Goal: Transaction & Acquisition: Purchase product/service

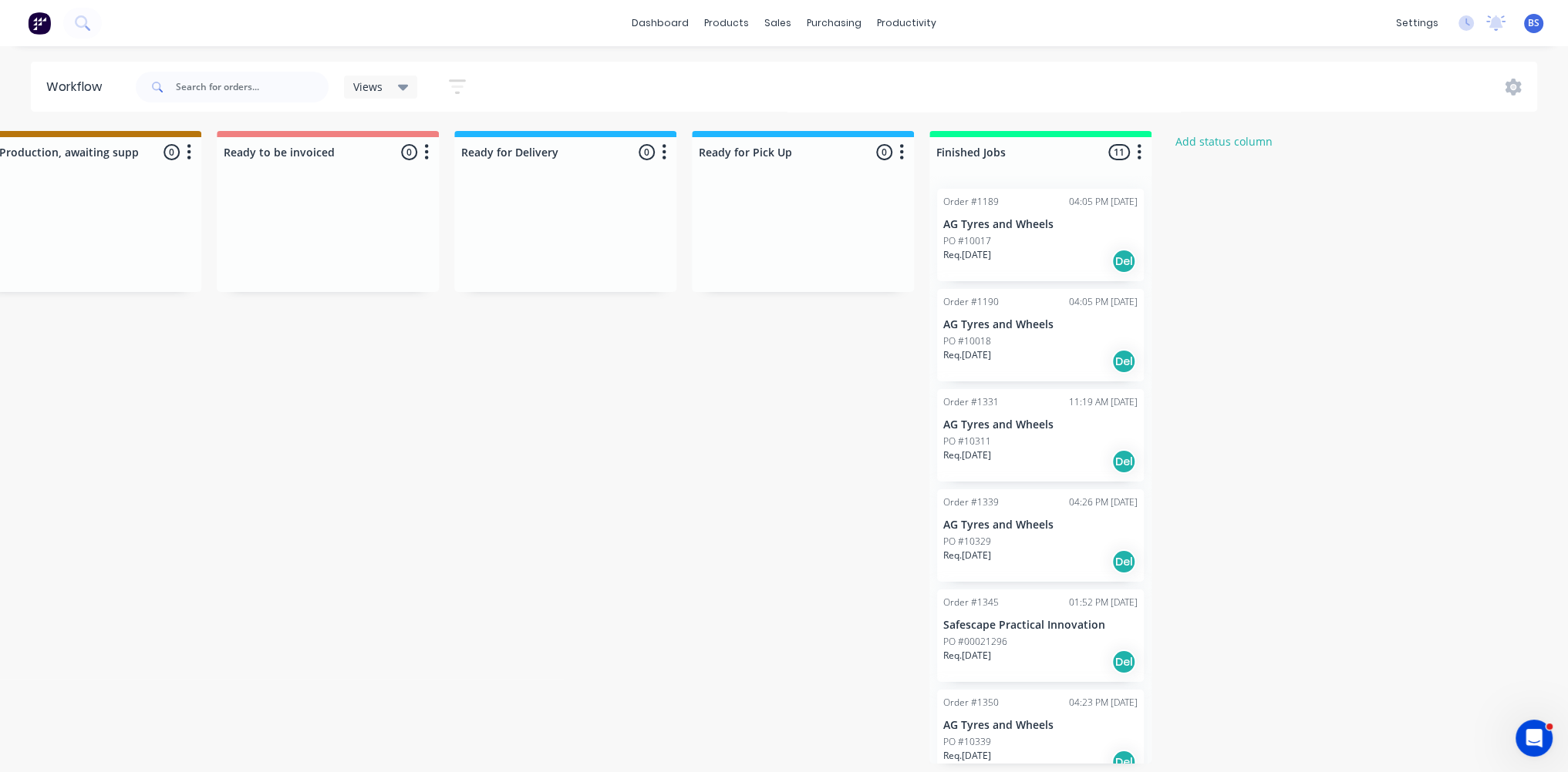
scroll to position [0, 1004]
click at [809, 94] on link "Customers" at bounding box center [859, 104] width 204 height 30
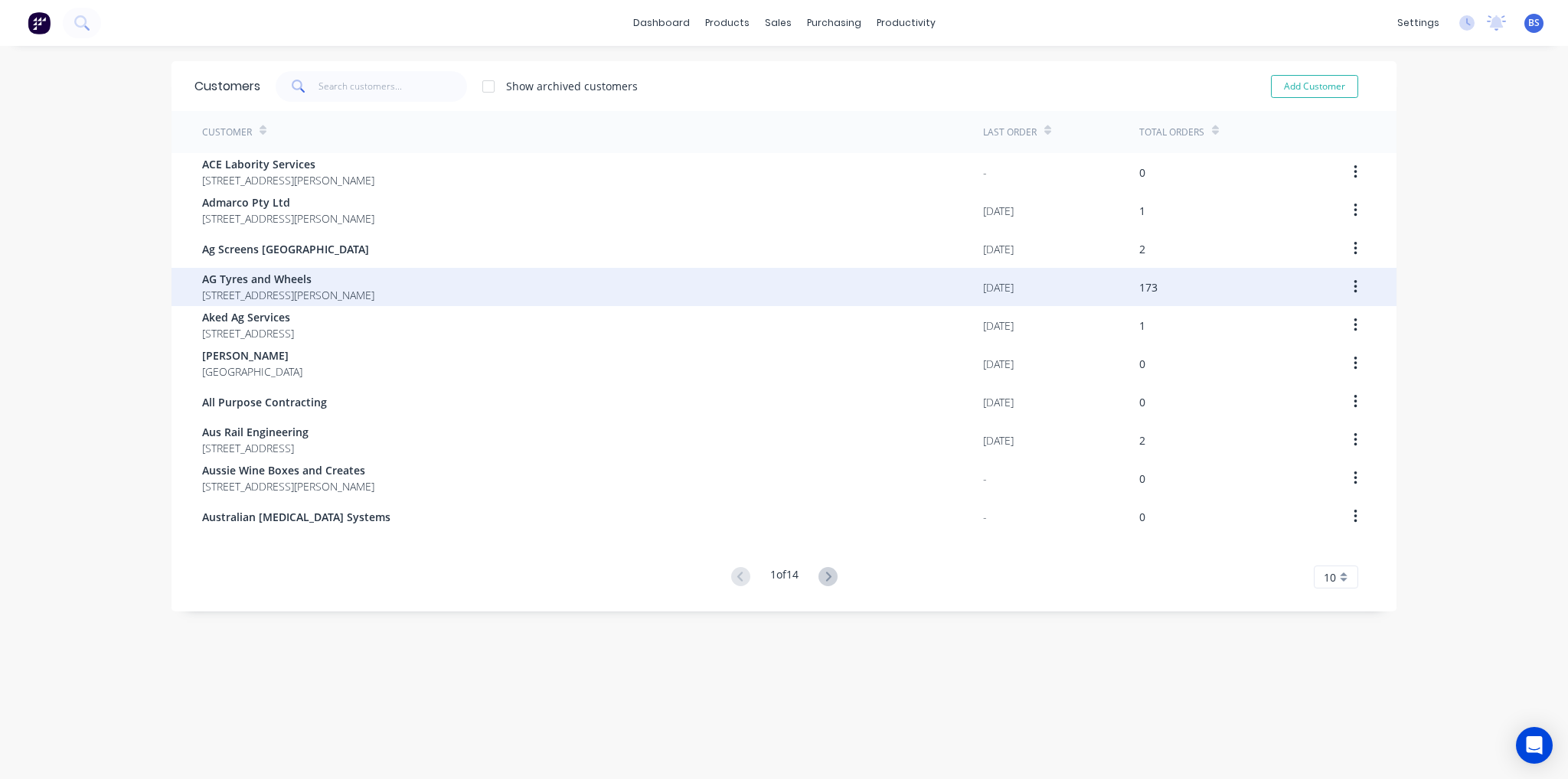
click at [329, 285] on span "AG Tyres and Wheels" at bounding box center [289, 279] width 172 height 16
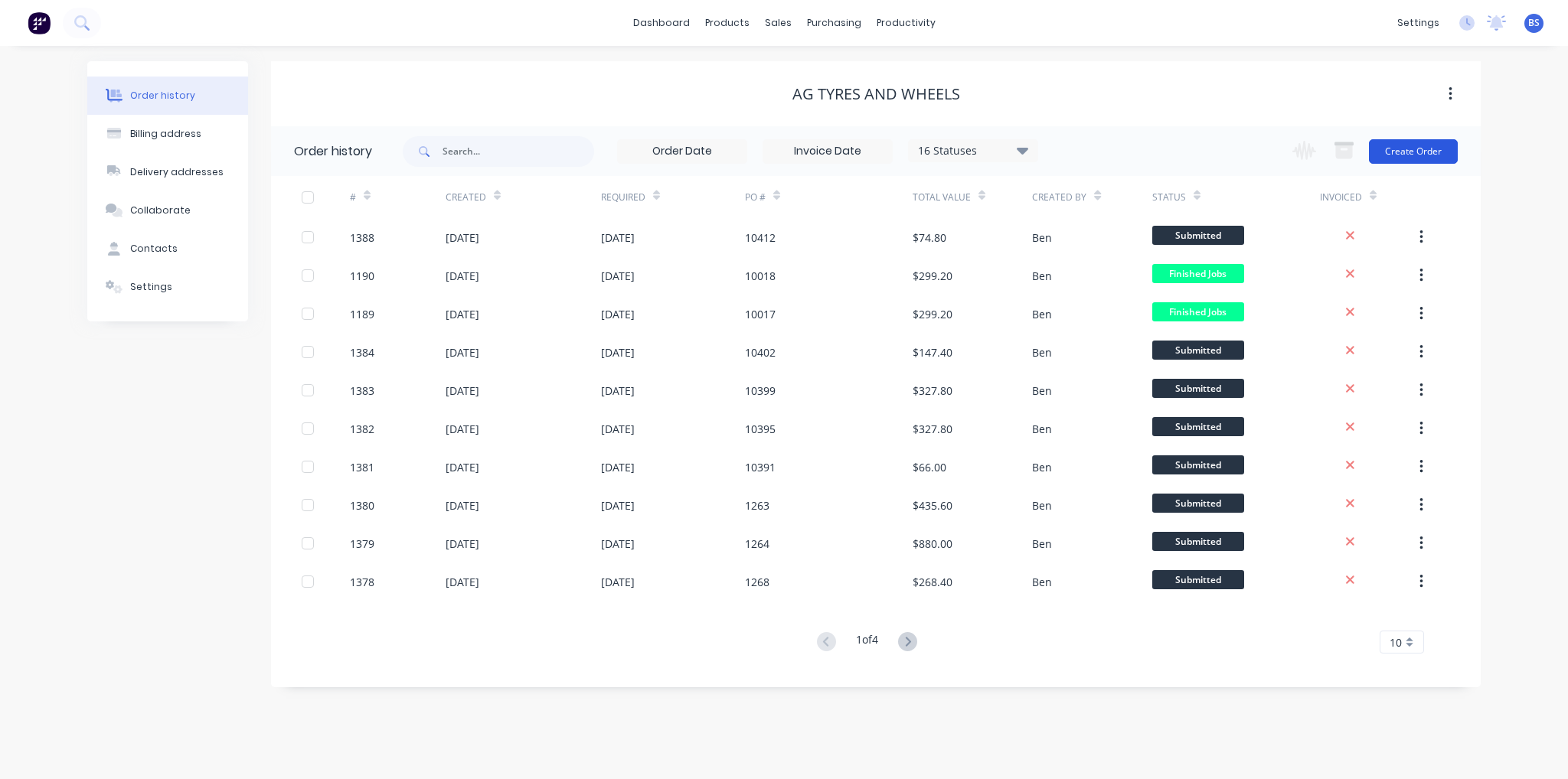
click at [1411, 160] on button "Create Order" at bounding box center [1412, 151] width 89 height 25
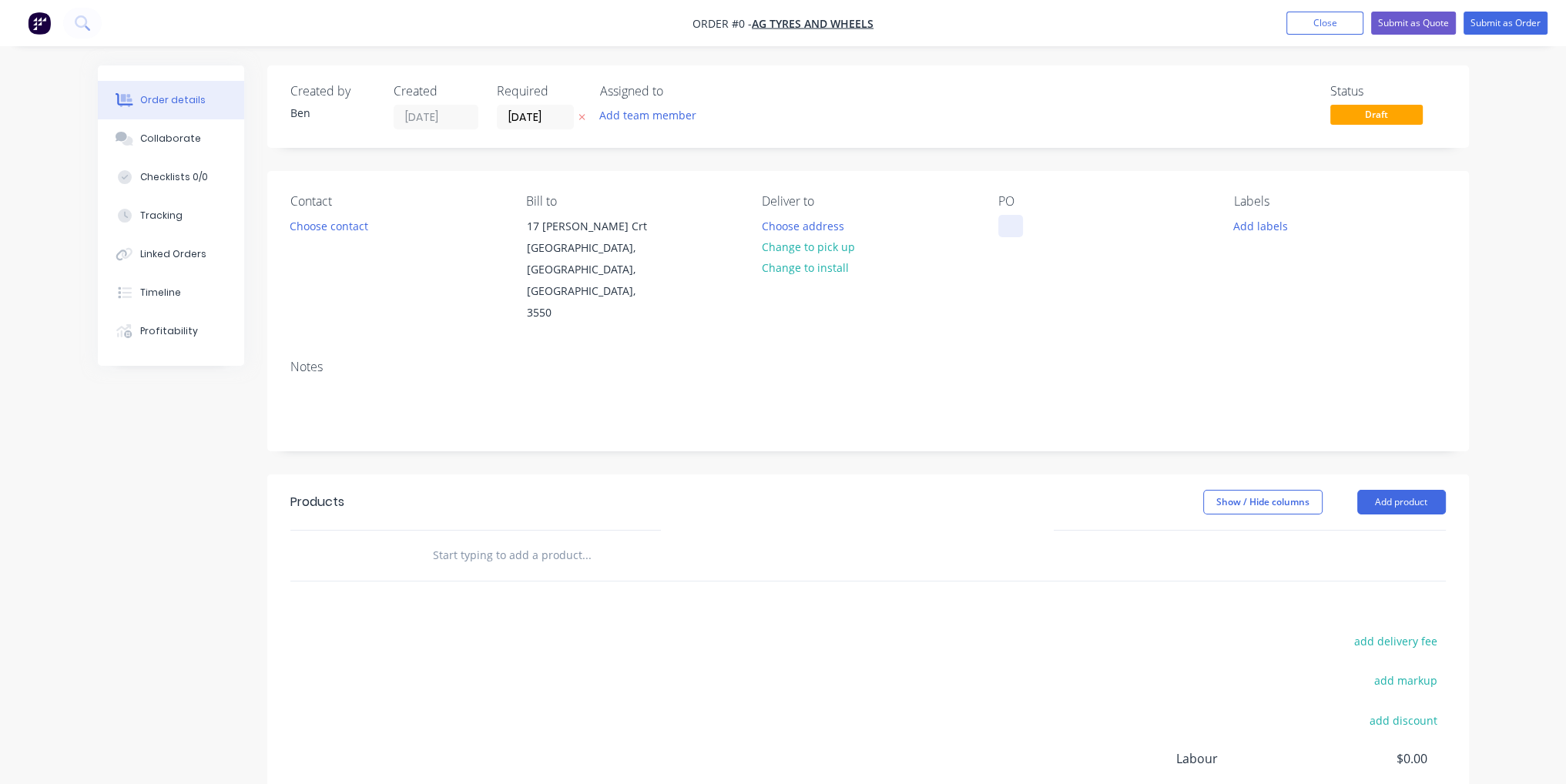
click at [1004, 228] on div at bounding box center [1010, 226] width 25 height 22
click at [841, 487] on div "Order details Collaborate Checklists 0/0 Tracking Linked Orders Timeline Profit…" at bounding box center [783, 520] width 1402 height 908
click at [1387, 490] on button "Add product" at bounding box center [1402, 502] width 88 height 25
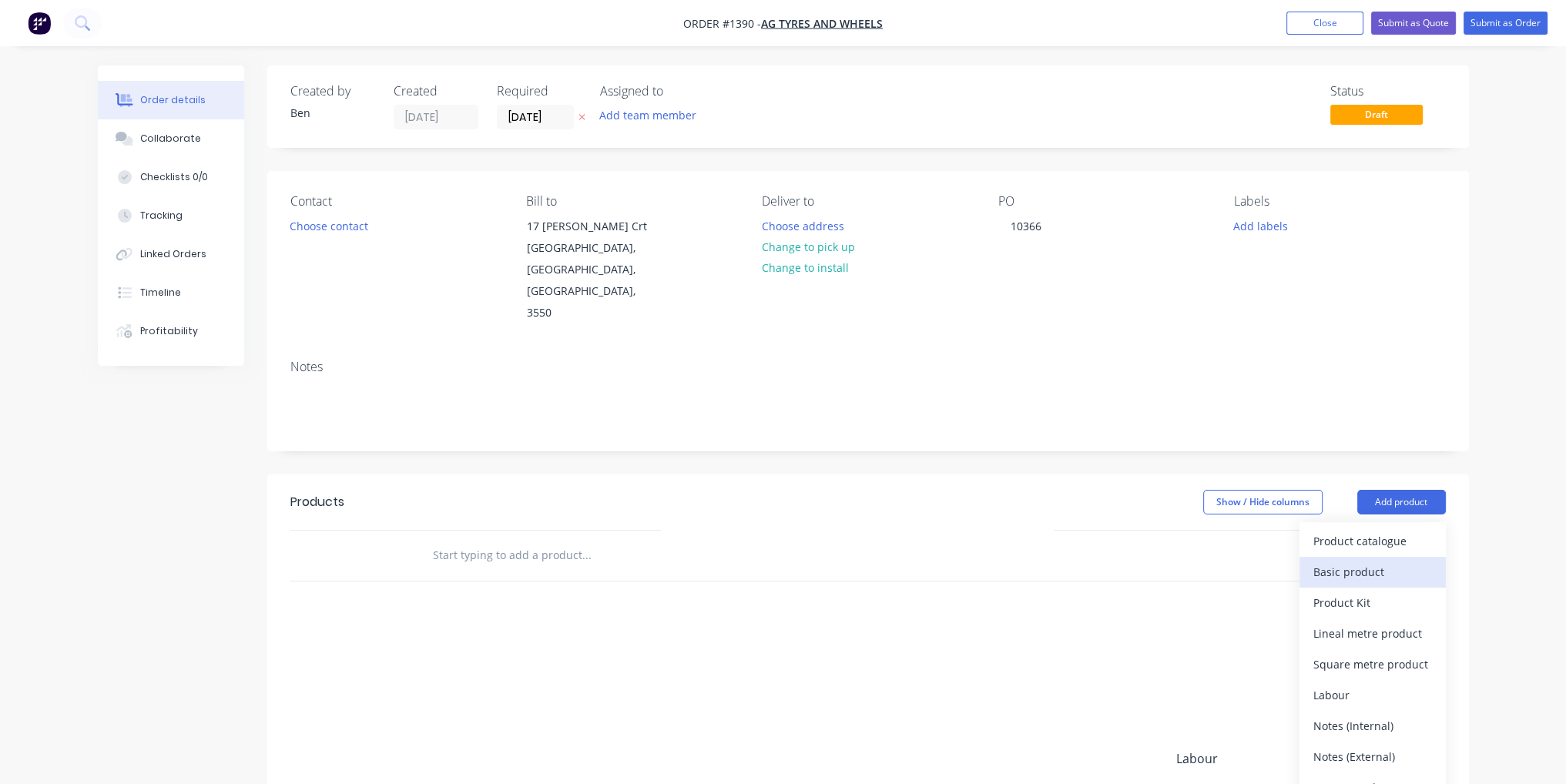
click at [1372, 560] on div "Basic product" at bounding box center [1372, 571] width 119 height 22
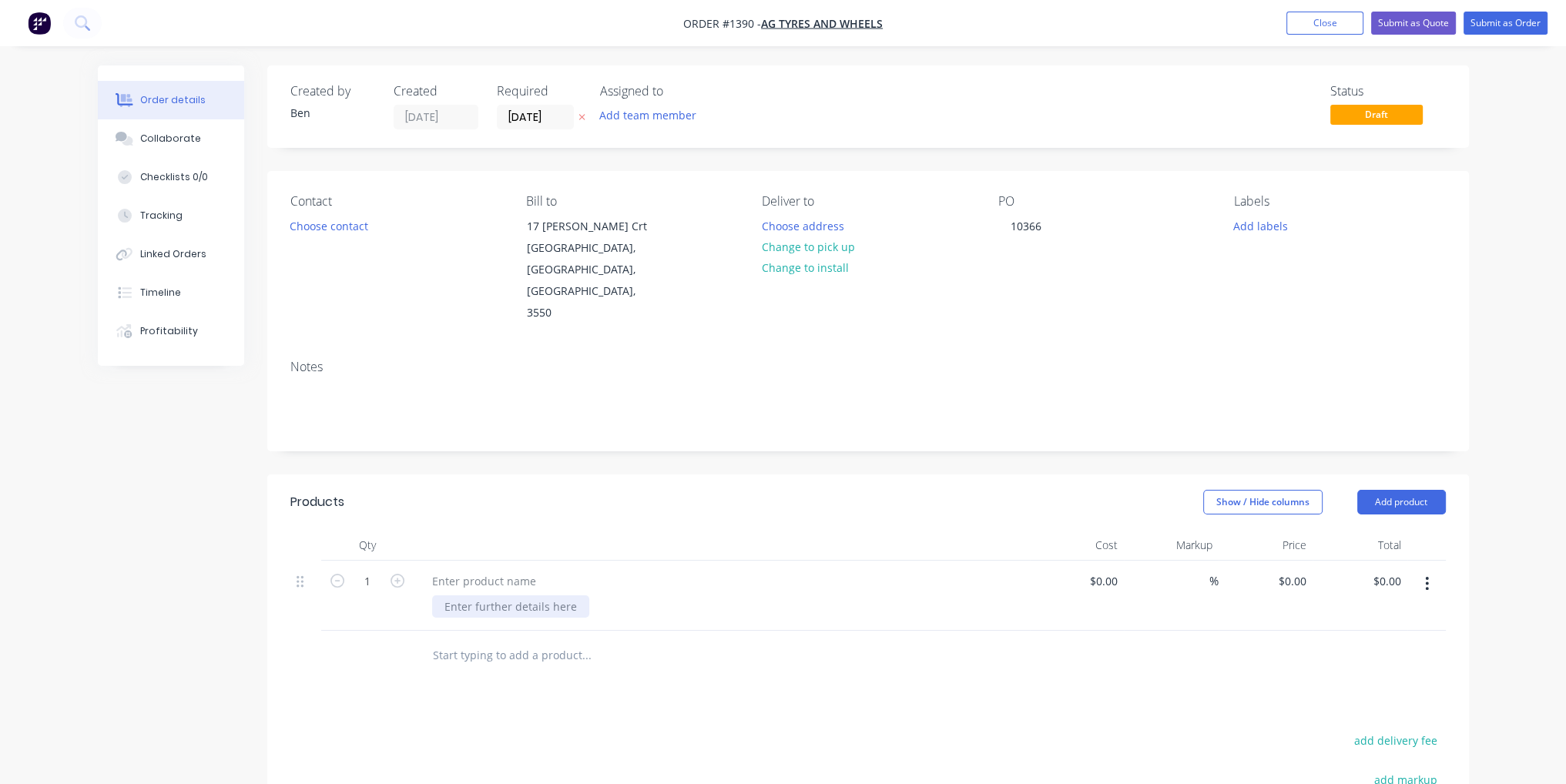
paste div
click at [1119, 569] on input at bounding box center [1106, 580] width 35 height 22
type input "$55.00"
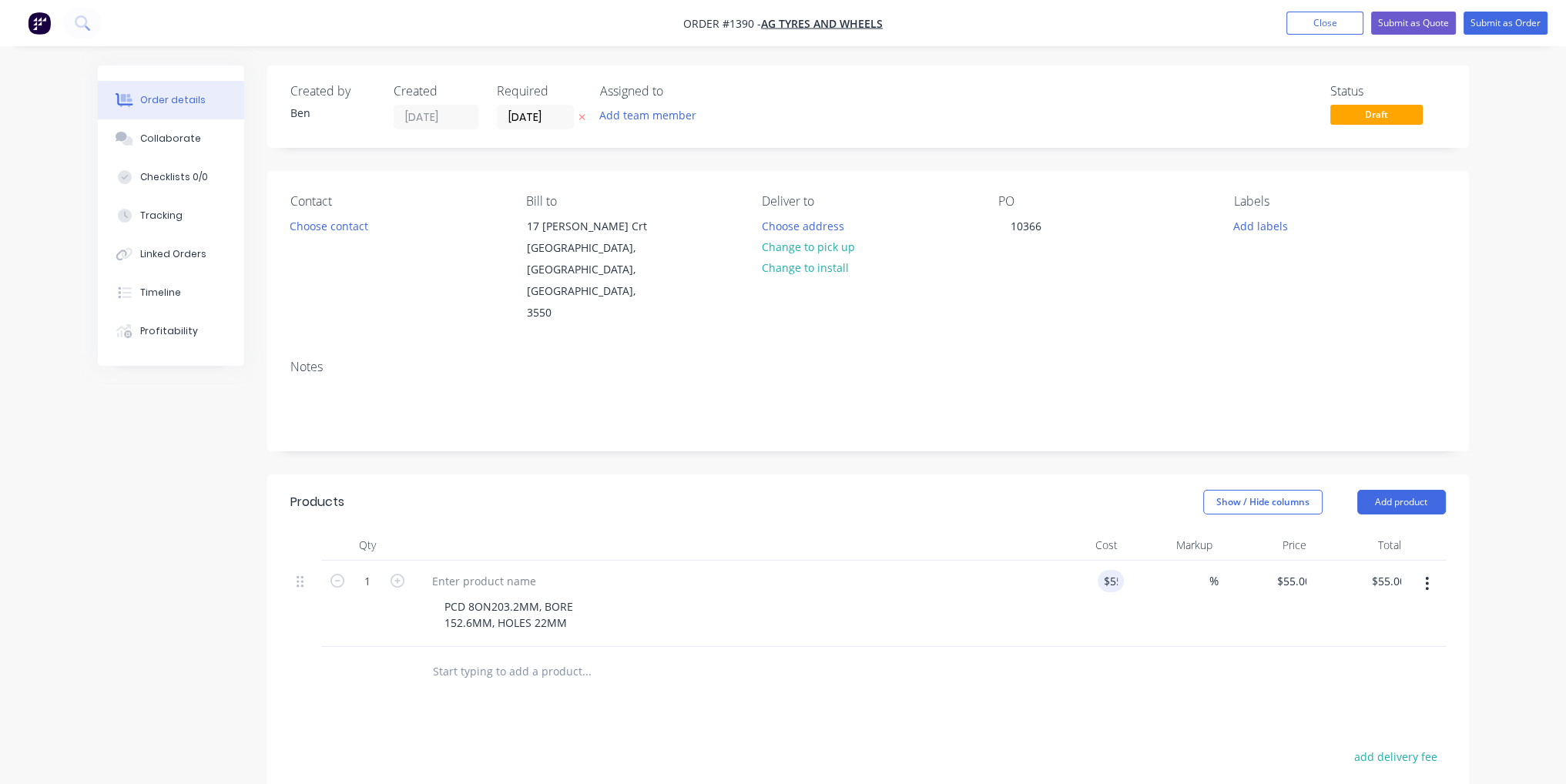
click at [400, 568] on form "1" at bounding box center [367, 579] width 80 height 23
click at [399, 574] on icon "button" at bounding box center [397, 580] width 14 height 14
type input "2"
type input "$110.00"
click at [1494, 19] on button "Submit as Order" at bounding box center [1505, 23] width 84 height 23
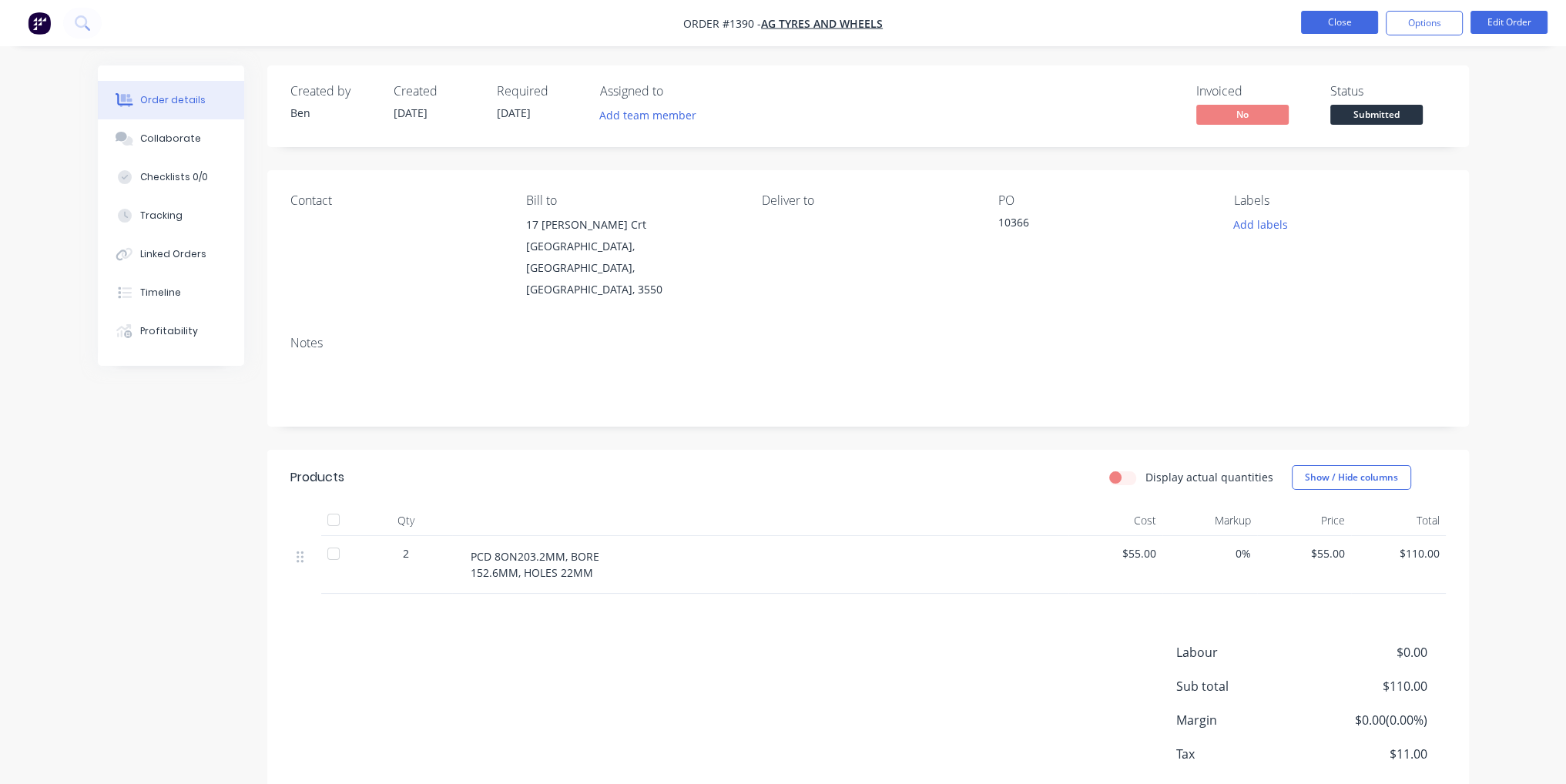
click at [1339, 21] on button "Close" at bounding box center [1340, 22] width 77 height 23
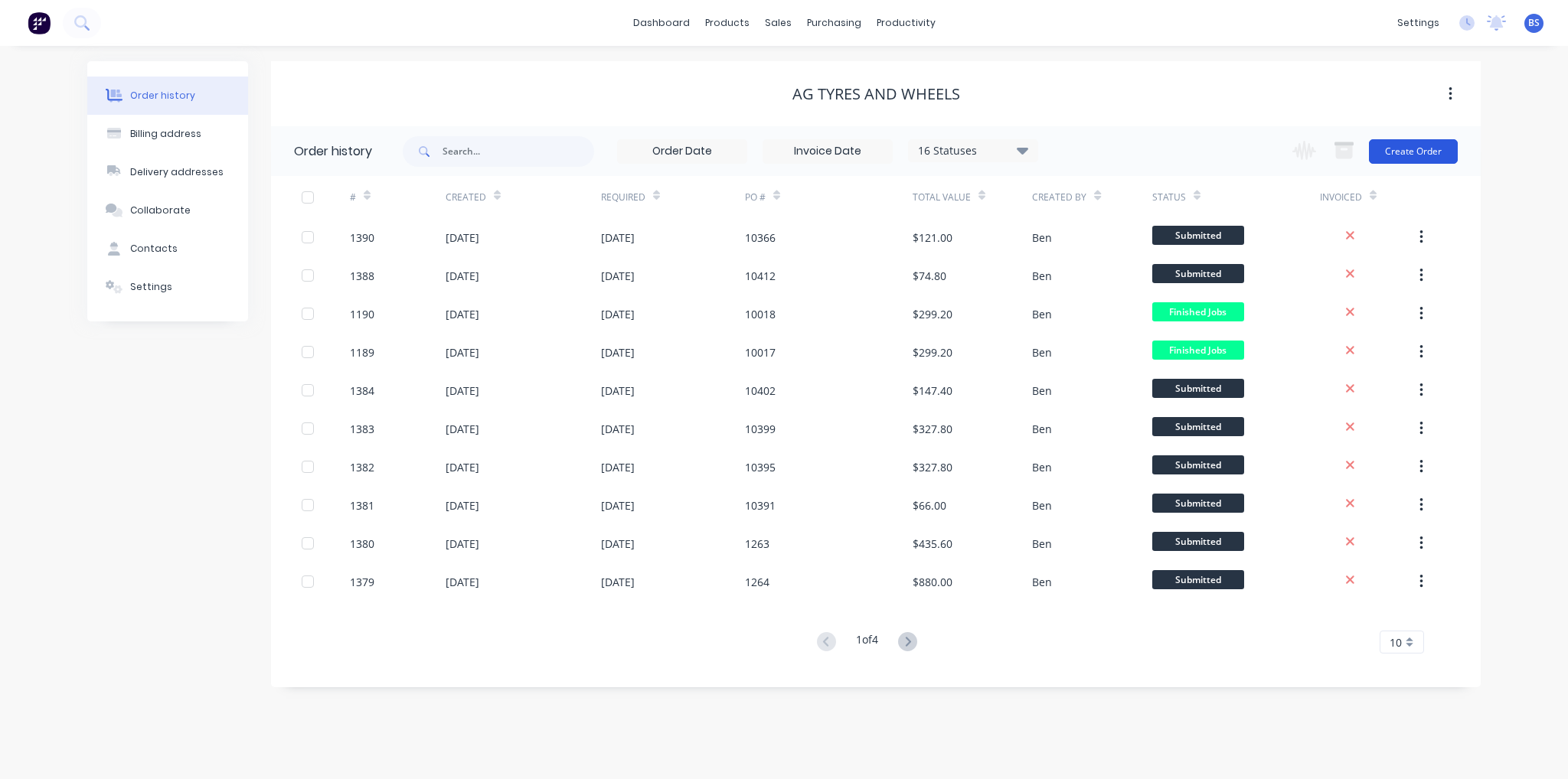
click at [1405, 154] on button "Create Order" at bounding box center [1412, 151] width 89 height 25
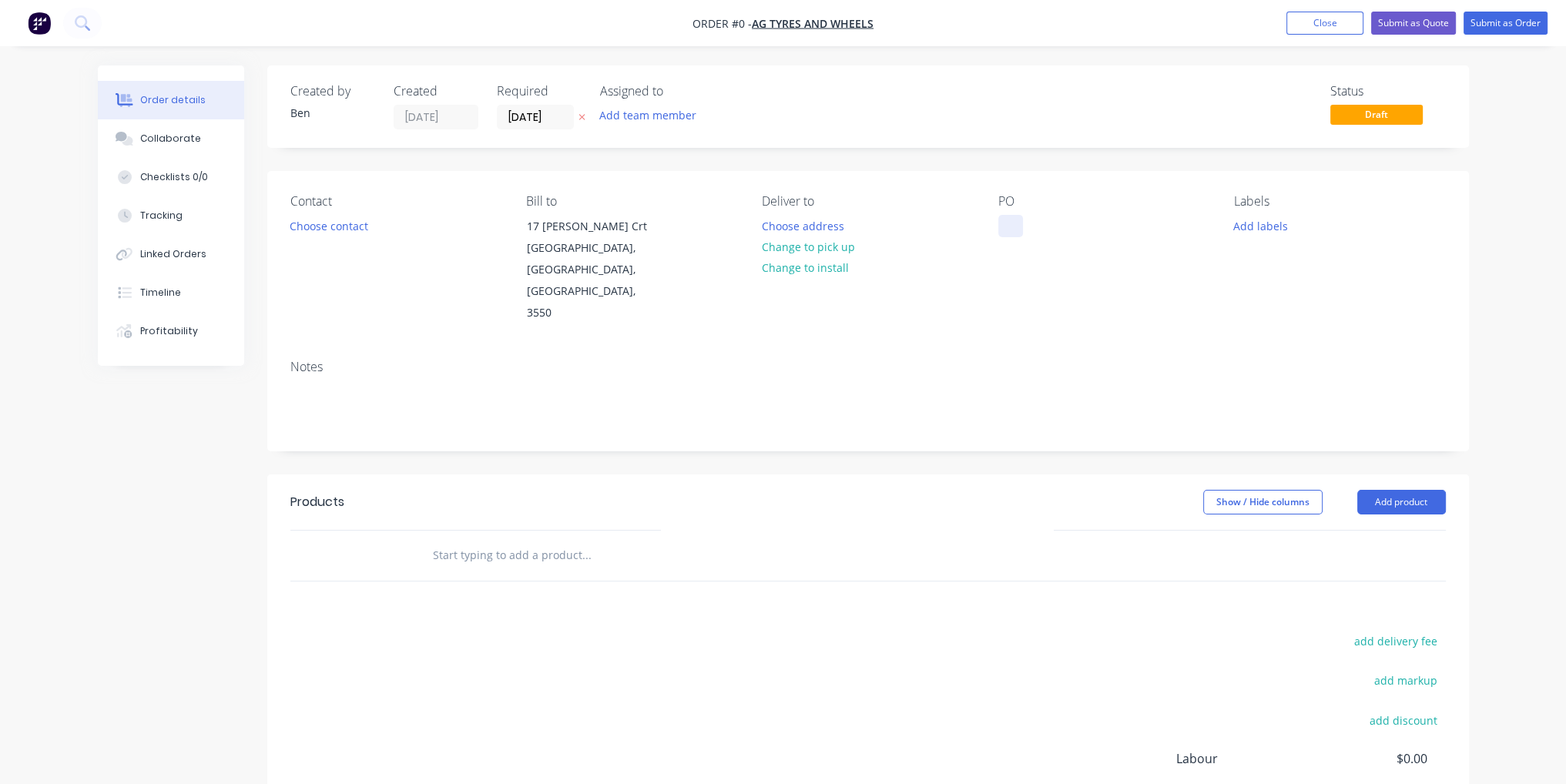
click at [998, 228] on div at bounding box center [1010, 226] width 25 height 22
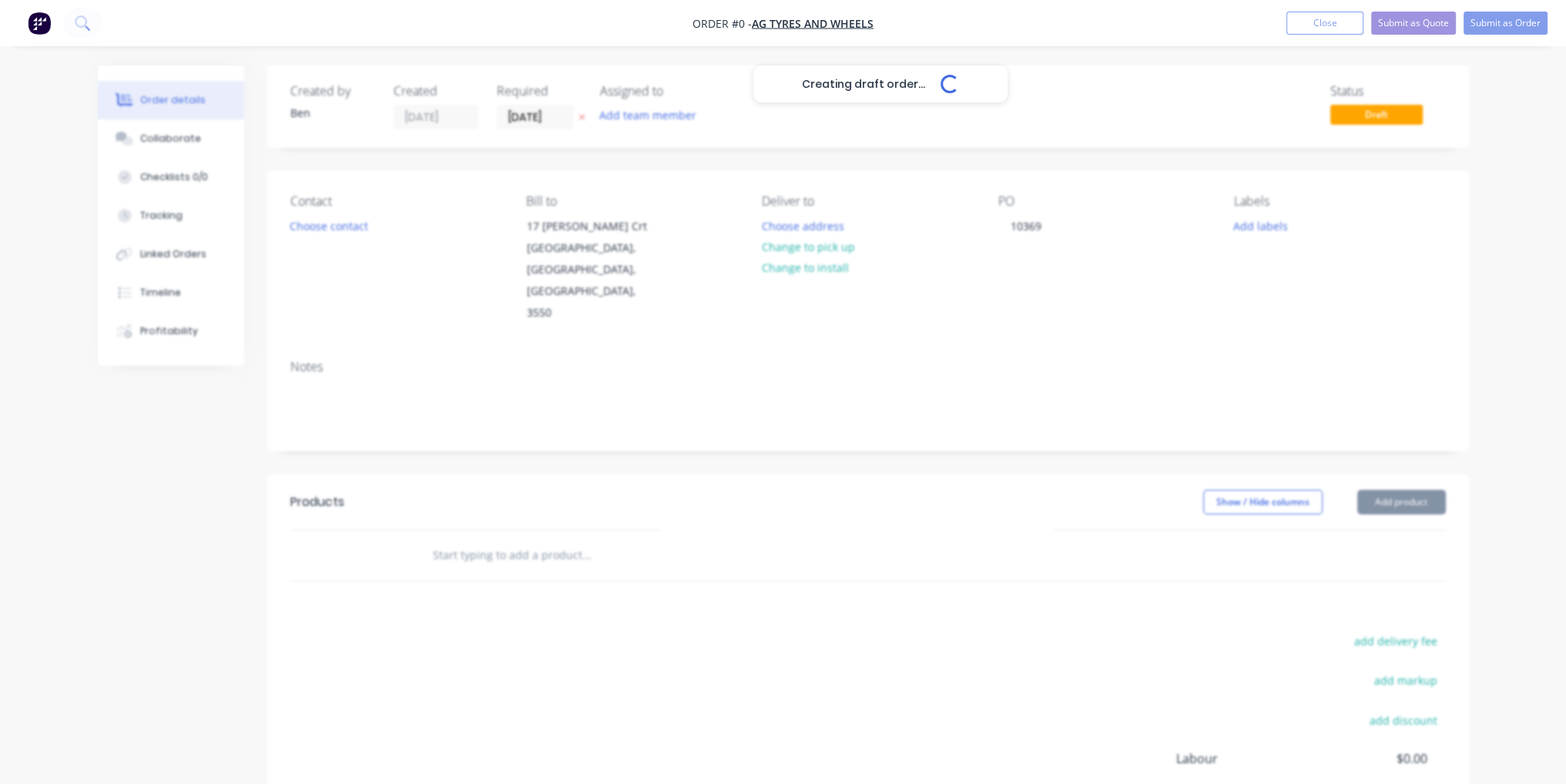
drag, startPoint x: 1093, startPoint y: 546, endPoint x: 1466, endPoint y: 465, distance: 381.7
click at [1093, 543] on div "Creating draft order... Loading... Order details Collaborate Checklists 0/0 Tra…" at bounding box center [783, 520] width 1402 height 908
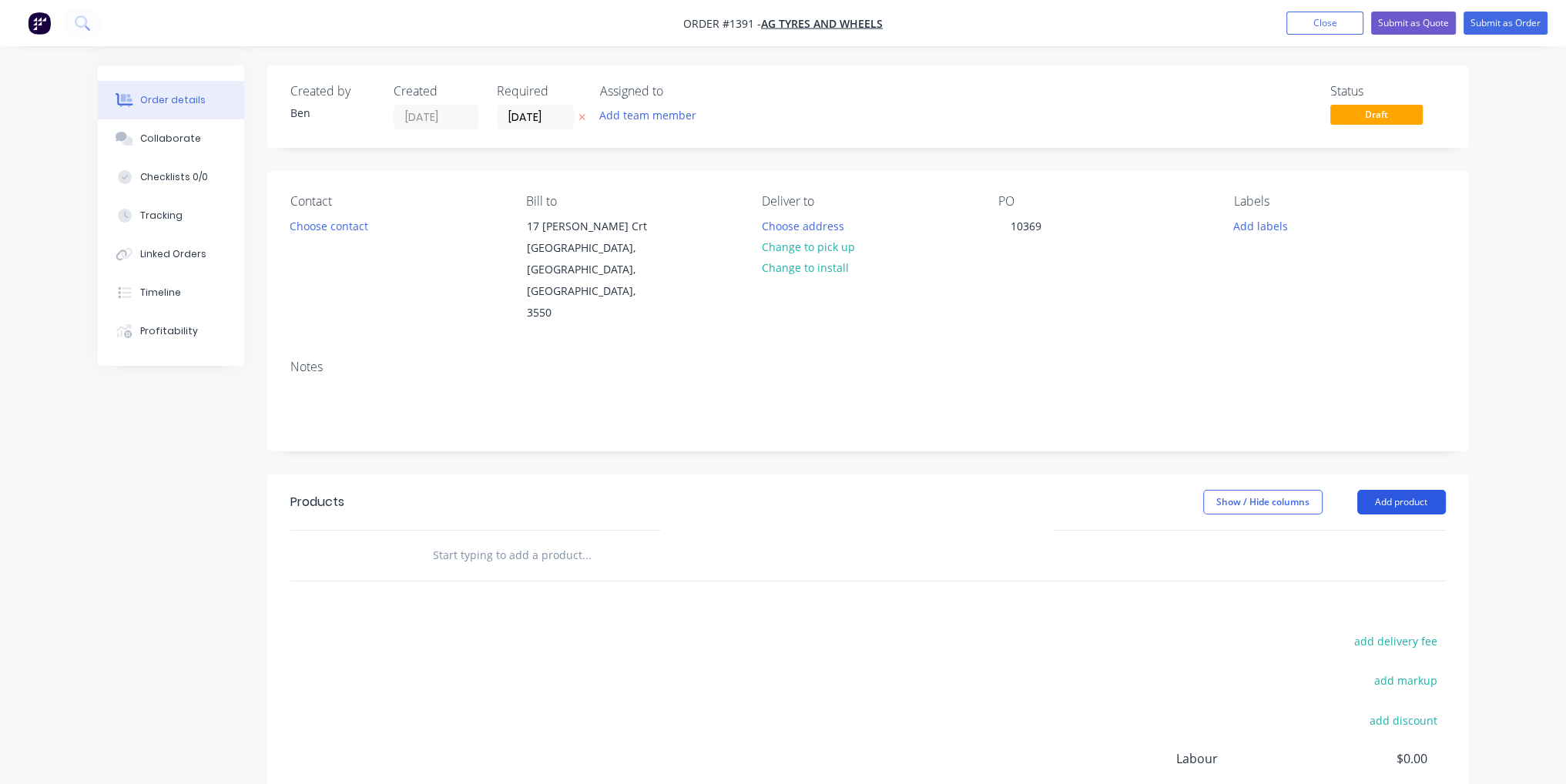
click at [1367, 490] on button "Add product" at bounding box center [1402, 502] width 88 height 25
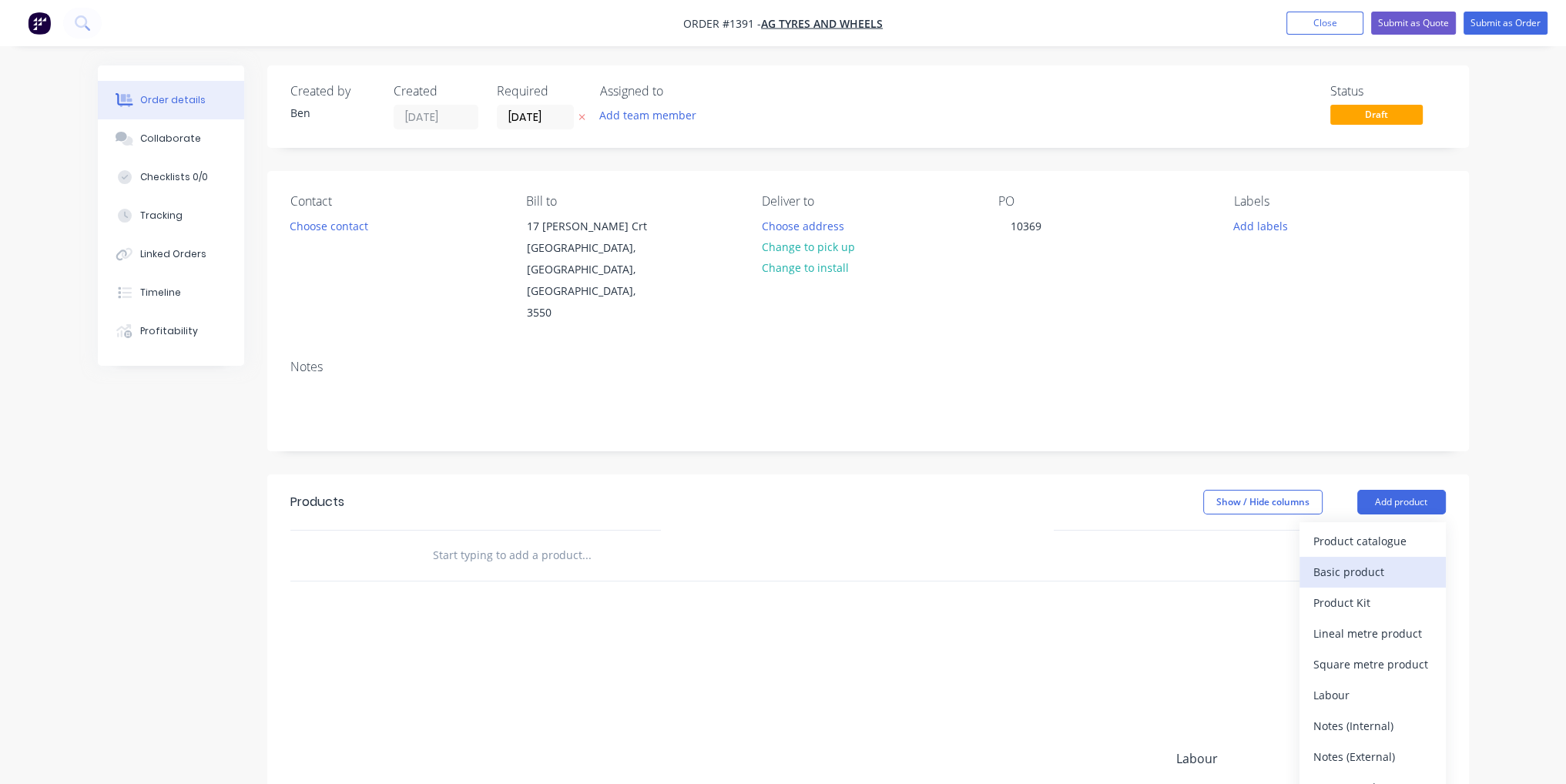
click at [1366, 560] on div "Basic product" at bounding box center [1372, 571] width 119 height 22
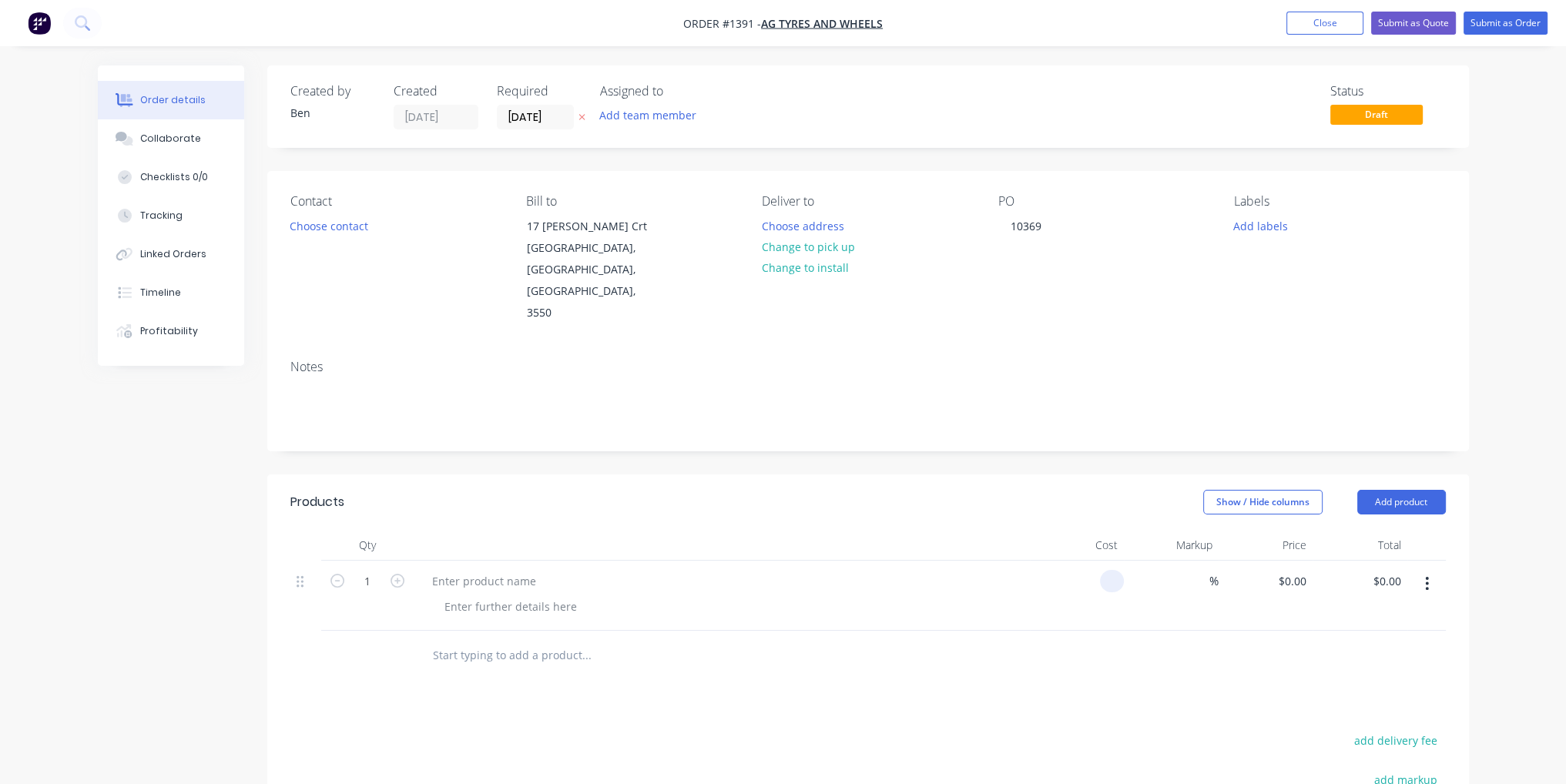
click at [1103, 569] on div at bounding box center [1112, 580] width 24 height 22
type input "$7.00"
click at [666, 530] on div at bounding box center [722, 544] width 617 height 30
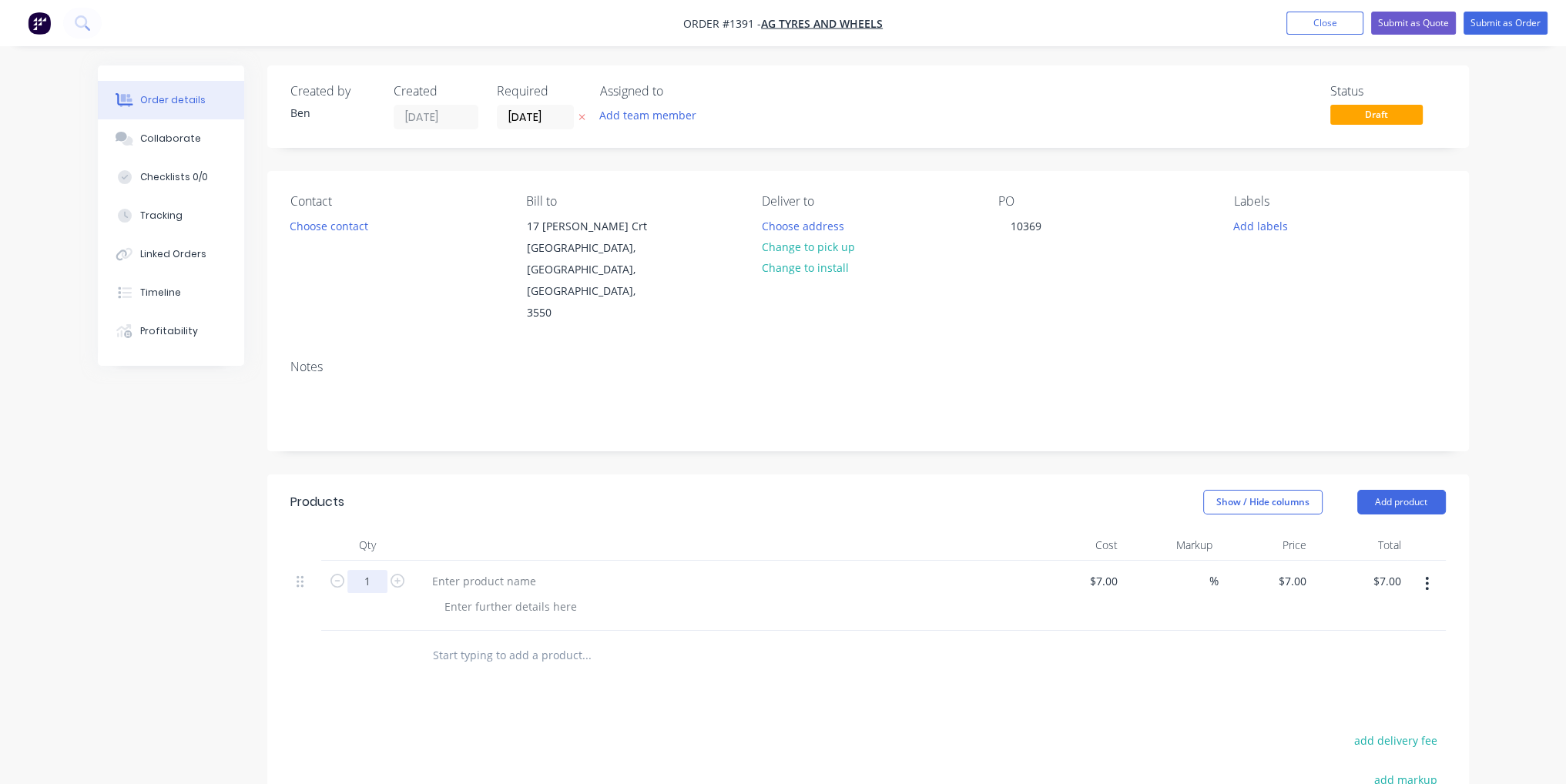
click at [363, 569] on input "1" at bounding box center [367, 580] width 40 height 23
type input "20"
type input "$140.00"
click at [500, 569] on div at bounding box center [484, 580] width 129 height 22
click at [508, 595] on div at bounding box center [511, 606] width 157 height 22
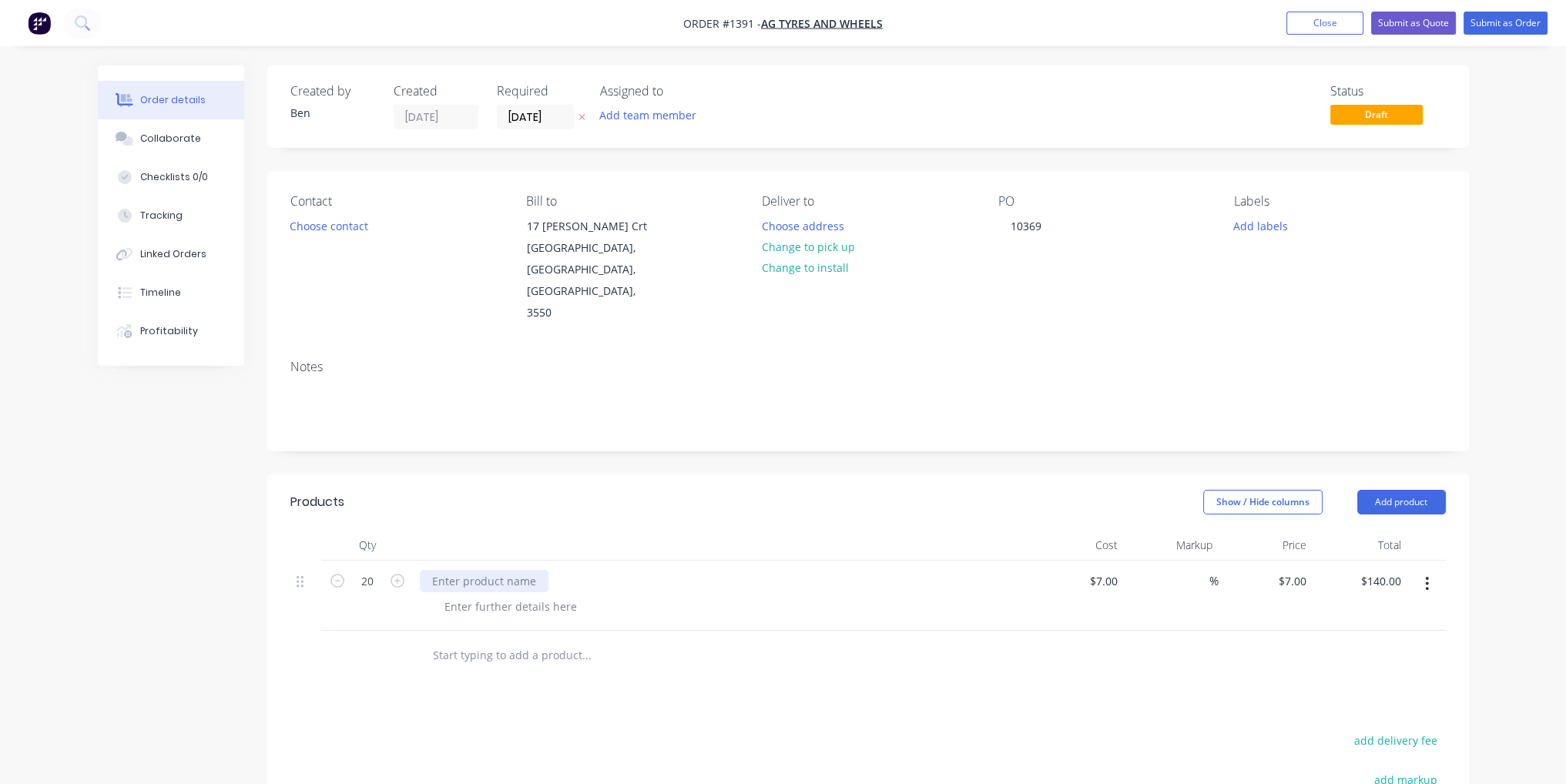
paste div
click at [1296, 347] on div "Notes" at bounding box center [868, 399] width 1202 height 103
click at [1513, 22] on button "Submit as Order" at bounding box center [1505, 23] width 84 height 23
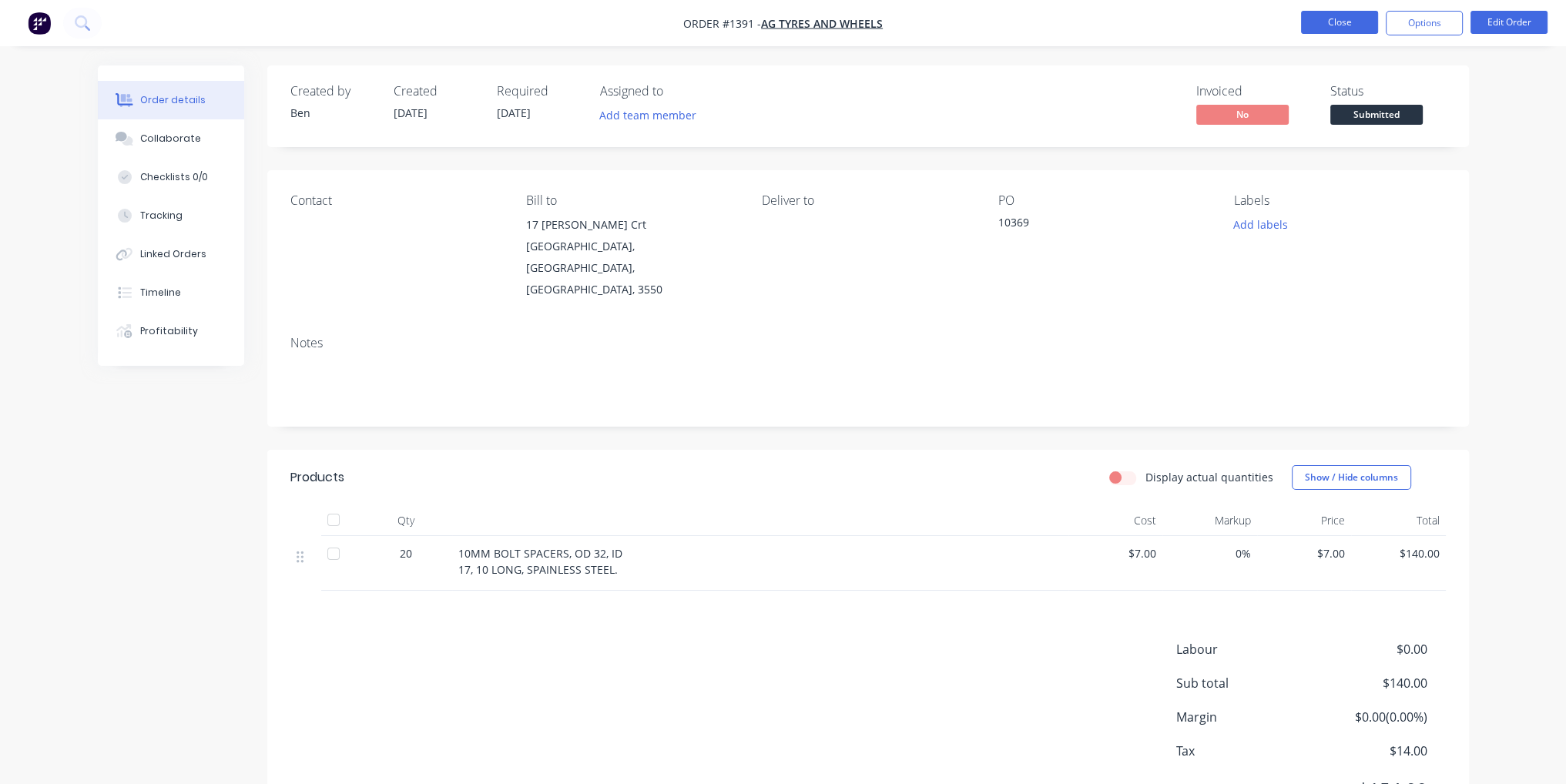
click at [1347, 18] on button "Close" at bounding box center [1340, 22] width 77 height 23
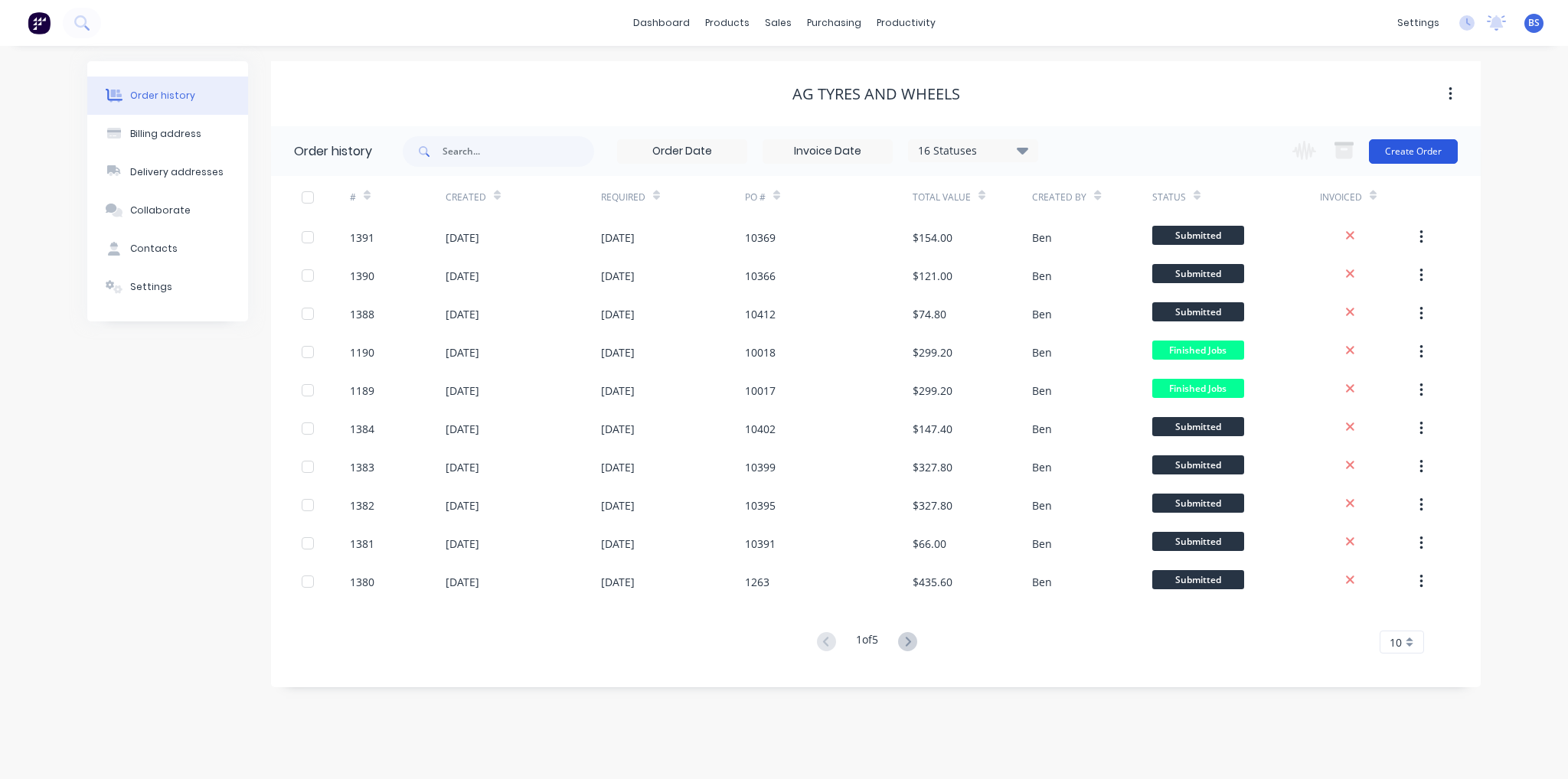
click at [1411, 154] on button "Create Order" at bounding box center [1412, 151] width 89 height 25
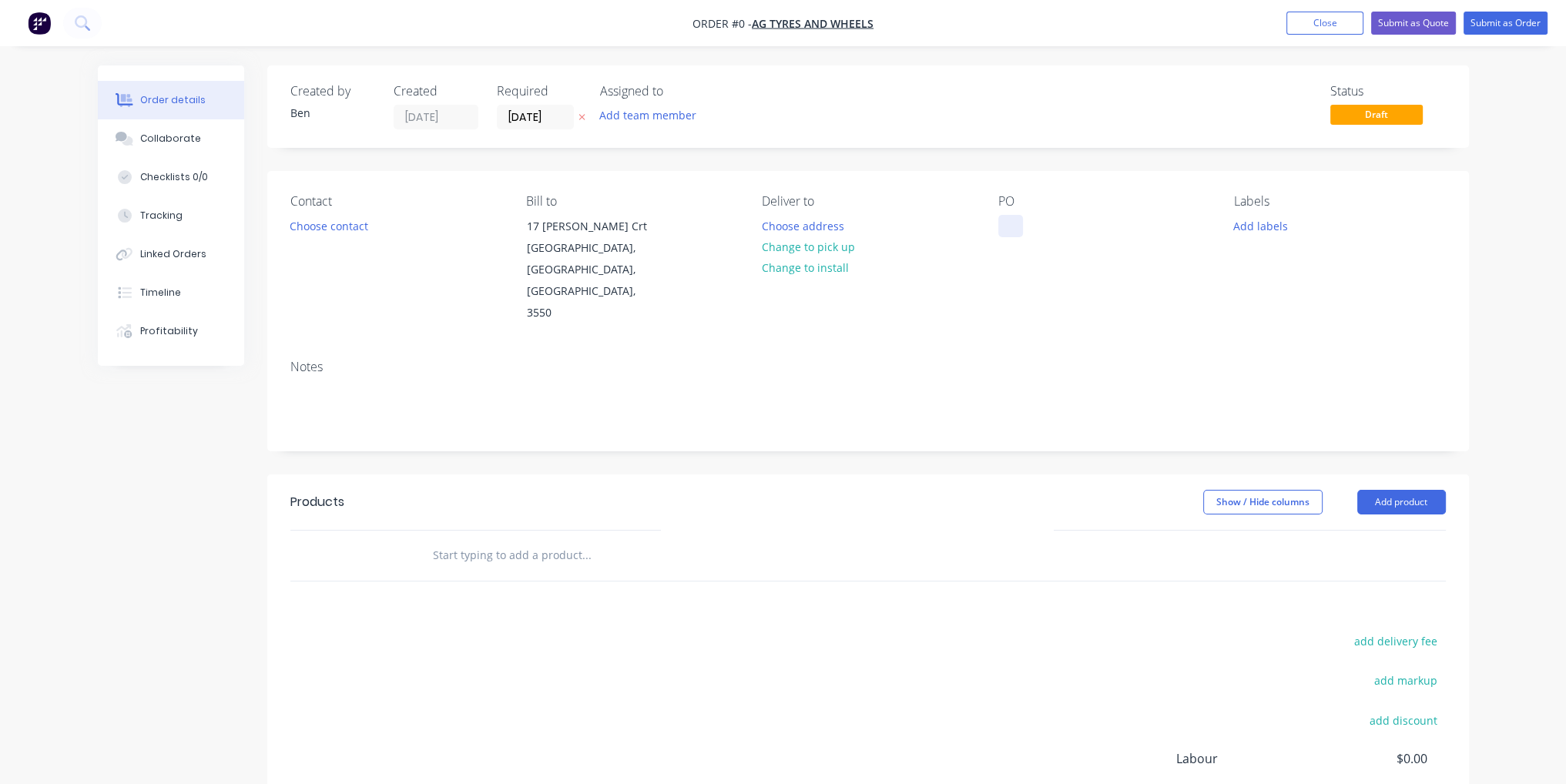
click at [1018, 223] on div at bounding box center [1010, 226] width 25 height 22
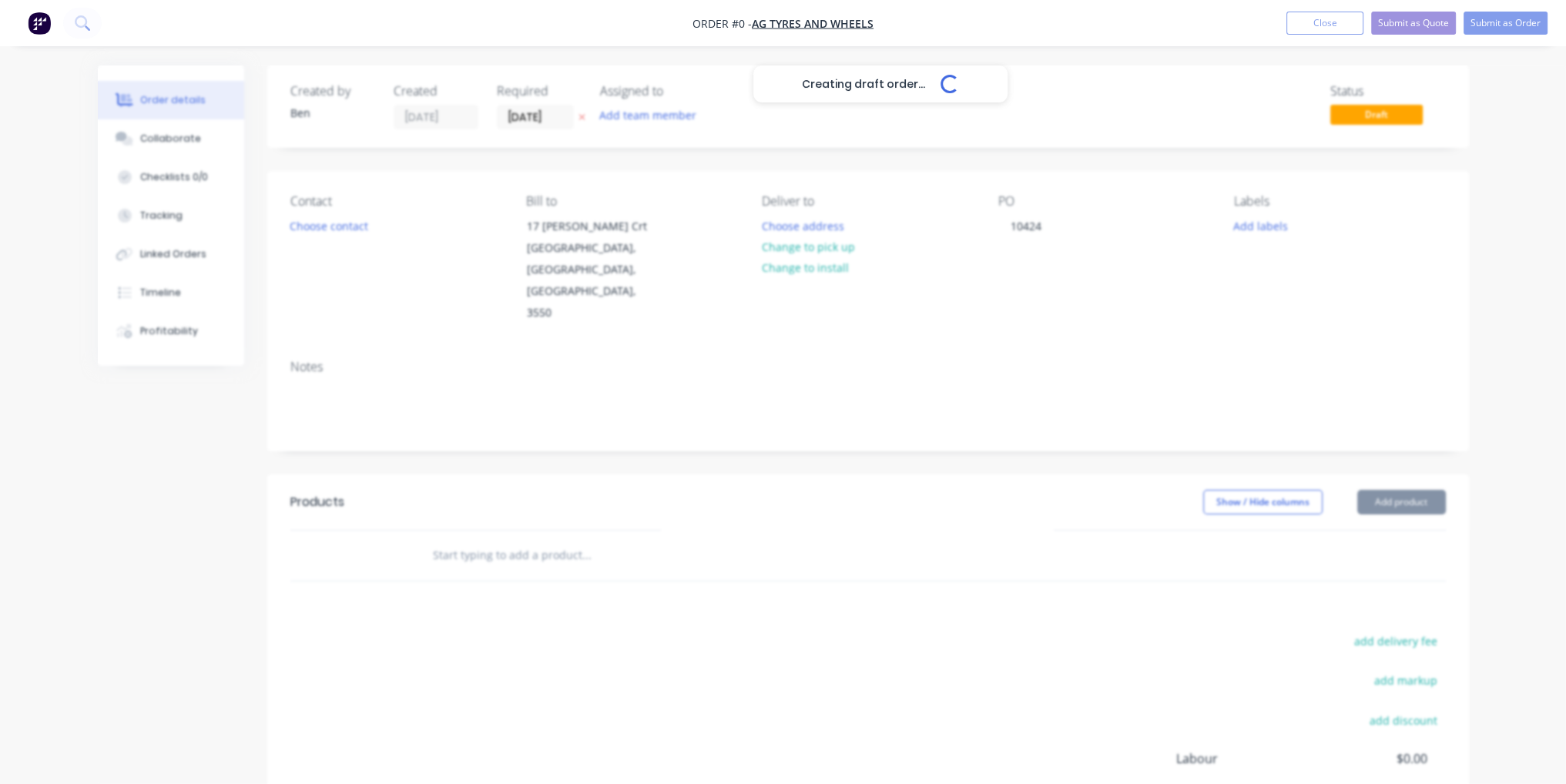
drag, startPoint x: 806, startPoint y: 569, endPoint x: 1124, endPoint y: 495, distance: 326.5
click at [807, 569] on div "Creating draft order... Loading... Order details Collaborate Checklists 0/0 Tra…" at bounding box center [783, 520] width 1402 height 908
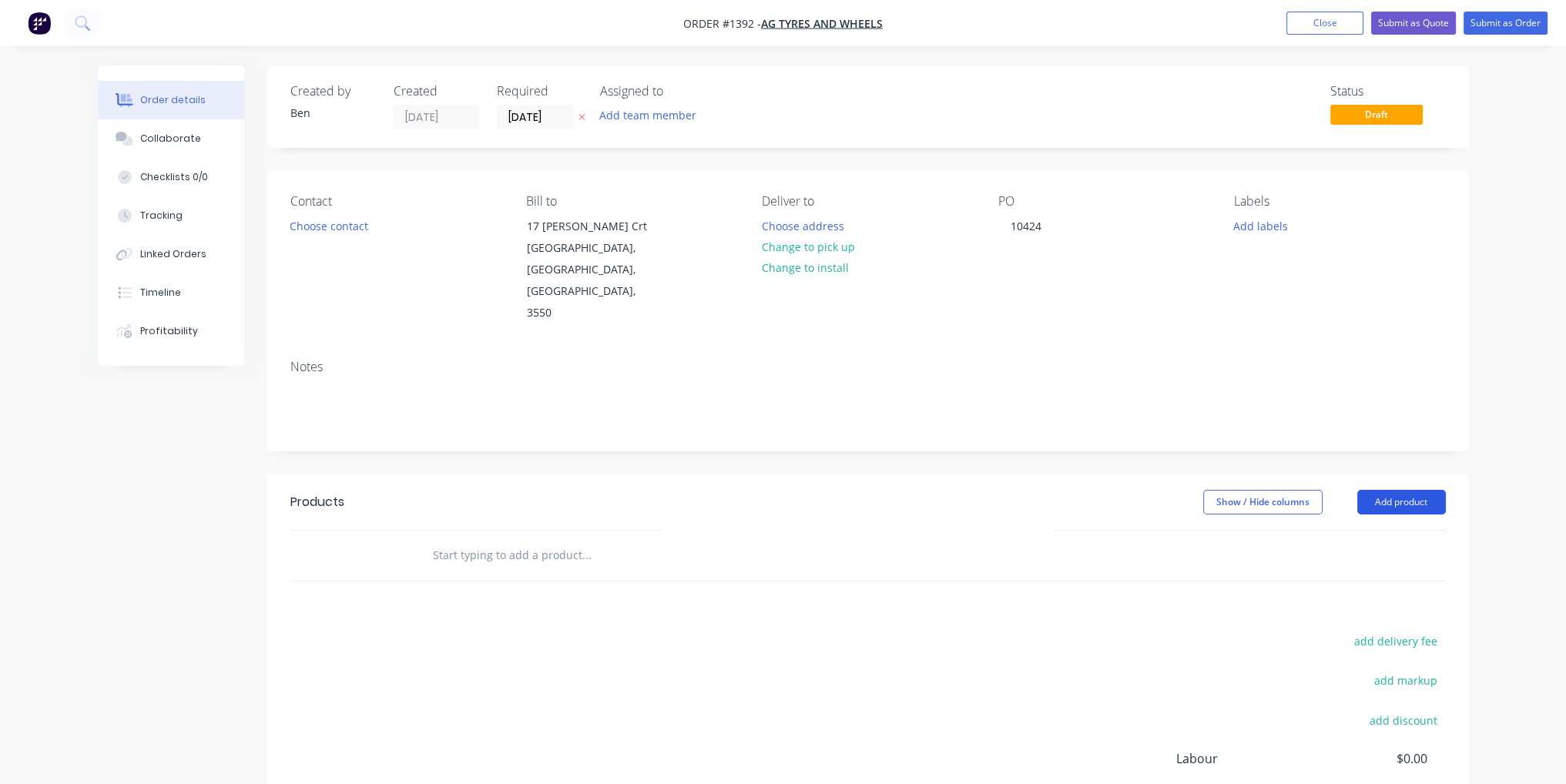
click at [1381, 490] on button "Add product" at bounding box center [1402, 502] width 88 height 25
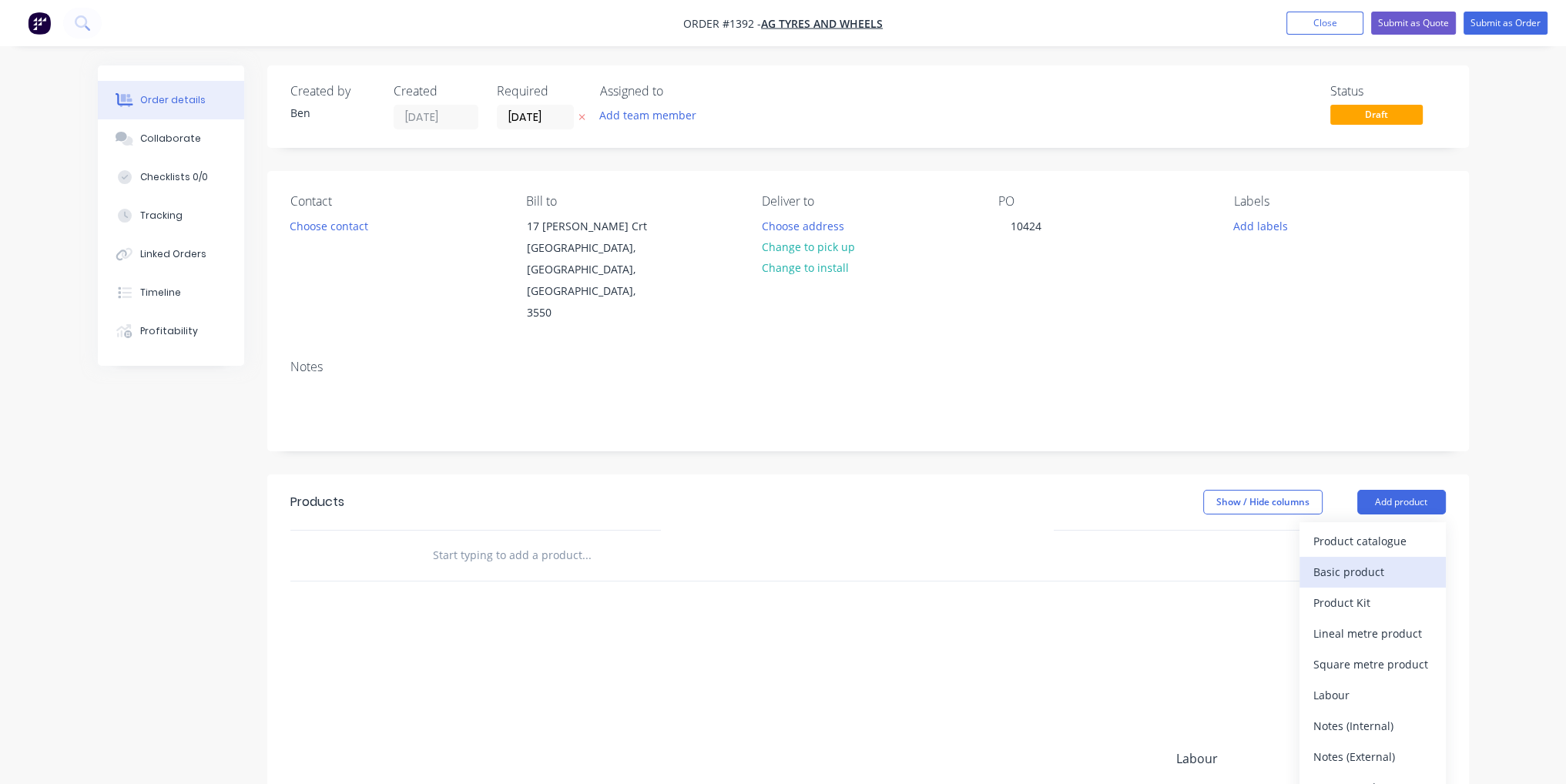
click at [1372, 560] on div "Basic product" at bounding box center [1372, 571] width 119 height 22
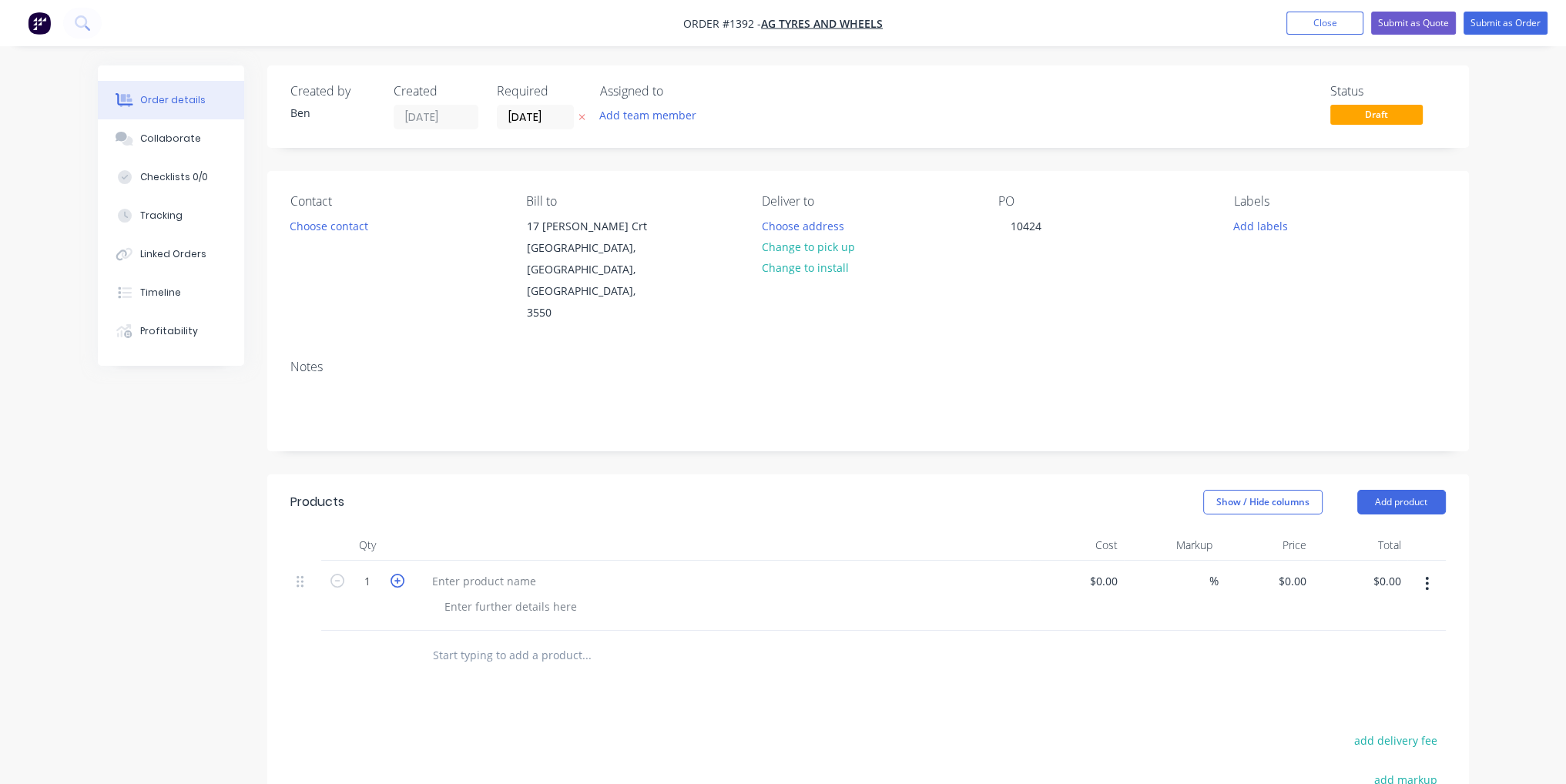
click at [399, 574] on icon "button" at bounding box center [397, 580] width 14 height 14
type input "2"
paste div
drag, startPoint x: 505, startPoint y: 602, endPoint x: 422, endPoint y: 602, distance: 83.0
click at [422, 602] on div "PCD 10ON335MM, BORE 281.5MM, HOLES 24MM F8498 - 28"" at bounding box center [722, 611] width 617 height 102
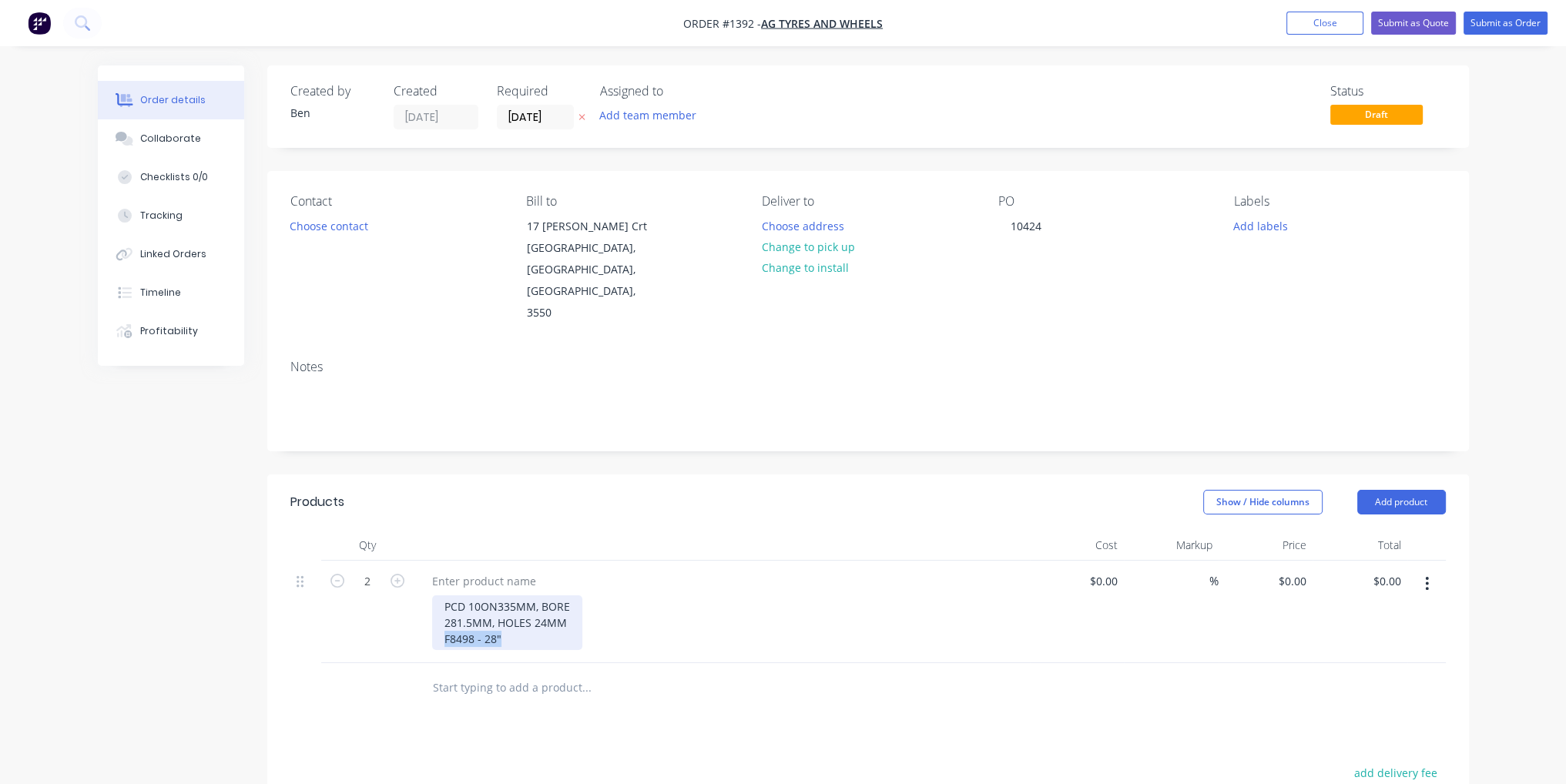
copy div "F8498 - 28""
click at [494, 569] on div at bounding box center [484, 580] width 129 height 22
paste div
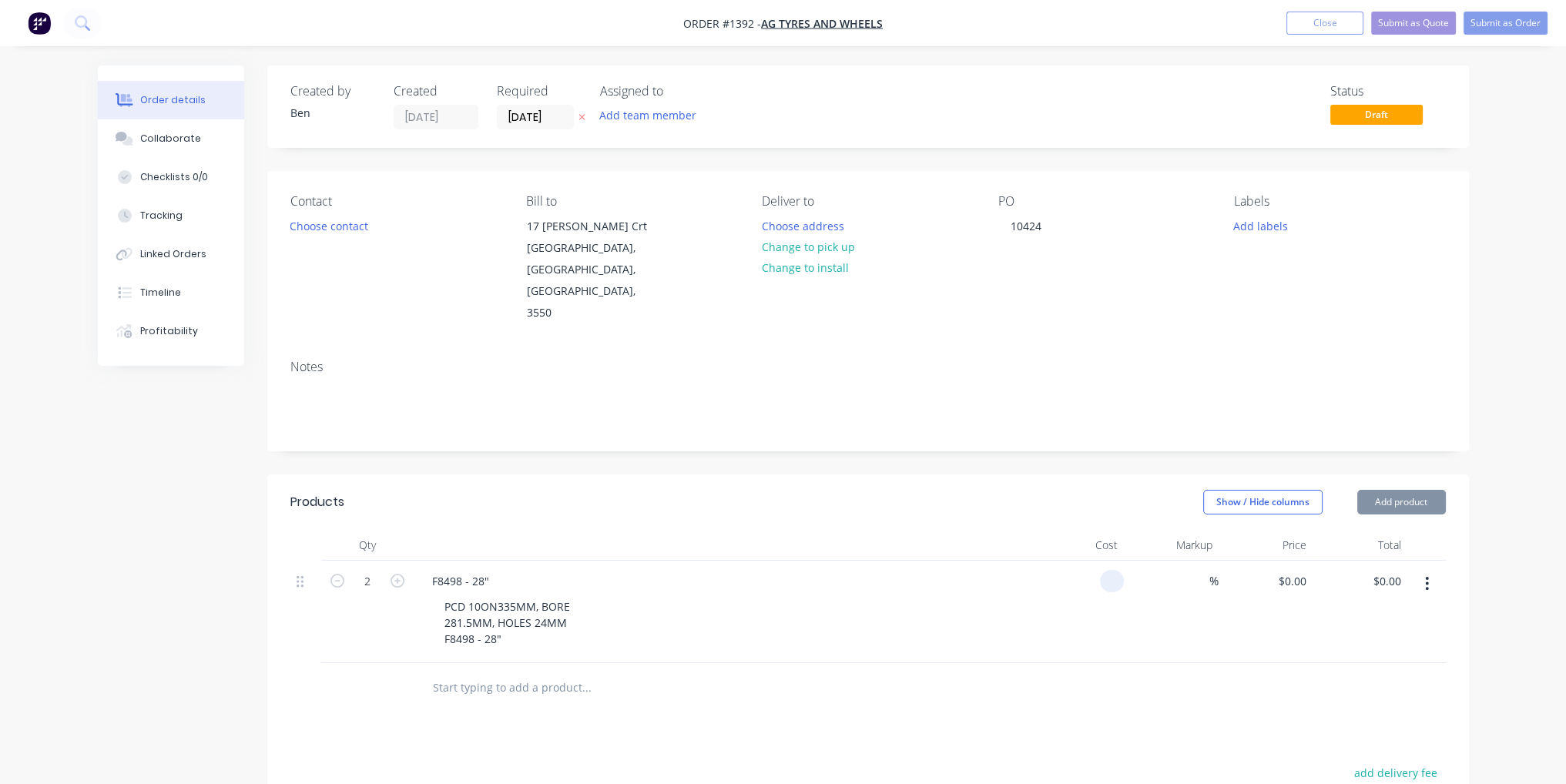
click at [1110, 569] on input at bounding box center [1114, 580] width 18 height 22
type input "$66.00"
type input "$132.00"
click at [877, 673] on div at bounding box center [650, 687] width 462 height 30
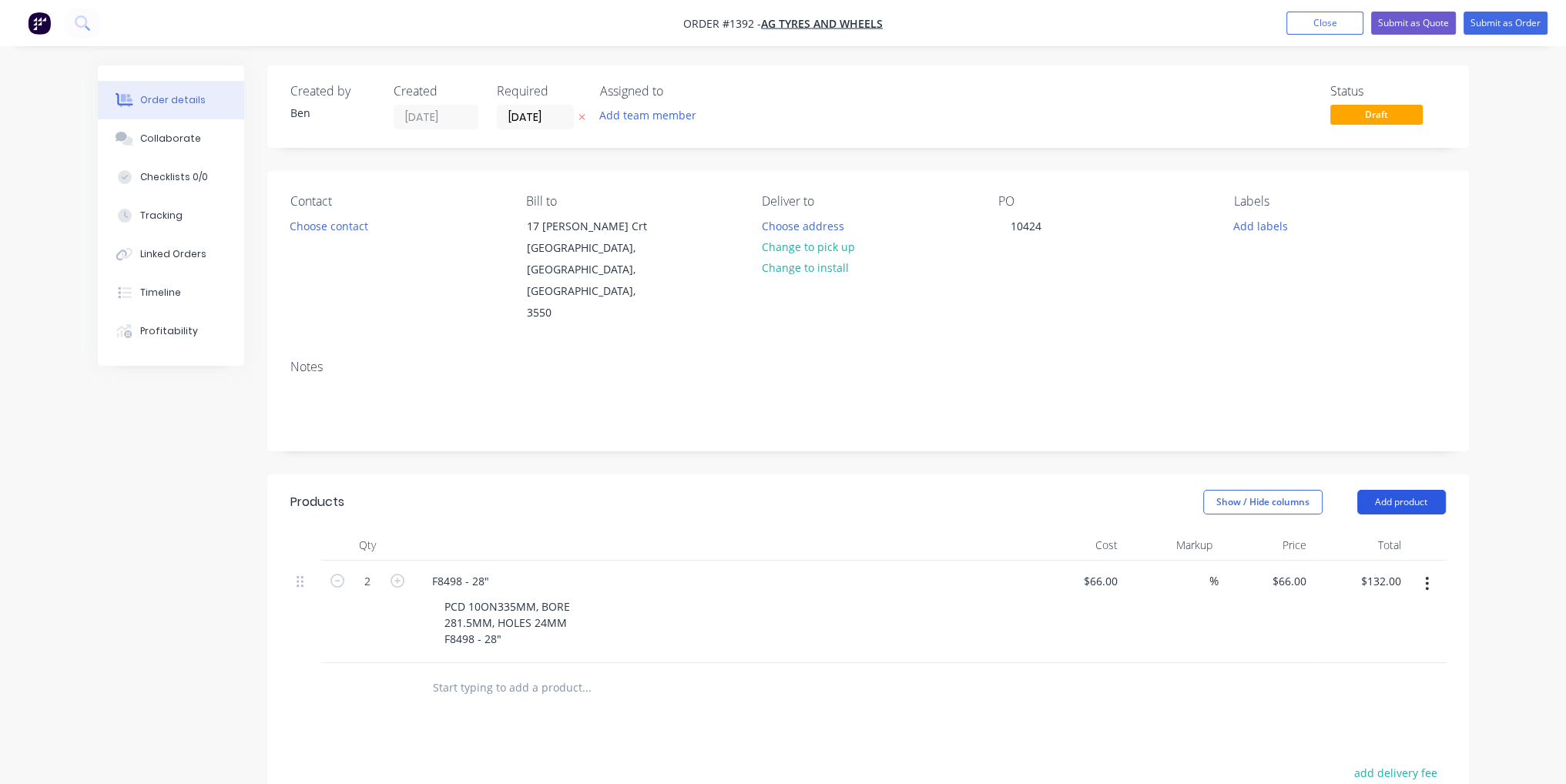
click at [1395, 490] on button "Add product" at bounding box center [1402, 502] width 88 height 25
click at [937, 530] on div at bounding box center [722, 544] width 617 height 30
click at [1534, 22] on button "Submit as Order" at bounding box center [1505, 23] width 84 height 23
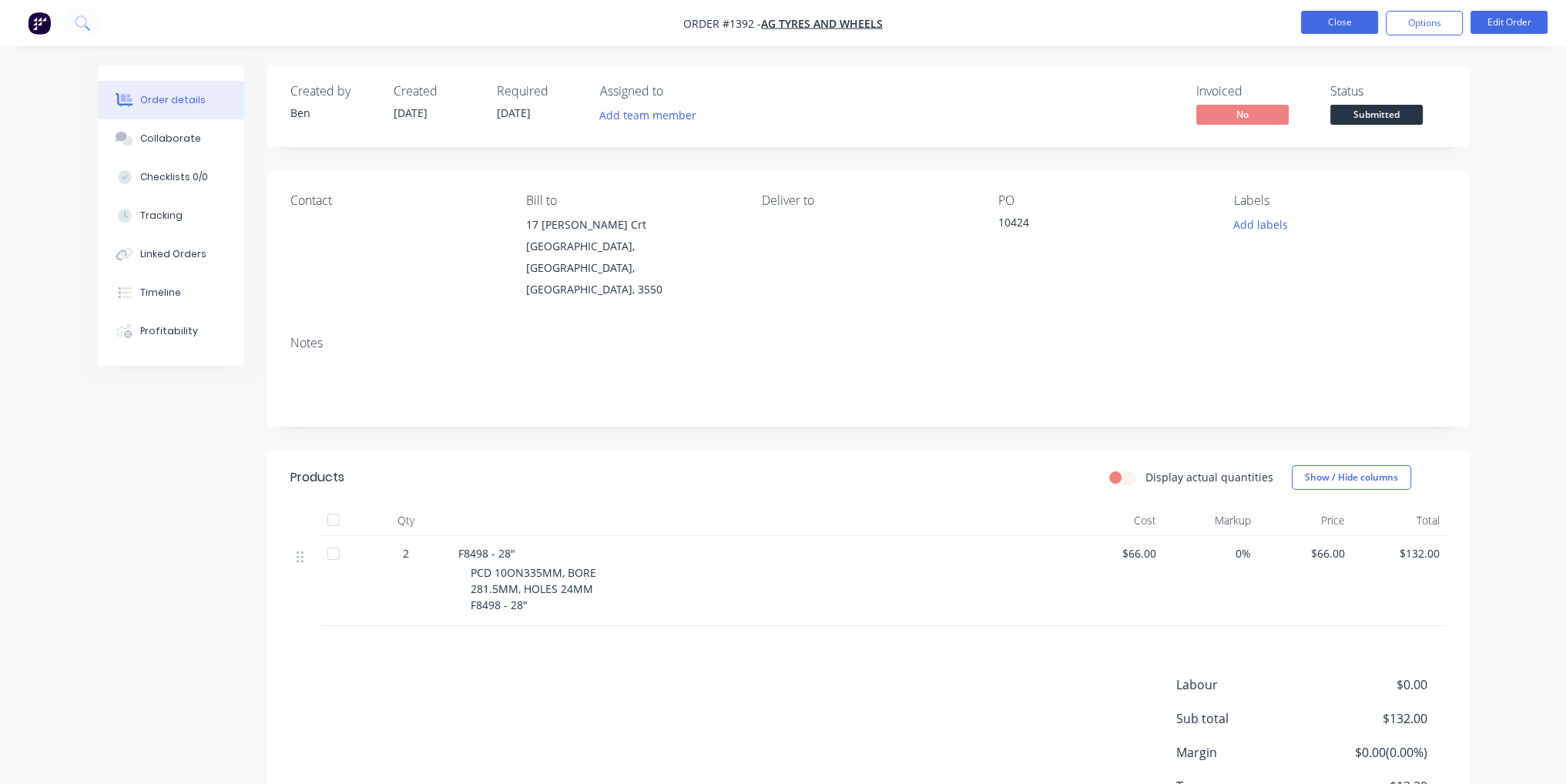
click at [1363, 29] on button "Close" at bounding box center [1340, 22] width 77 height 23
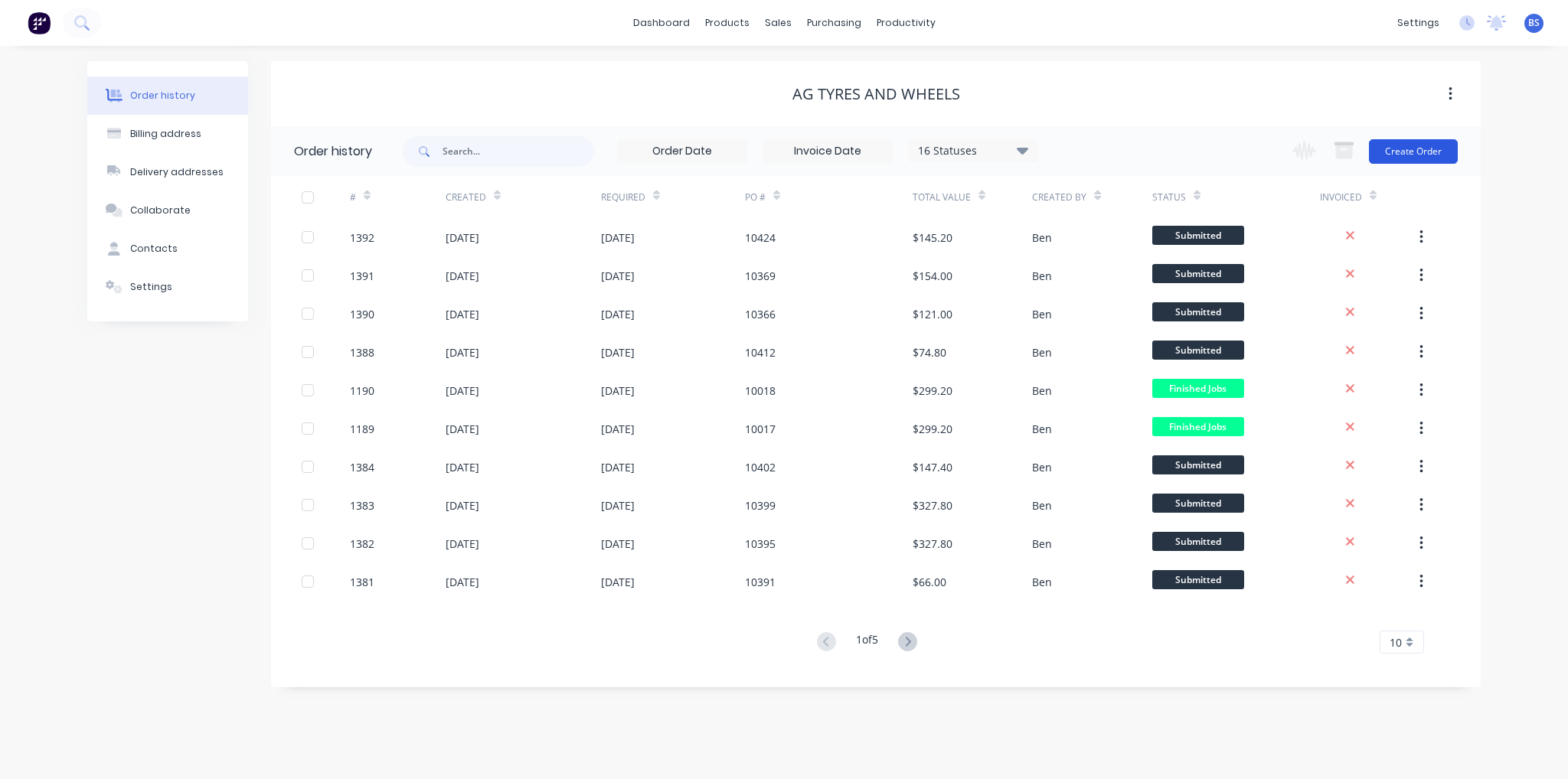
click at [1403, 157] on button "Create Order" at bounding box center [1412, 151] width 89 height 25
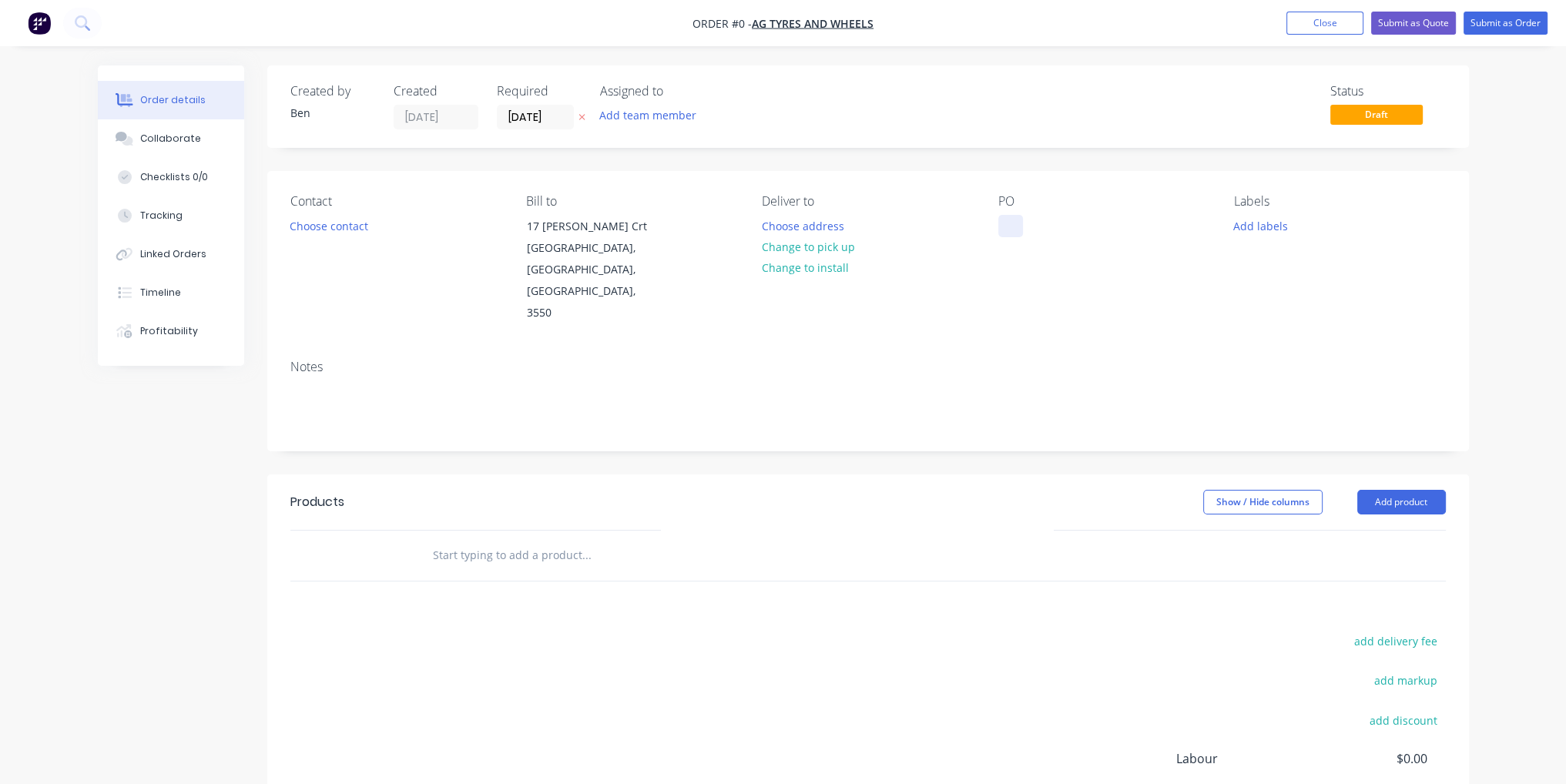
click at [1016, 228] on div at bounding box center [1010, 226] width 25 height 22
click at [1039, 465] on div "Order details Collaborate Checklists 0/0 Tracking Linked Orders Timeline Profit…" at bounding box center [783, 520] width 1402 height 908
click at [1419, 490] on button "Add product" at bounding box center [1402, 502] width 88 height 25
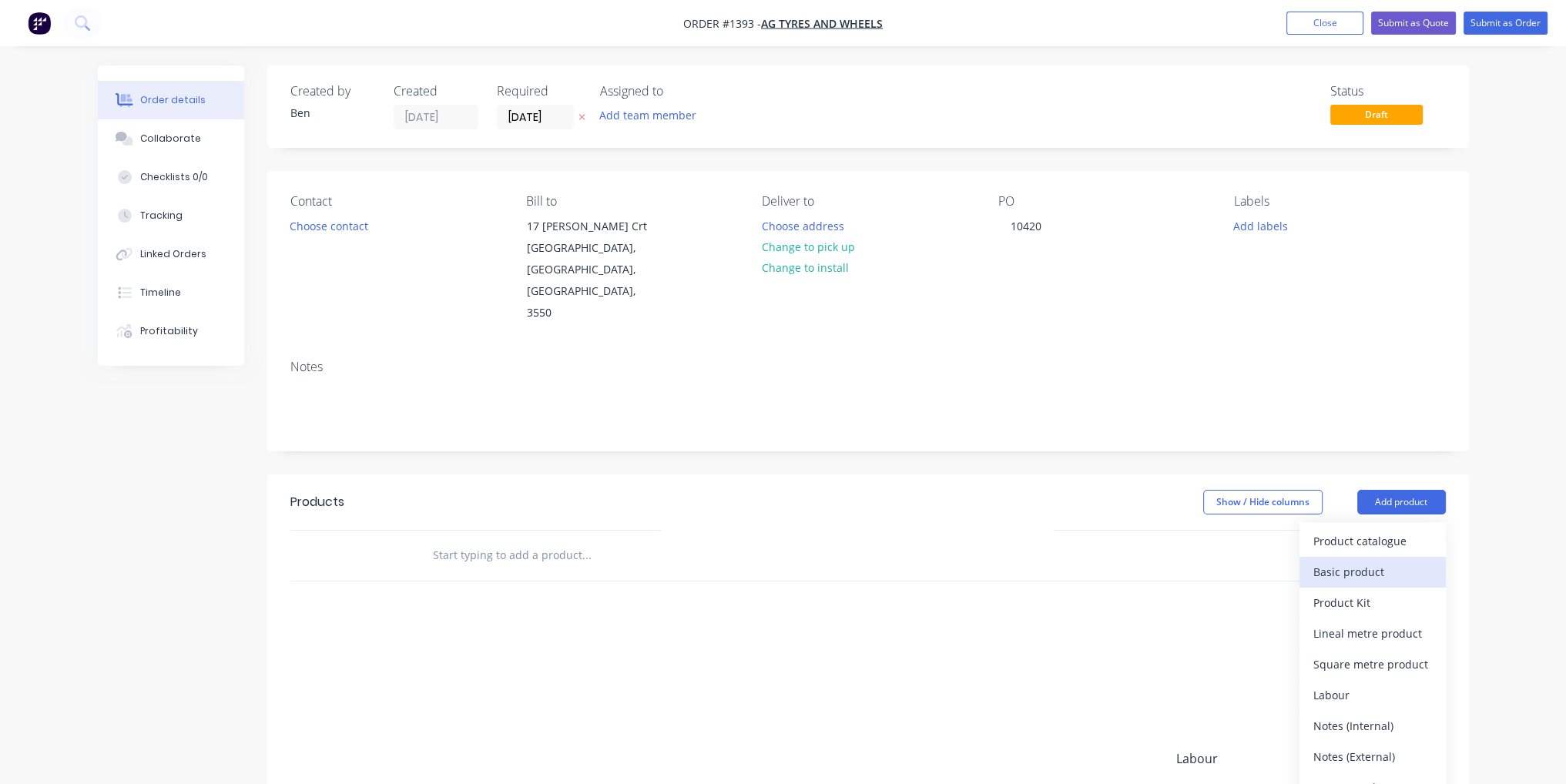
click at [1402, 560] on div "Basic product" at bounding box center [1372, 571] width 119 height 22
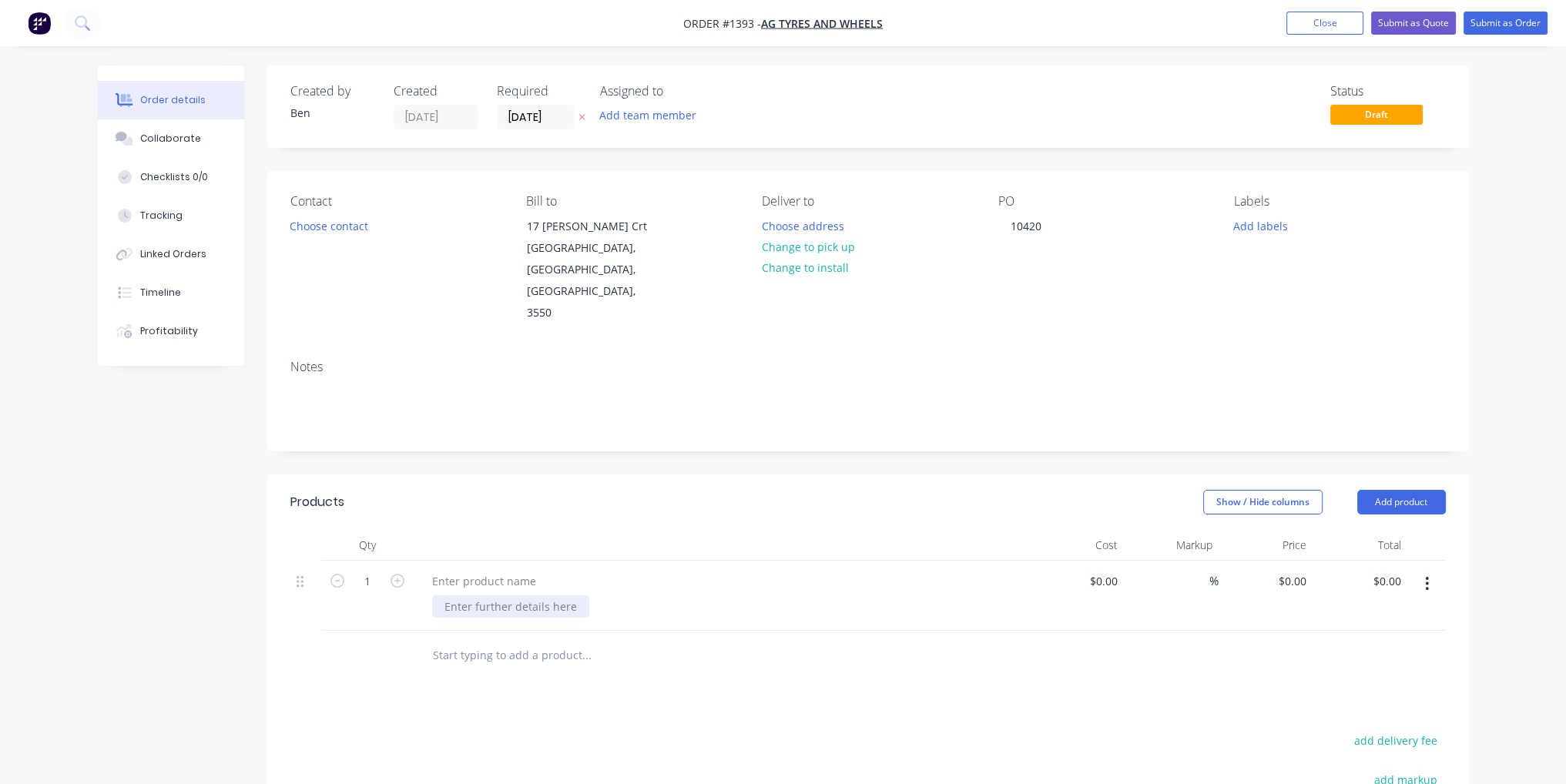
click at [479, 595] on div at bounding box center [511, 606] width 157 height 22
paste div
drag, startPoint x: 514, startPoint y: 602, endPoint x: 488, endPoint y: 595, distance: 26.9
click at [514, 603] on div "PCD 12ON400MM, BORE 351MM, HOLES 24MM R8493 (42")" at bounding box center [507, 622] width 150 height 54
drag, startPoint x: 499, startPoint y: 593, endPoint x: 486, endPoint y: 593, distance: 13.0
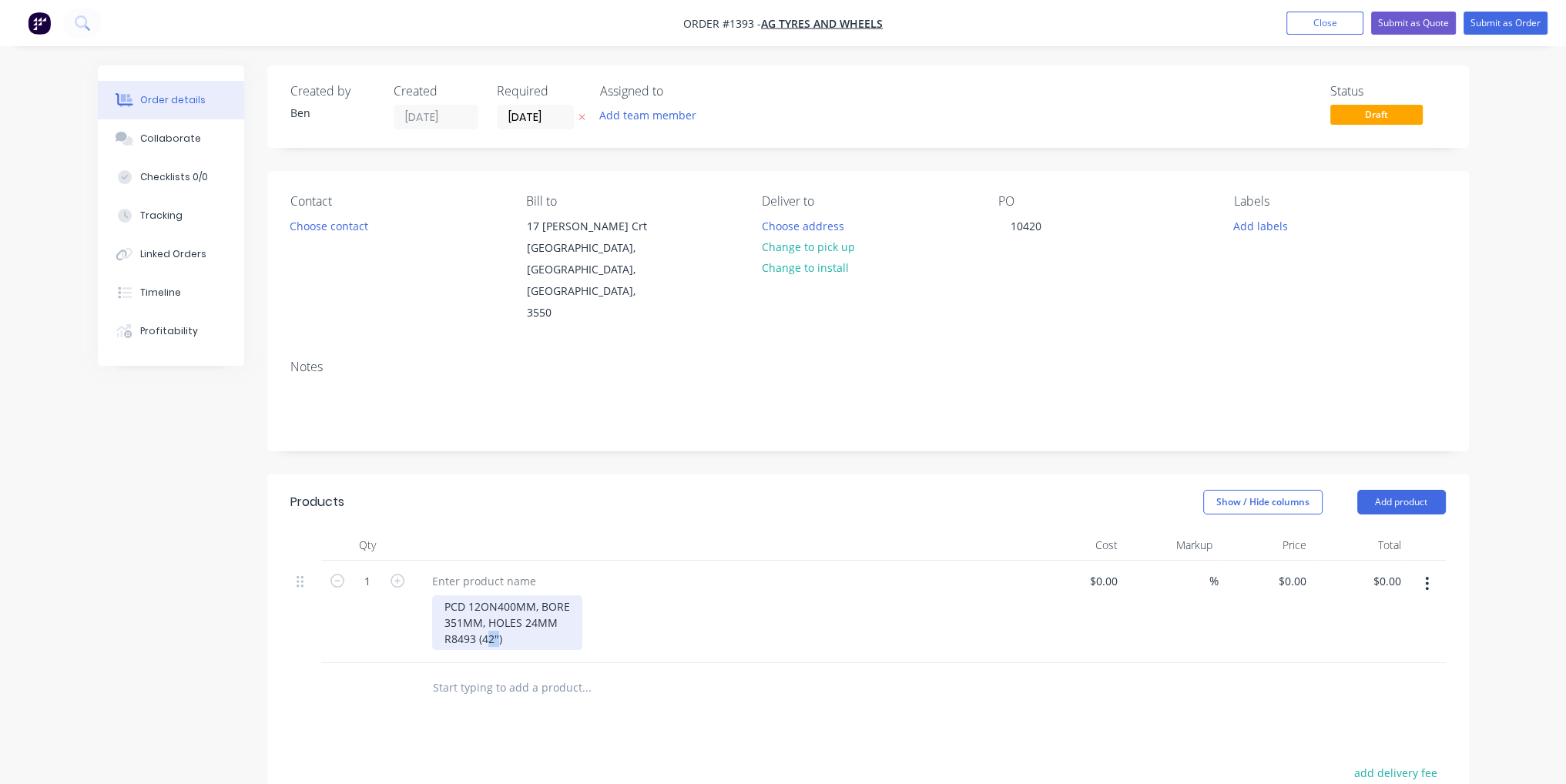
click at [486, 595] on div "PCD 12ON400MM, BORE 351MM, HOLES 24MM R8493 (42")" at bounding box center [507, 622] width 150 height 54
click at [508, 595] on div "PCD 12ON400MM, BORE 351MM, HOLES 24MM R8493 (42")" at bounding box center [507, 622] width 150 height 54
drag, startPoint x: 509, startPoint y: 595, endPoint x: 446, endPoint y: 592, distance: 63.1
click at [446, 595] on div "PCD 12ON400MM, BORE 351MM, HOLES 24MM R8493 (42")" at bounding box center [507, 622] width 150 height 54
copy div "R8493 (42")"
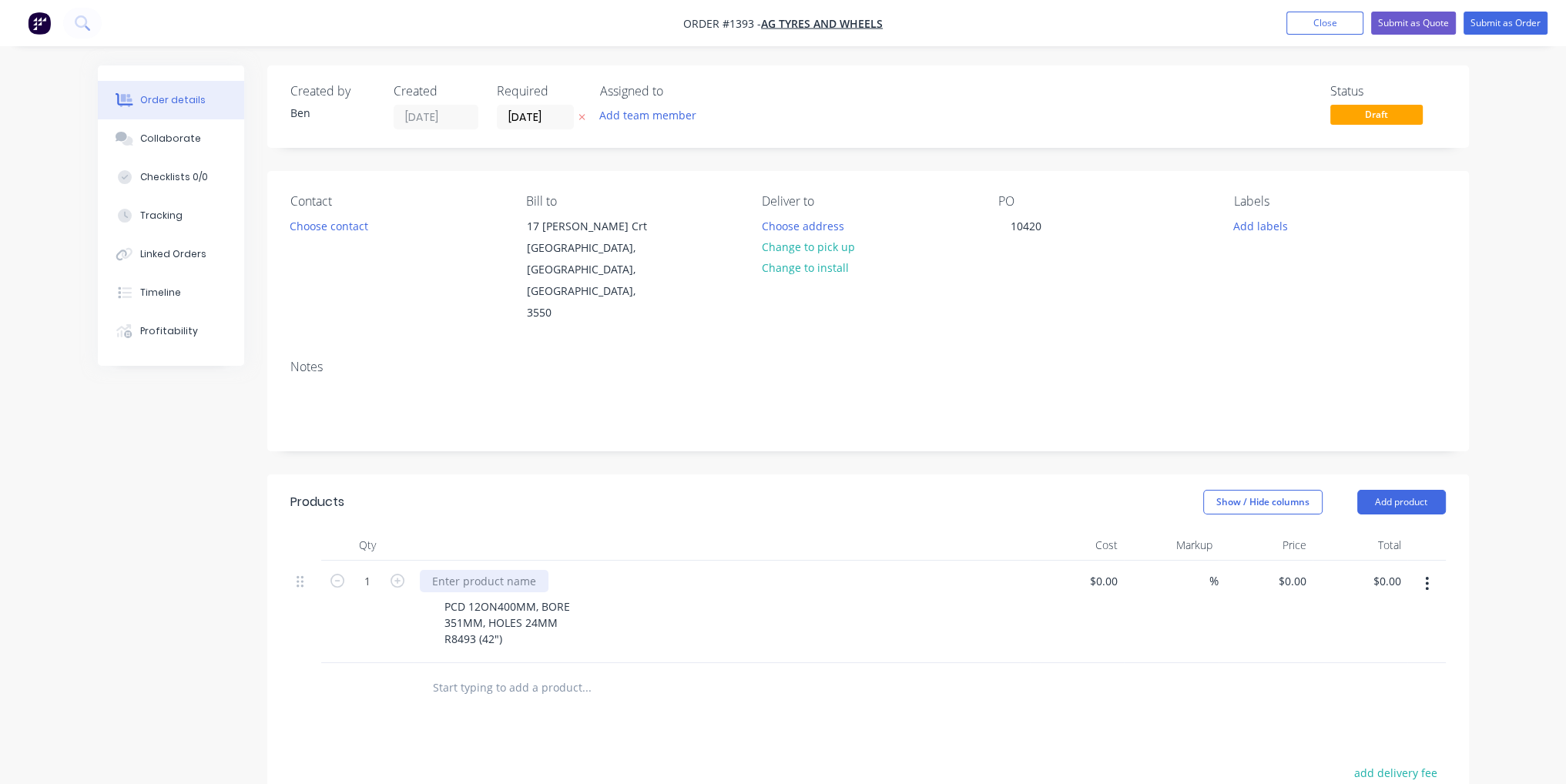
click at [488, 569] on div at bounding box center [484, 580] width 129 height 22
paste div
click at [1104, 569] on div "$0.00" at bounding box center [1102, 580] width 41 height 22
type input "$99.00"
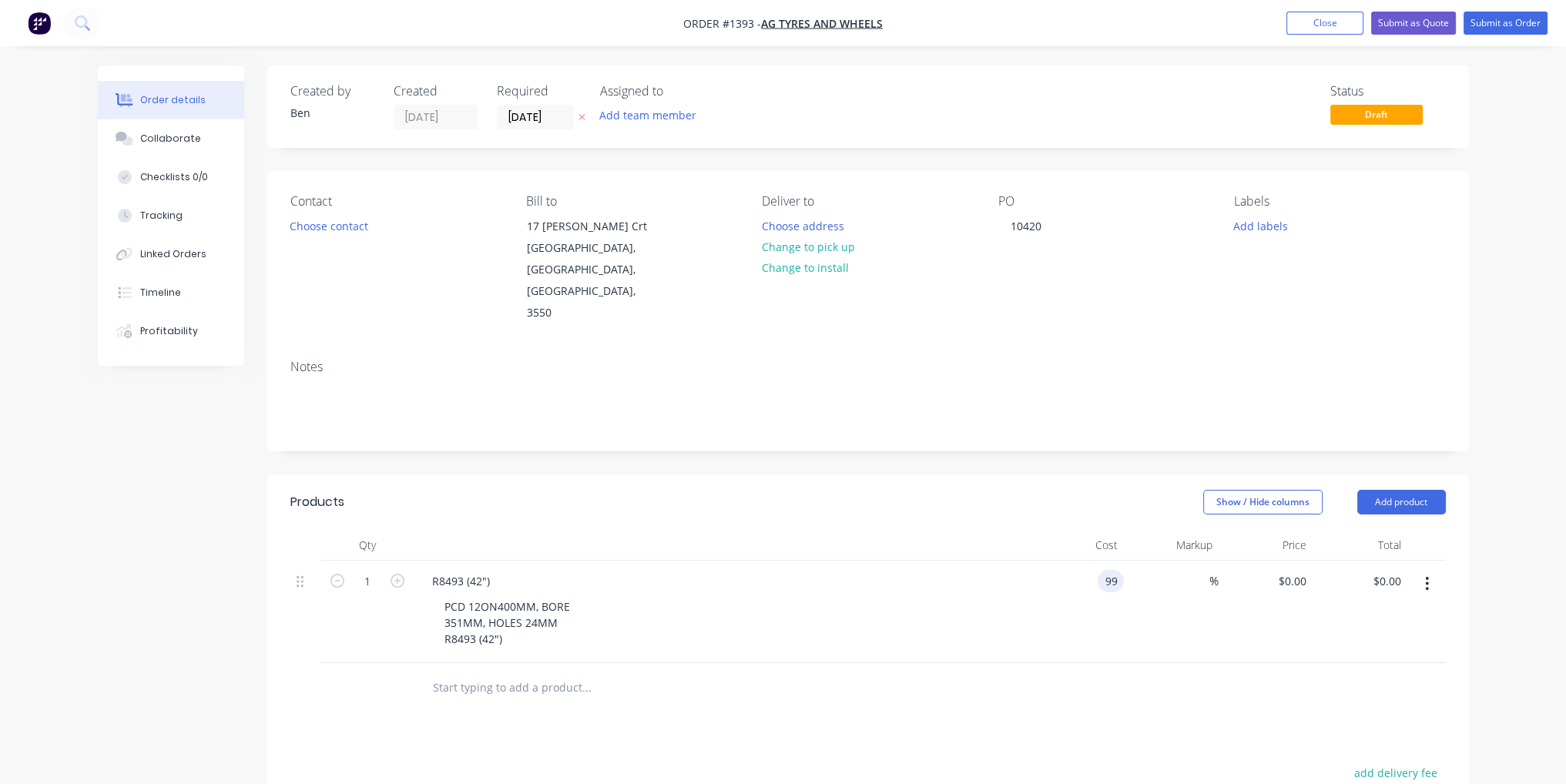
type input "$99.00"
click at [1098, 663] on div at bounding box center [868, 688] width 1156 height 50
click at [1507, 19] on button "Submit as Order" at bounding box center [1505, 23] width 84 height 23
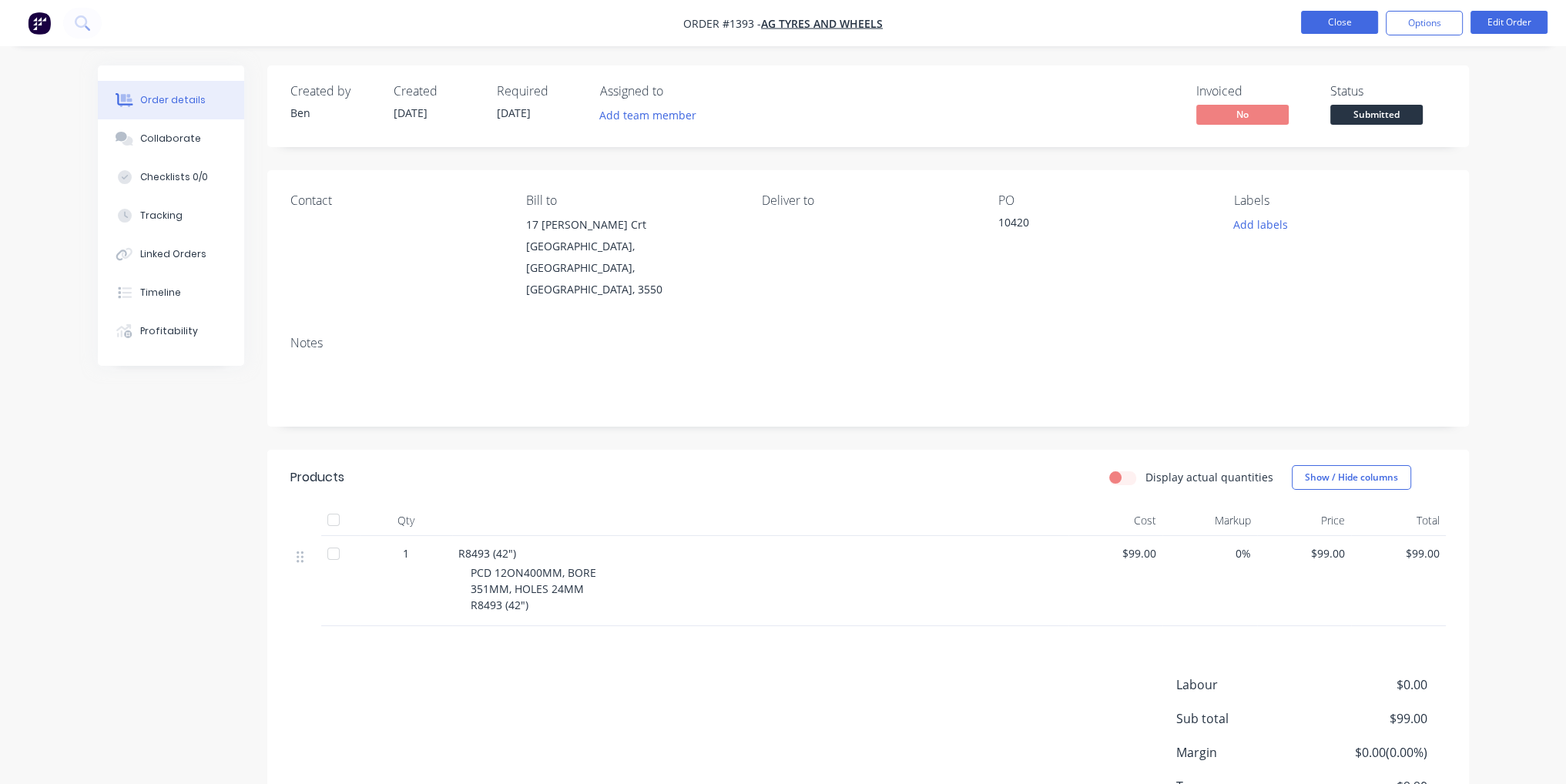
click at [1331, 21] on button "Close" at bounding box center [1340, 22] width 77 height 23
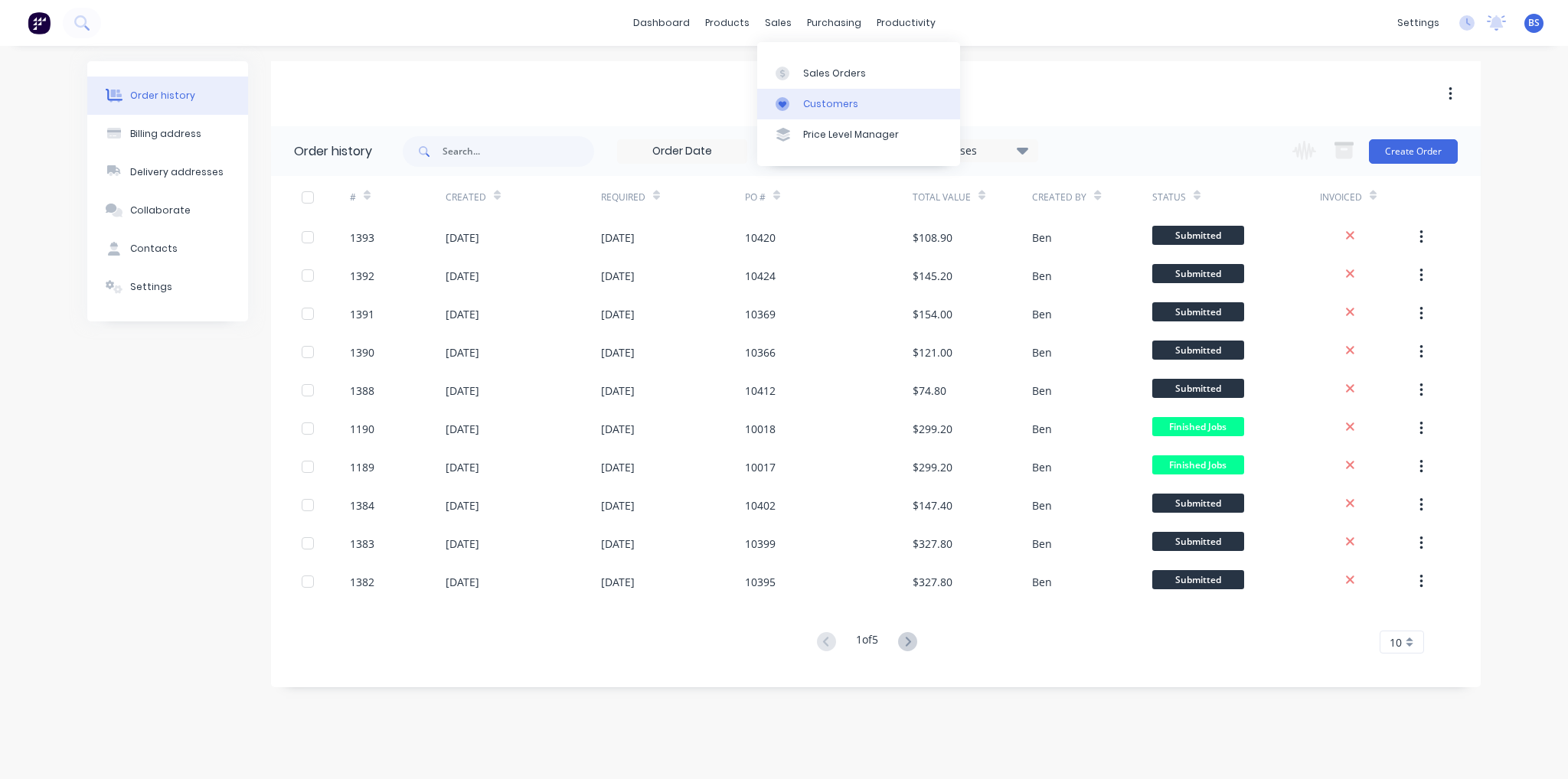
click at [843, 101] on div "Customers" at bounding box center [831, 103] width 55 height 14
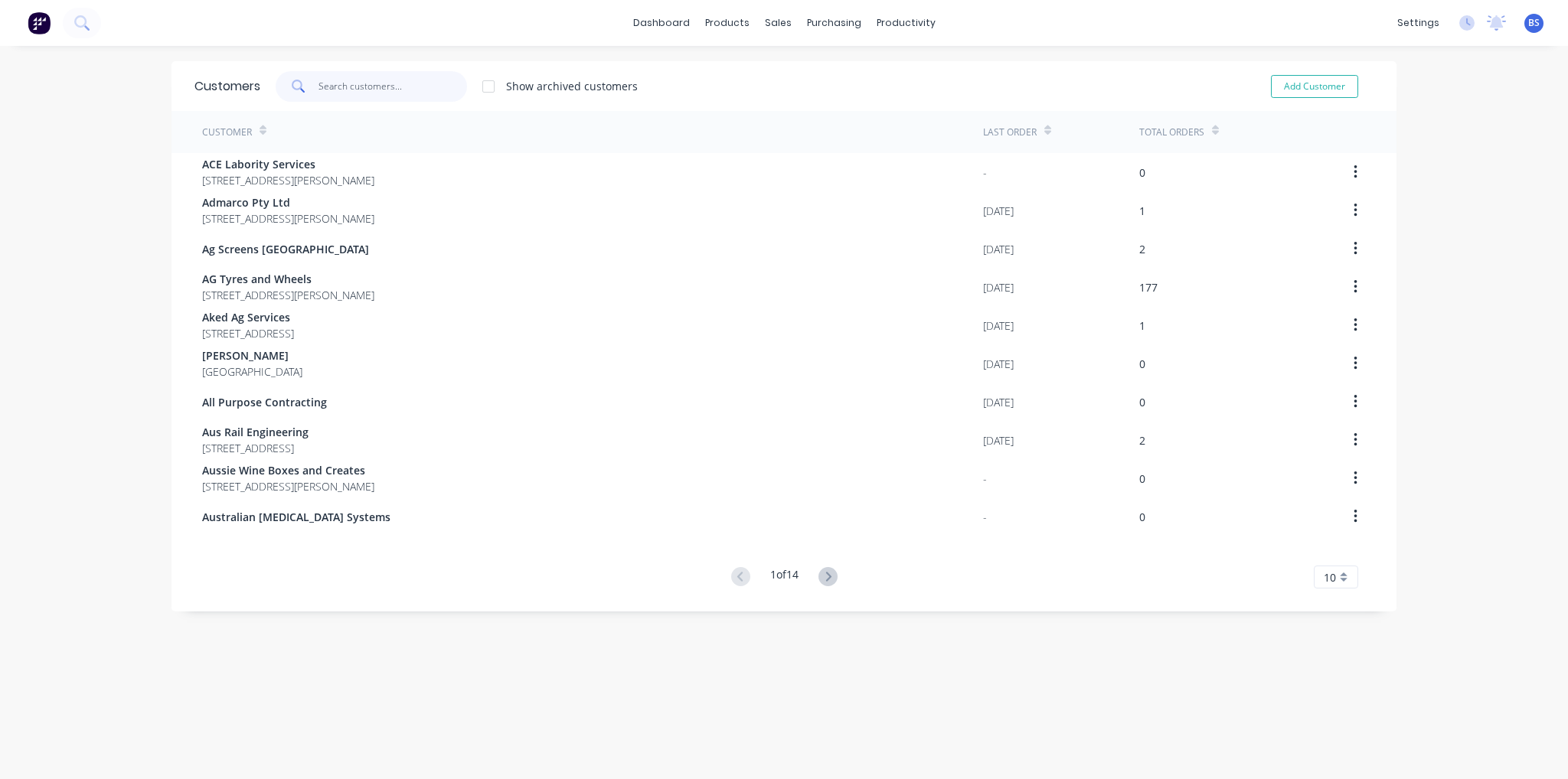
click at [328, 79] on input "text" at bounding box center [393, 86] width 149 height 30
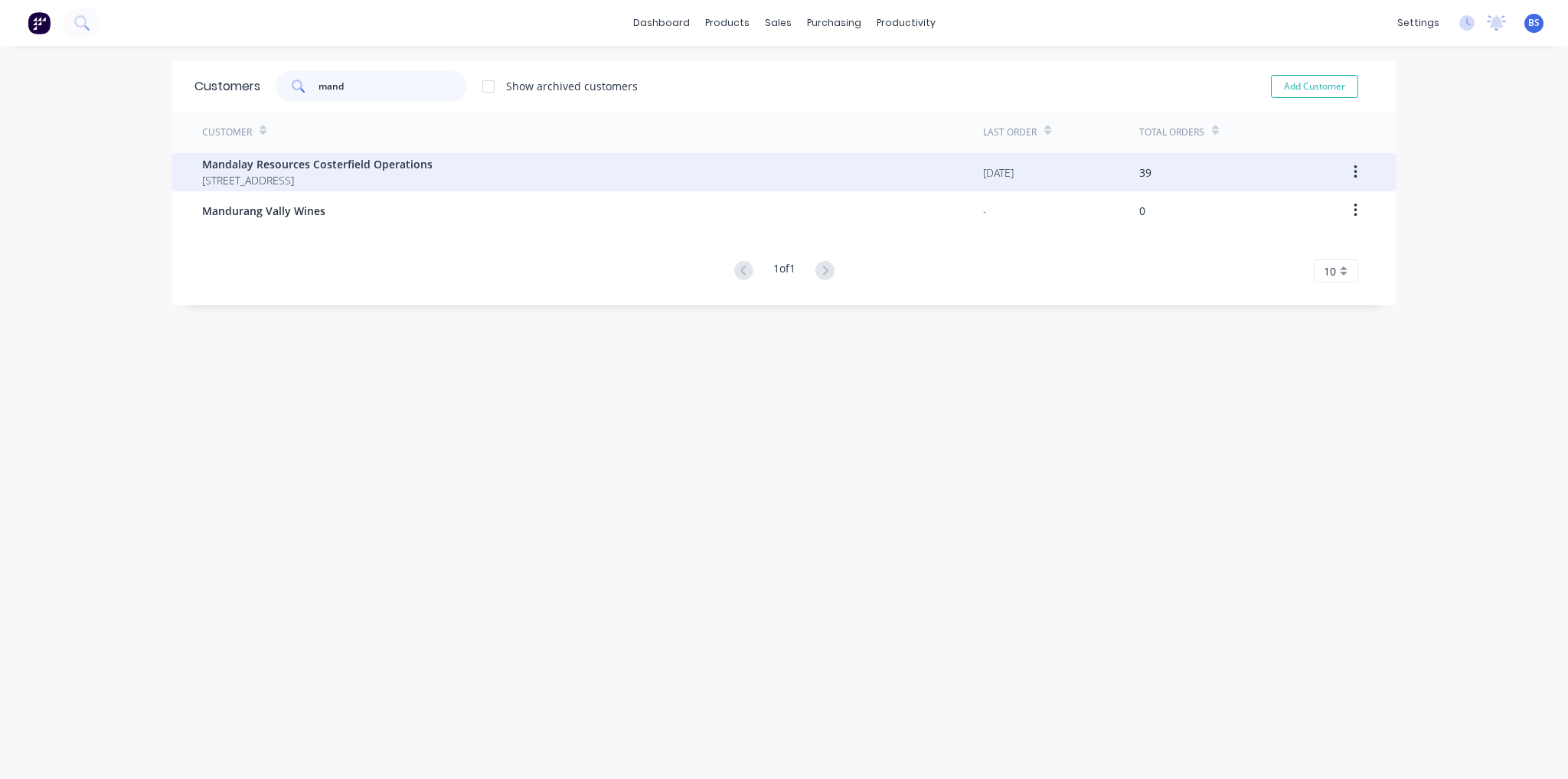
type input "mand"
click at [366, 170] on span "Mandalay Resources Costerfield Operations" at bounding box center [318, 164] width 231 height 16
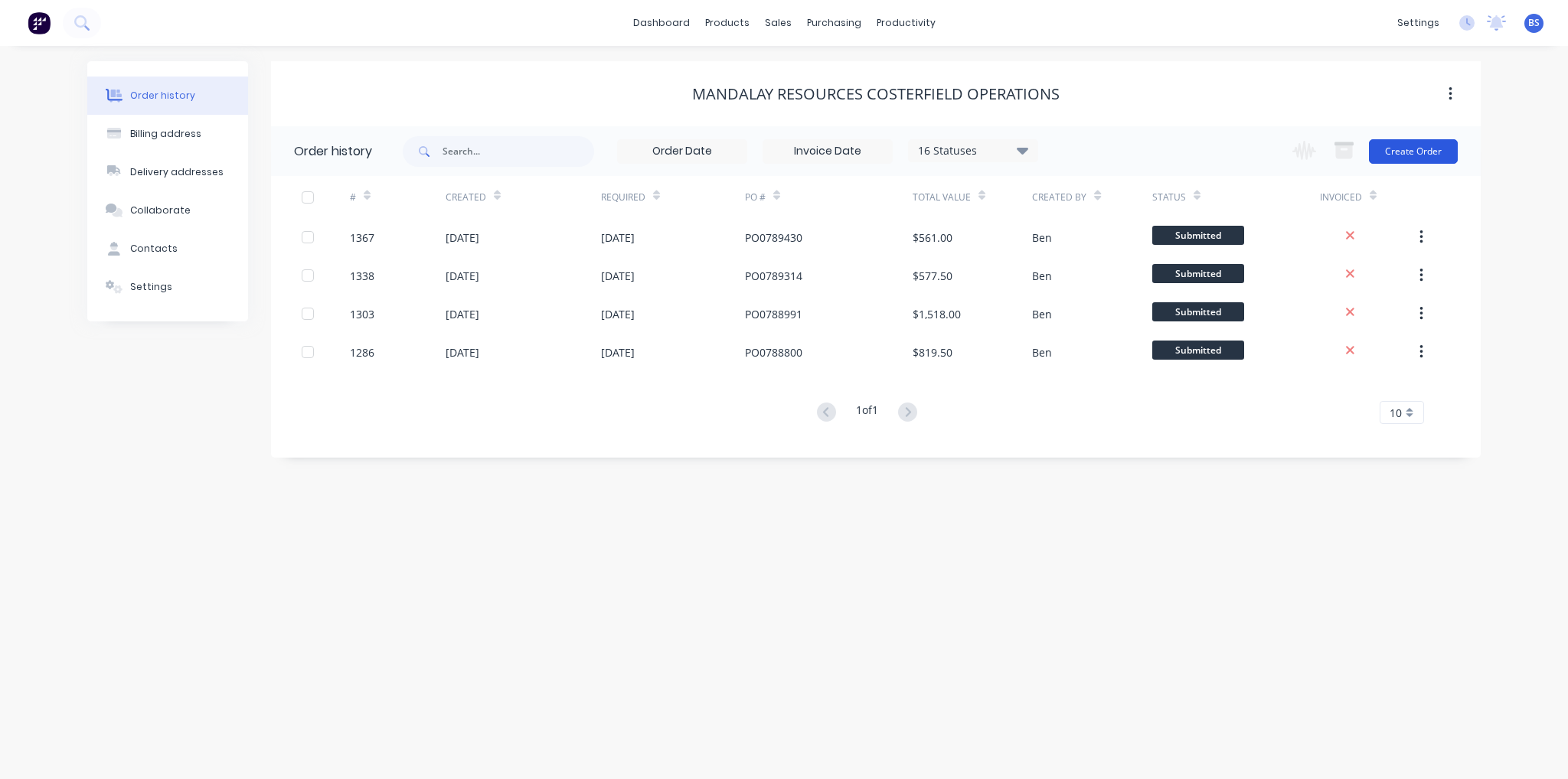
click at [1427, 158] on button "Create Order" at bounding box center [1412, 151] width 89 height 25
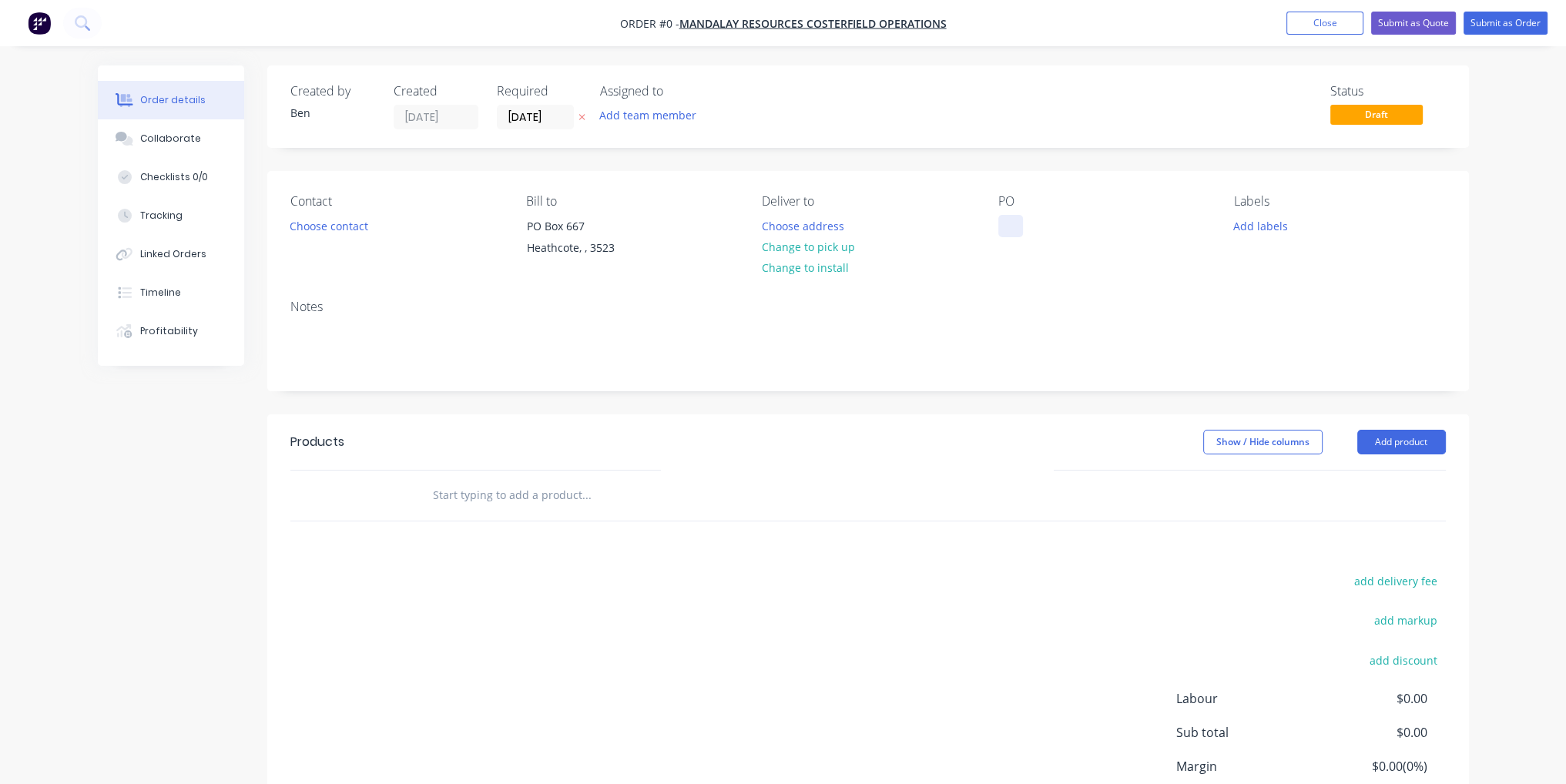
click at [1011, 223] on div at bounding box center [1010, 226] width 25 height 22
click at [1006, 223] on div at bounding box center [1010, 226] width 25 height 22
paste div
click at [934, 434] on div "Show / Hide columns Add product" at bounding box center [990, 441] width 910 height 25
click at [1403, 441] on button "Add product" at bounding box center [1402, 441] width 88 height 25
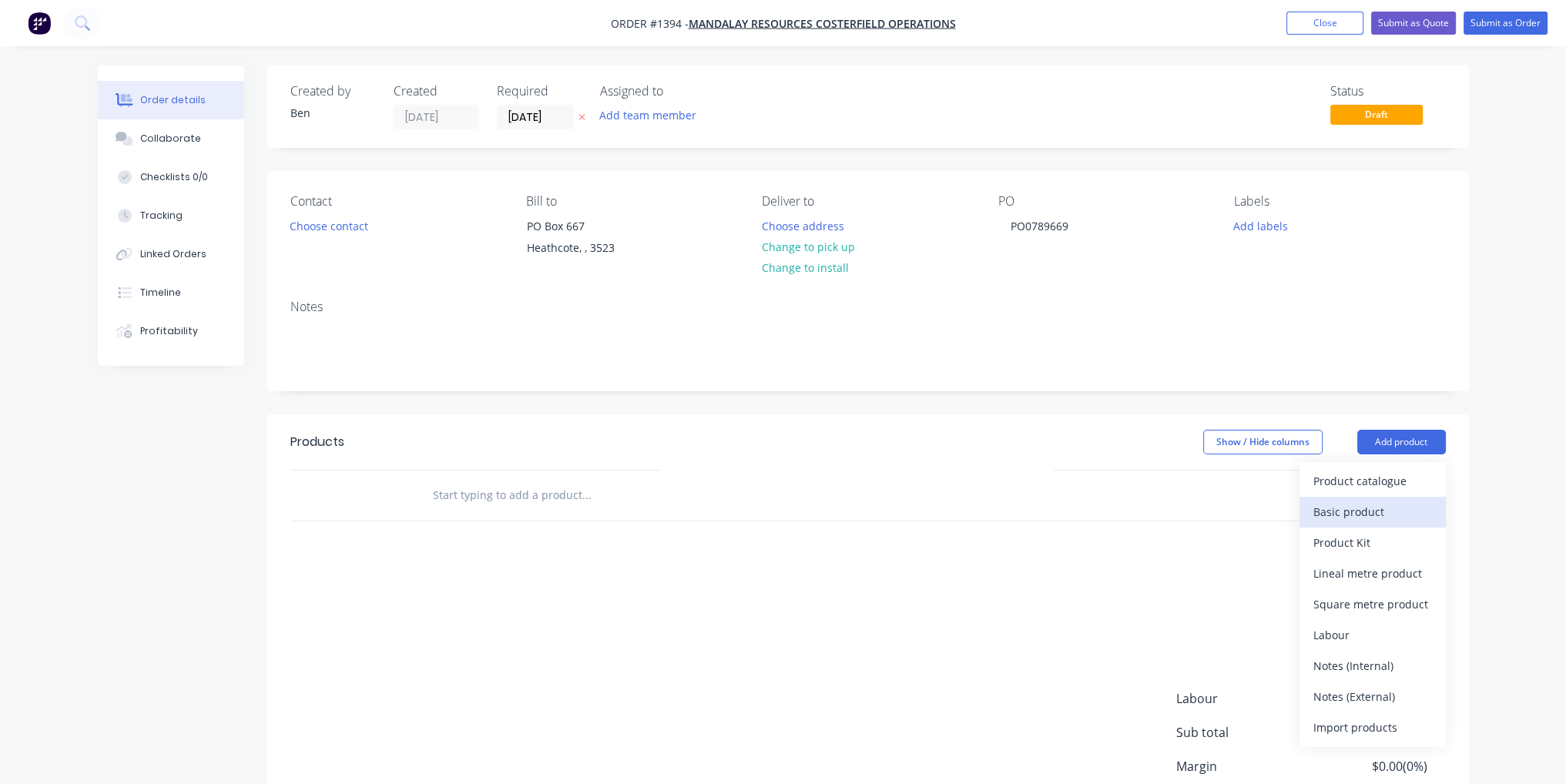
click at [1386, 510] on div "Basic product" at bounding box center [1372, 511] width 119 height 22
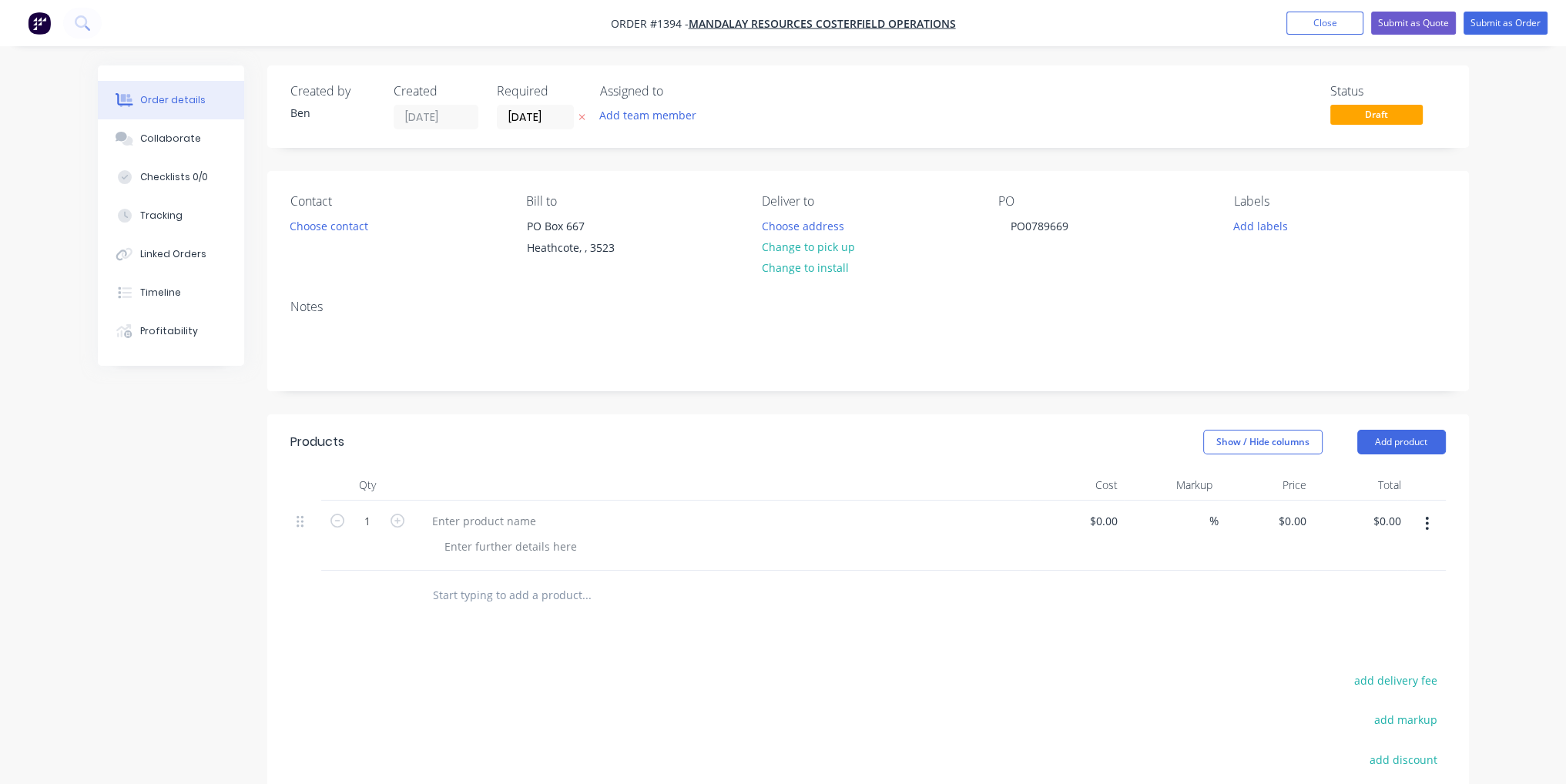
click at [388, 526] on button "button" at bounding box center [397, 520] width 20 height 17
click at [394, 526] on icon "button" at bounding box center [397, 520] width 14 height 14
type input "3"
click at [1429, 448] on button "Add product" at bounding box center [1402, 441] width 88 height 25
drag, startPoint x: 1398, startPoint y: 509, endPoint x: 936, endPoint y: 531, distance: 462.5
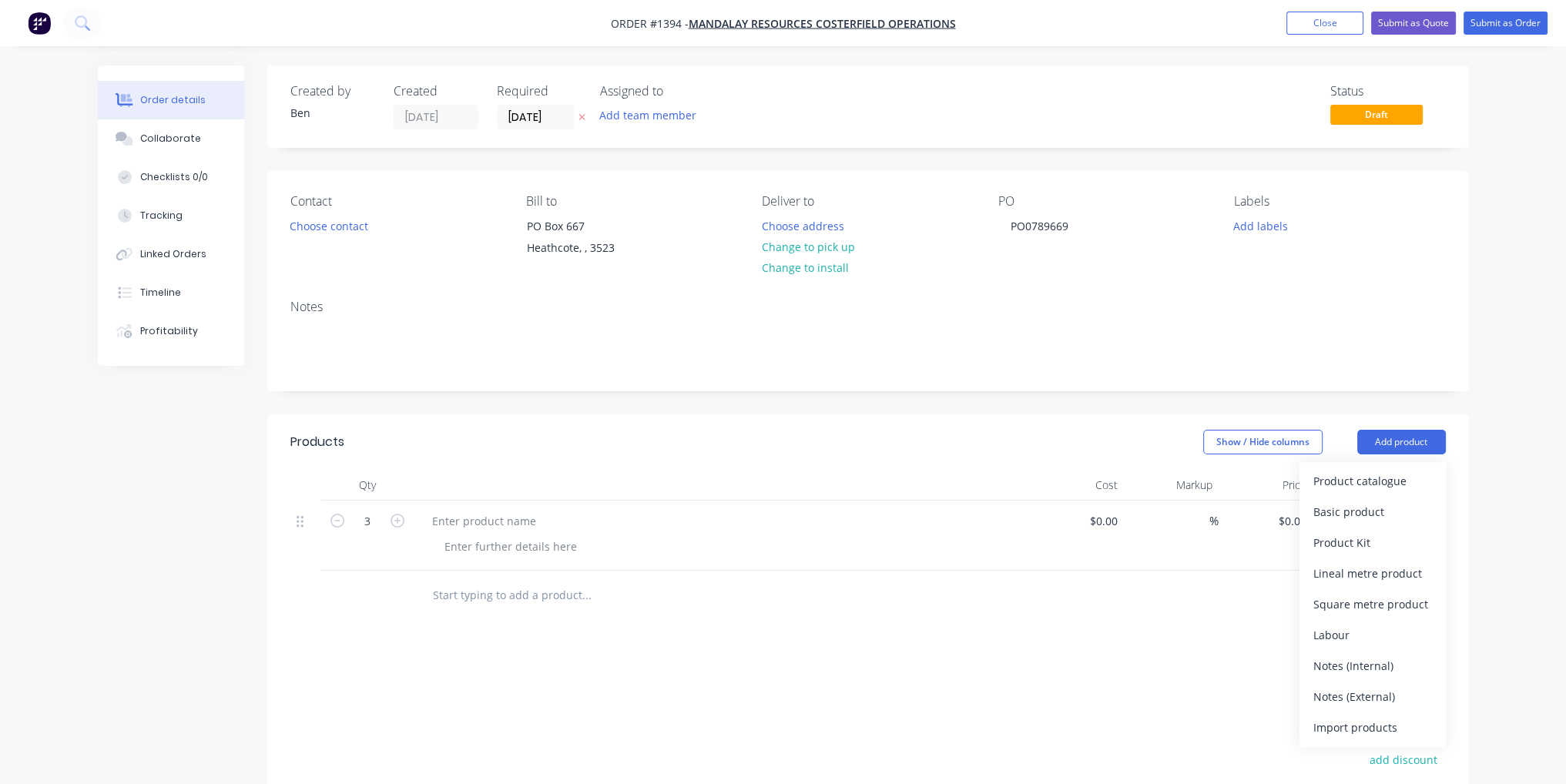
click at [1393, 513] on div "Basic product" at bounding box center [1372, 511] width 119 height 22
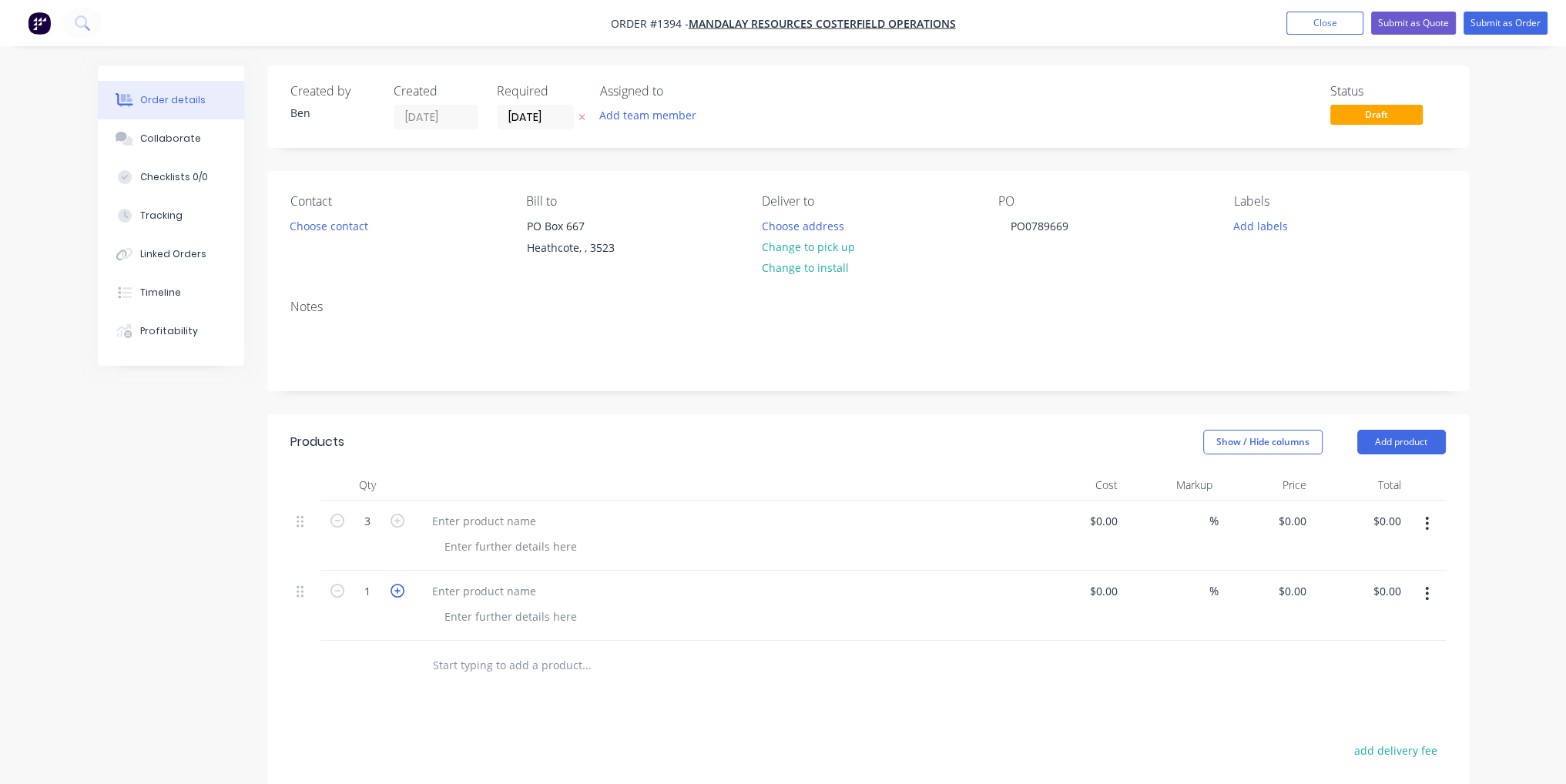
click at [401, 594] on icon "button" at bounding box center [397, 590] width 14 height 14
type input "5"
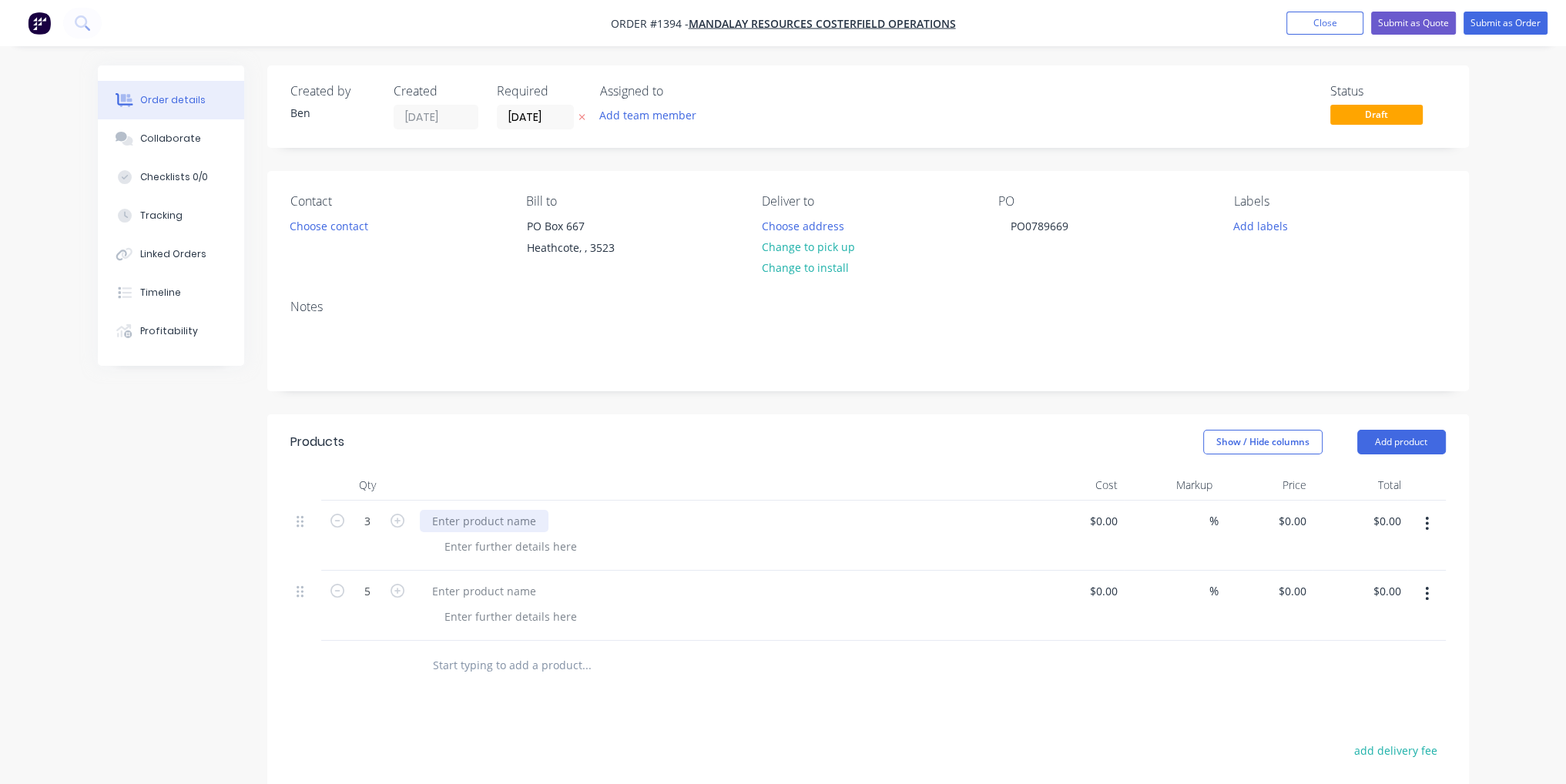
click at [502, 521] on div at bounding box center [484, 521] width 129 height 22
paste div
click at [1115, 523] on input at bounding box center [1106, 521] width 35 height 22
type input "$31.00"
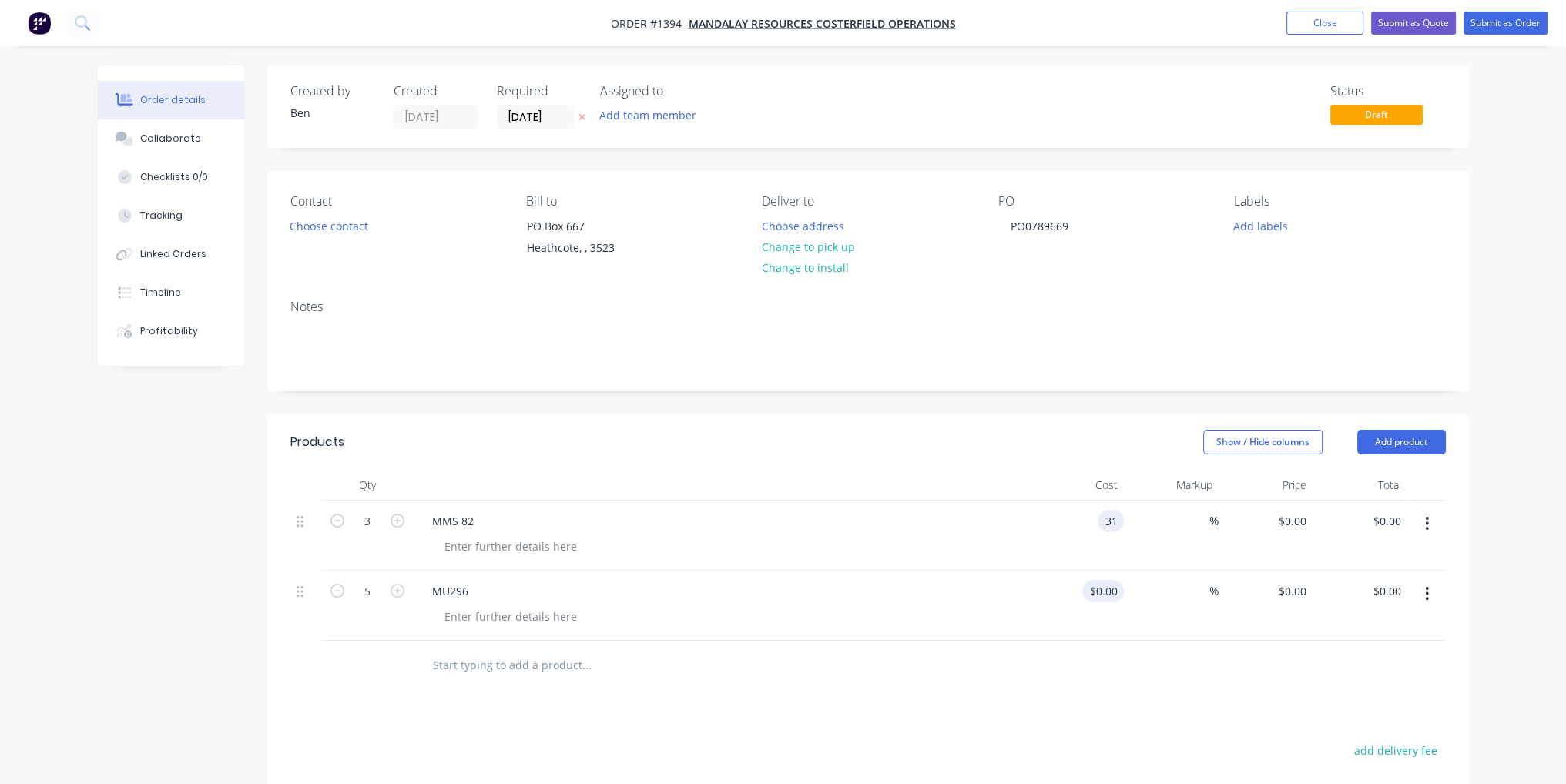
type input "$31.00"
type input "$93.00"
click at [1106, 592] on input at bounding box center [1114, 591] width 18 height 22
type input "$175.91"
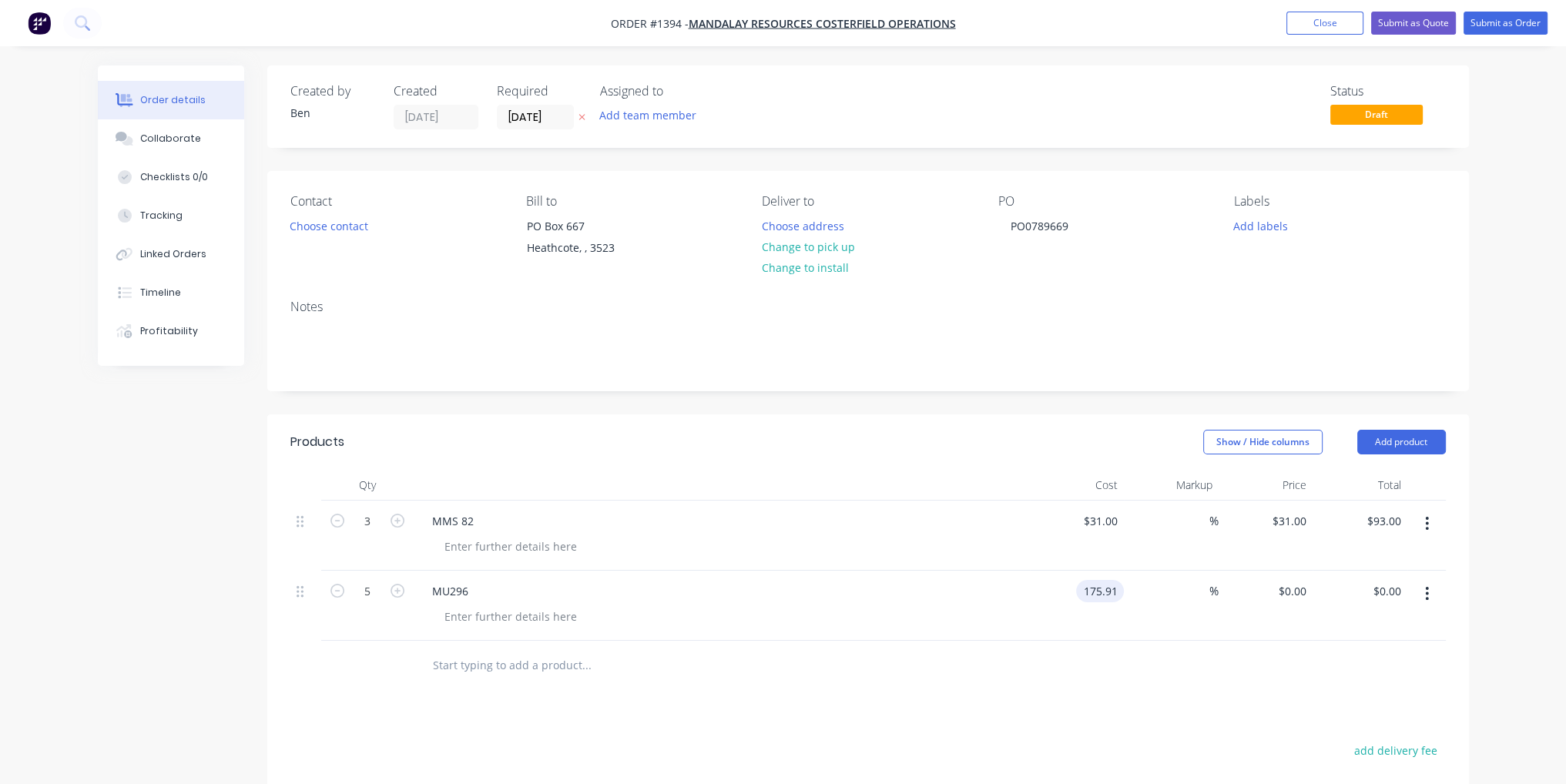
type input "$879.55"
click at [1132, 733] on div "Products Show / Hide columns Add product Qty Cost Markup Price Total 3 MMS 82 $…" at bounding box center [868, 737] width 1202 height 646
click at [1513, 21] on button "Submit as Order" at bounding box center [1505, 23] width 84 height 23
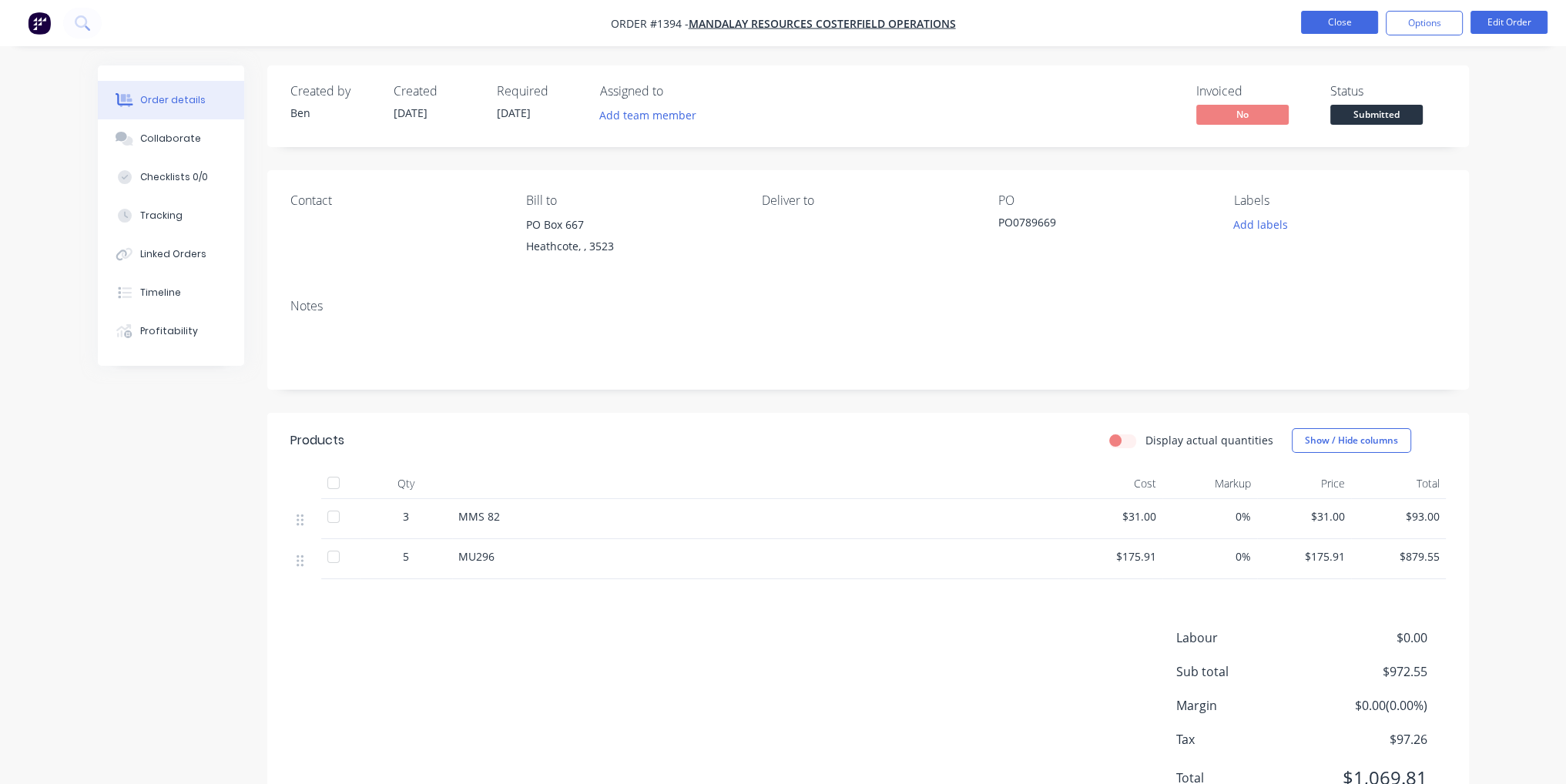
click at [1360, 17] on button "Close" at bounding box center [1340, 22] width 77 height 23
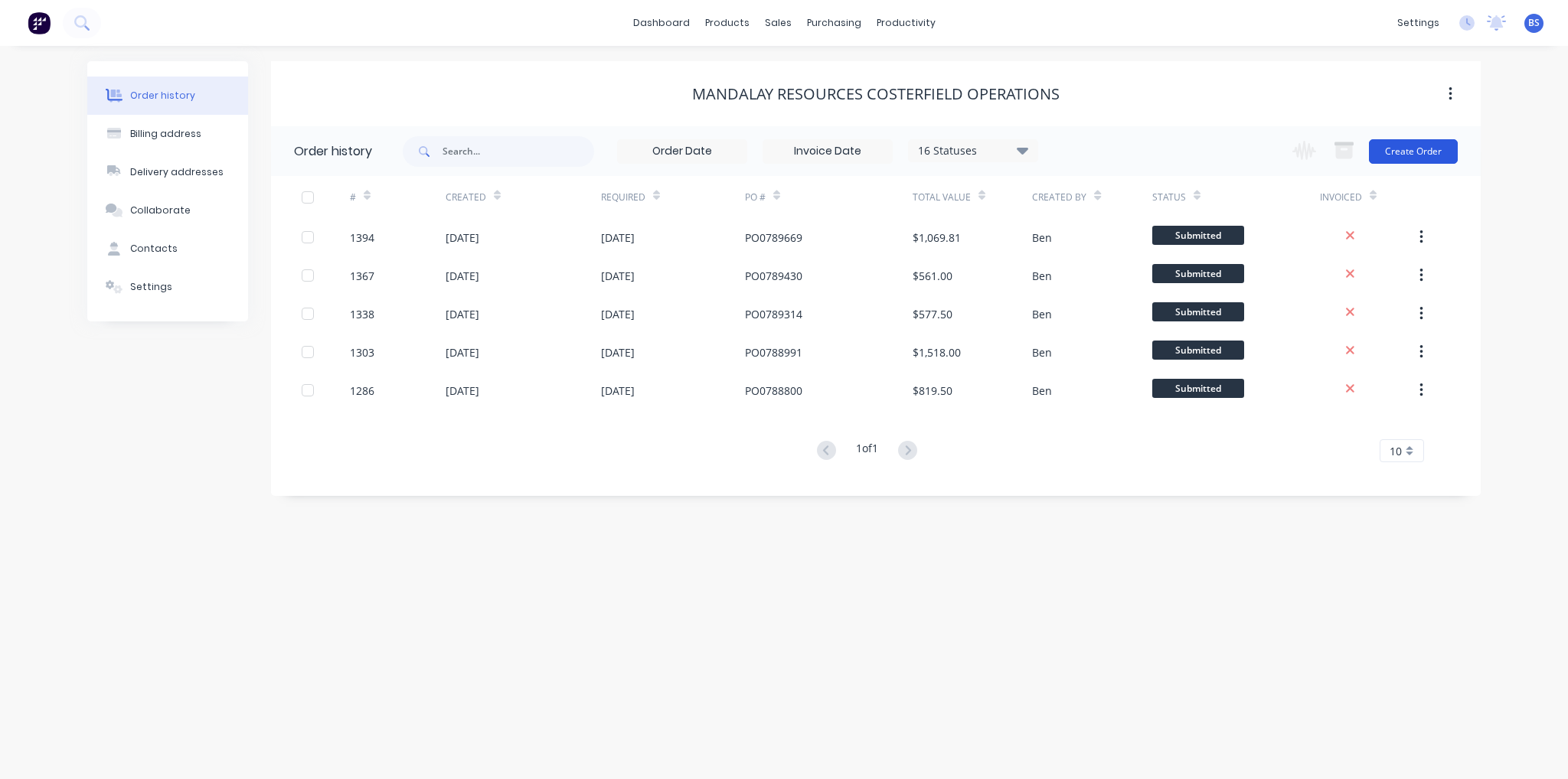
click at [1411, 151] on button "Create Order" at bounding box center [1412, 151] width 89 height 25
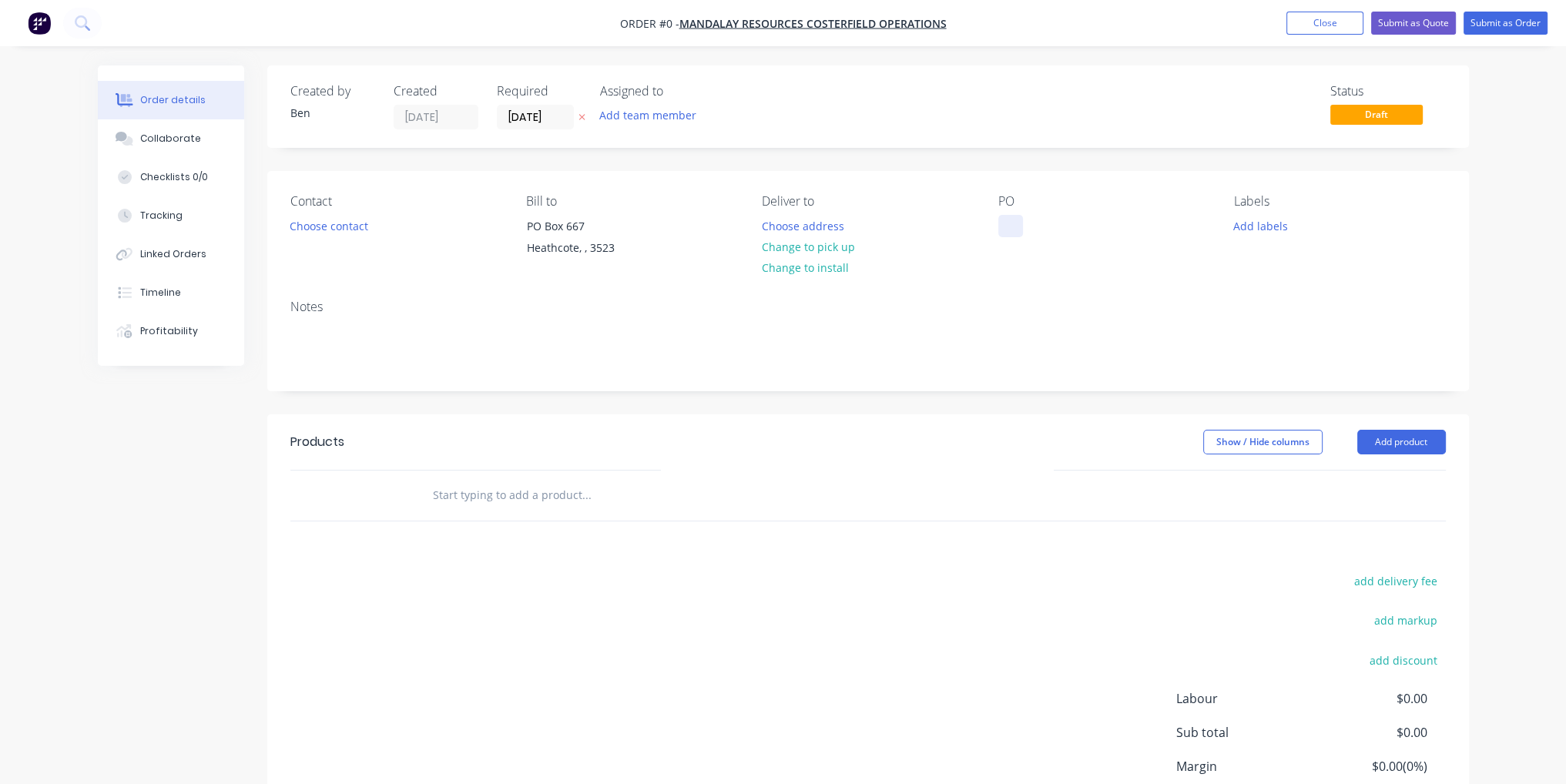
click at [1001, 217] on div at bounding box center [1010, 226] width 25 height 22
click at [1005, 232] on div at bounding box center [1010, 226] width 25 height 22
paste div
click at [1415, 448] on button "Add product" at bounding box center [1402, 441] width 88 height 25
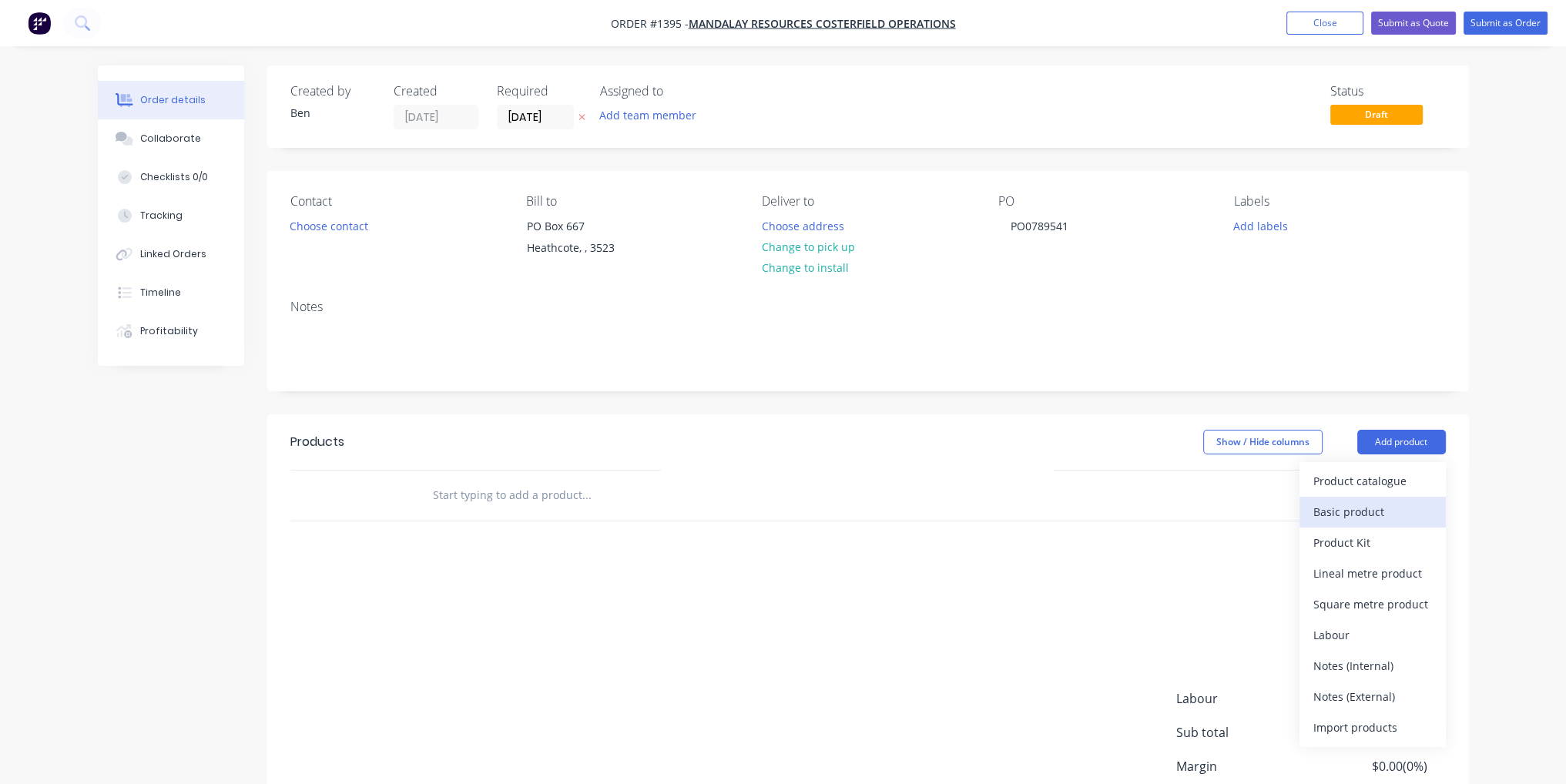
click at [1388, 504] on div "Basic product" at bounding box center [1372, 511] width 119 height 22
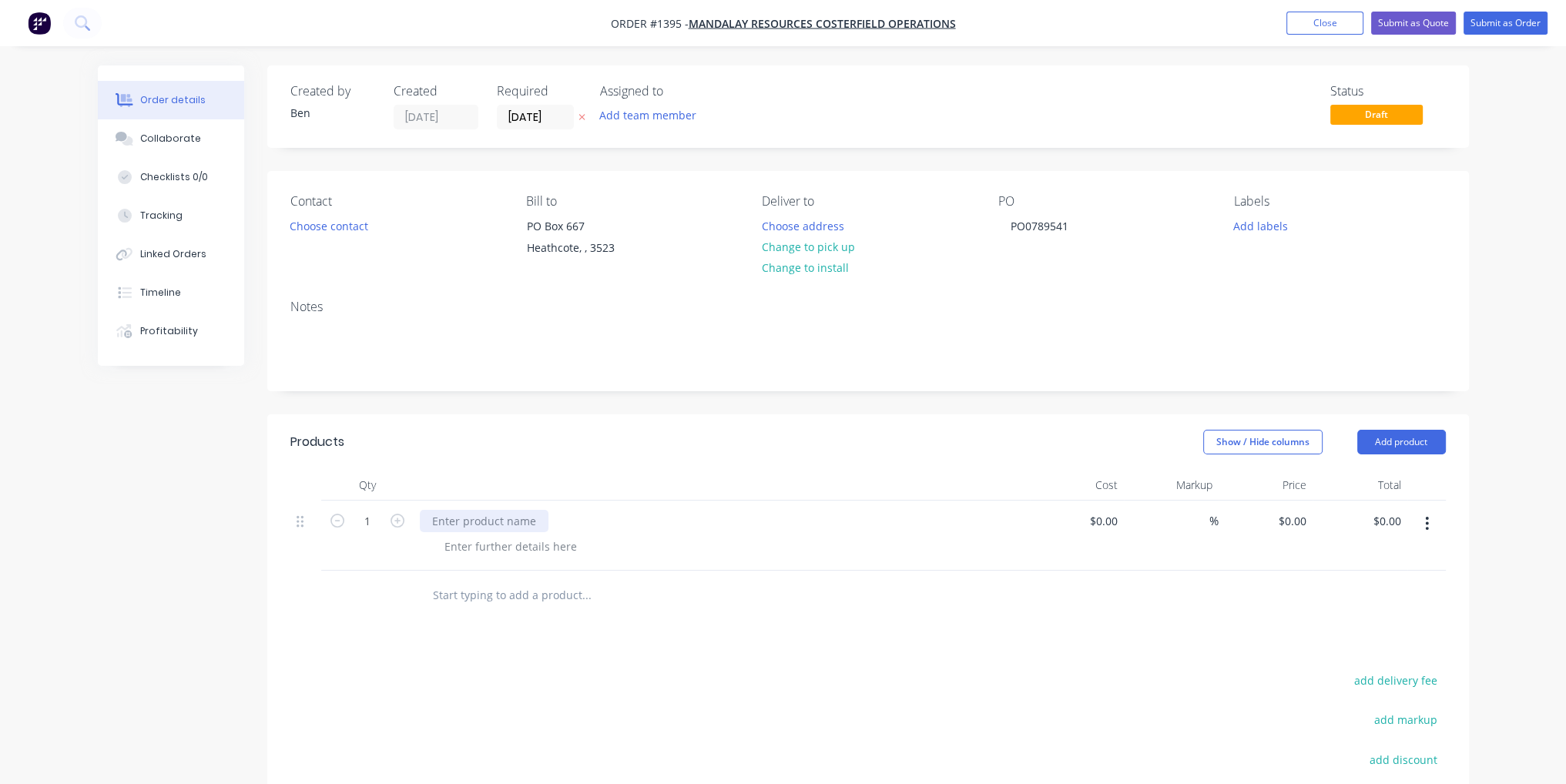
click at [477, 521] on div at bounding box center [484, 521] width 129 height 22
paste div
click at [795, 611] on div at bounding box center [691, 595] width 555 height 50
click at [1096, 527] on div "$0.00" at bounding box center [1077, 535] width 95 height 70
type input "$400.00"
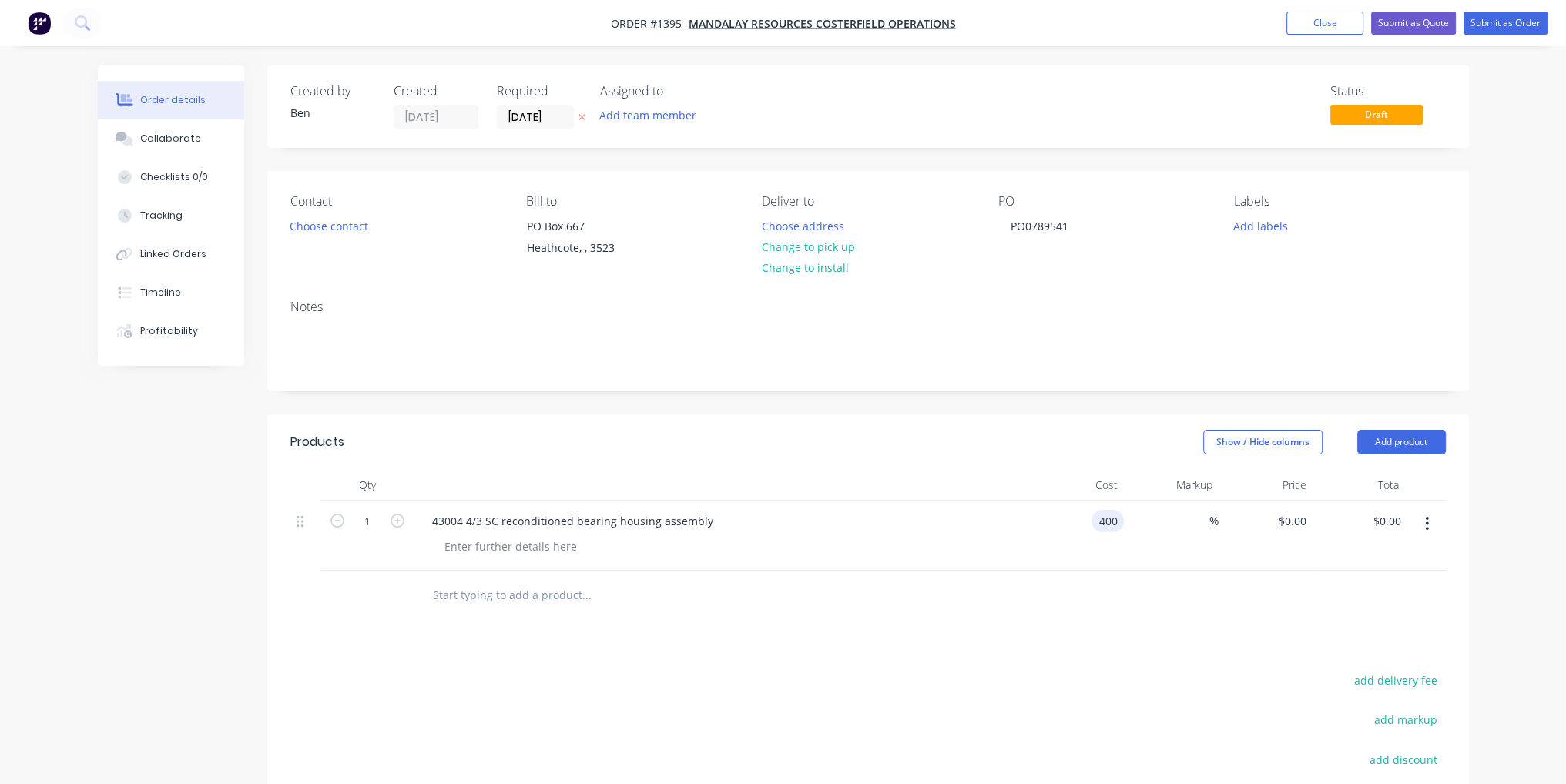
type input "$400.00"
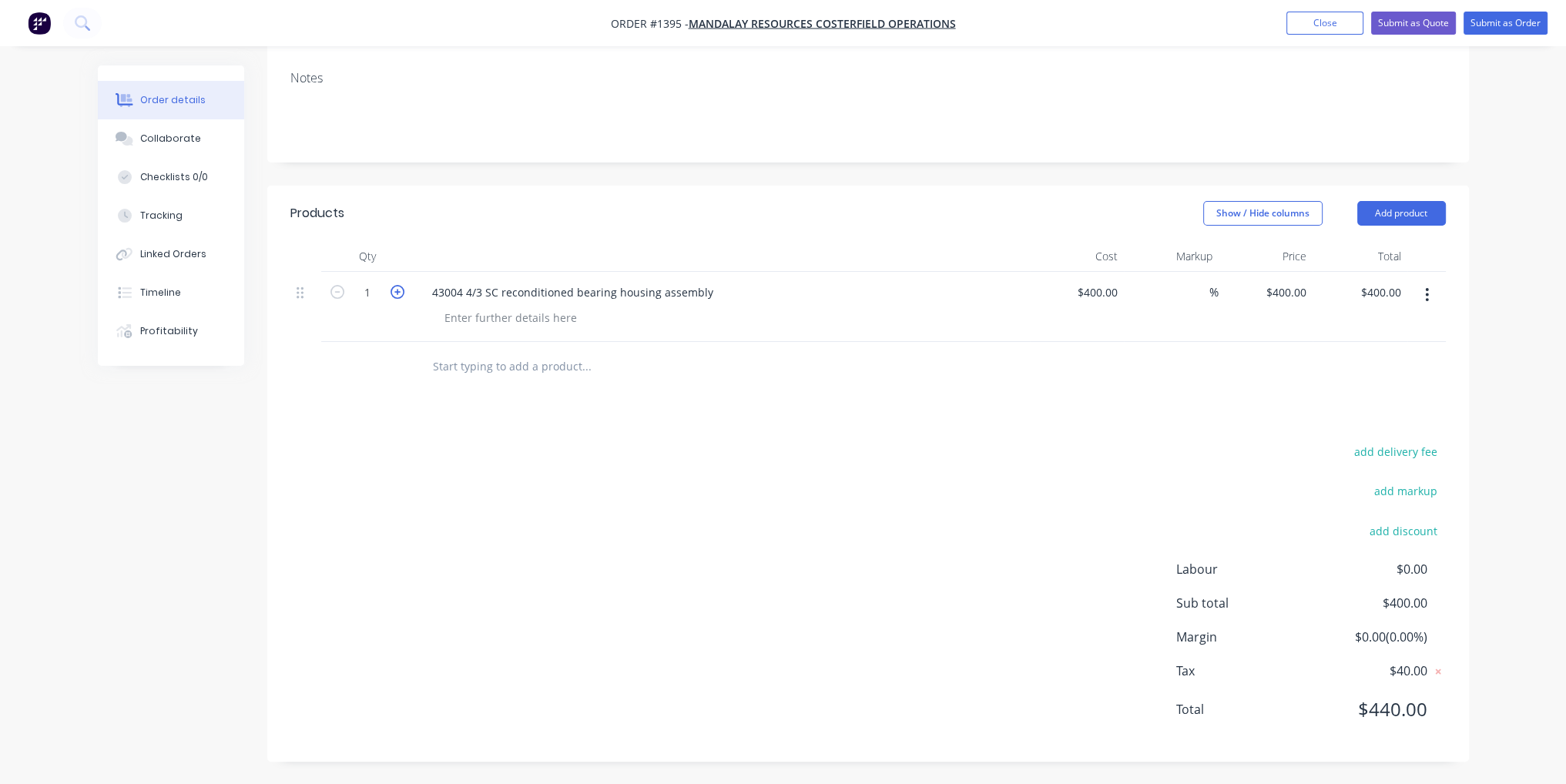
click at [396, 289] on icon "button" at bounding box center [397, 291] width 14 height 14
type input "2"
type input "$800.00"
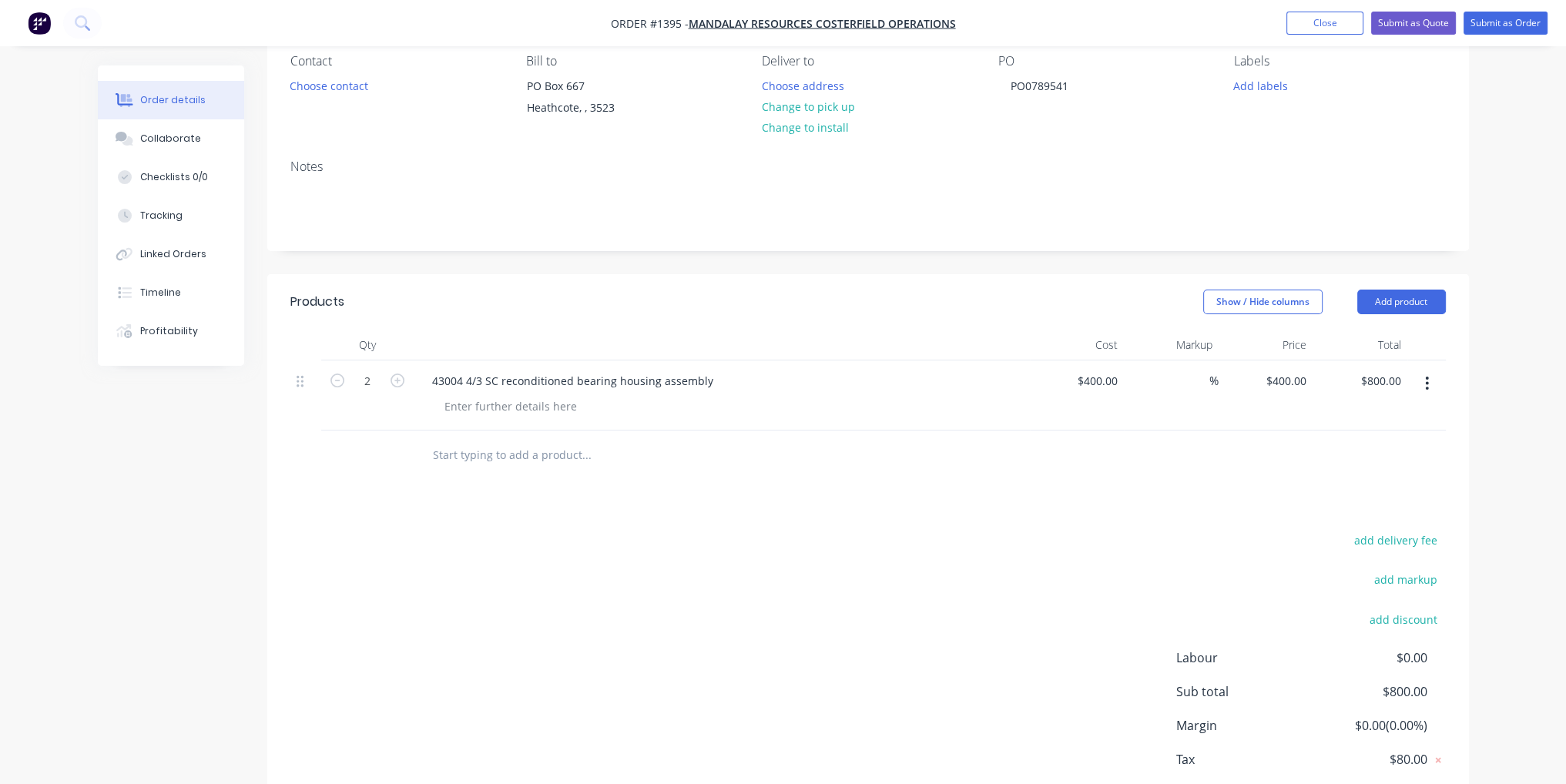
scroll to position [0, 0]
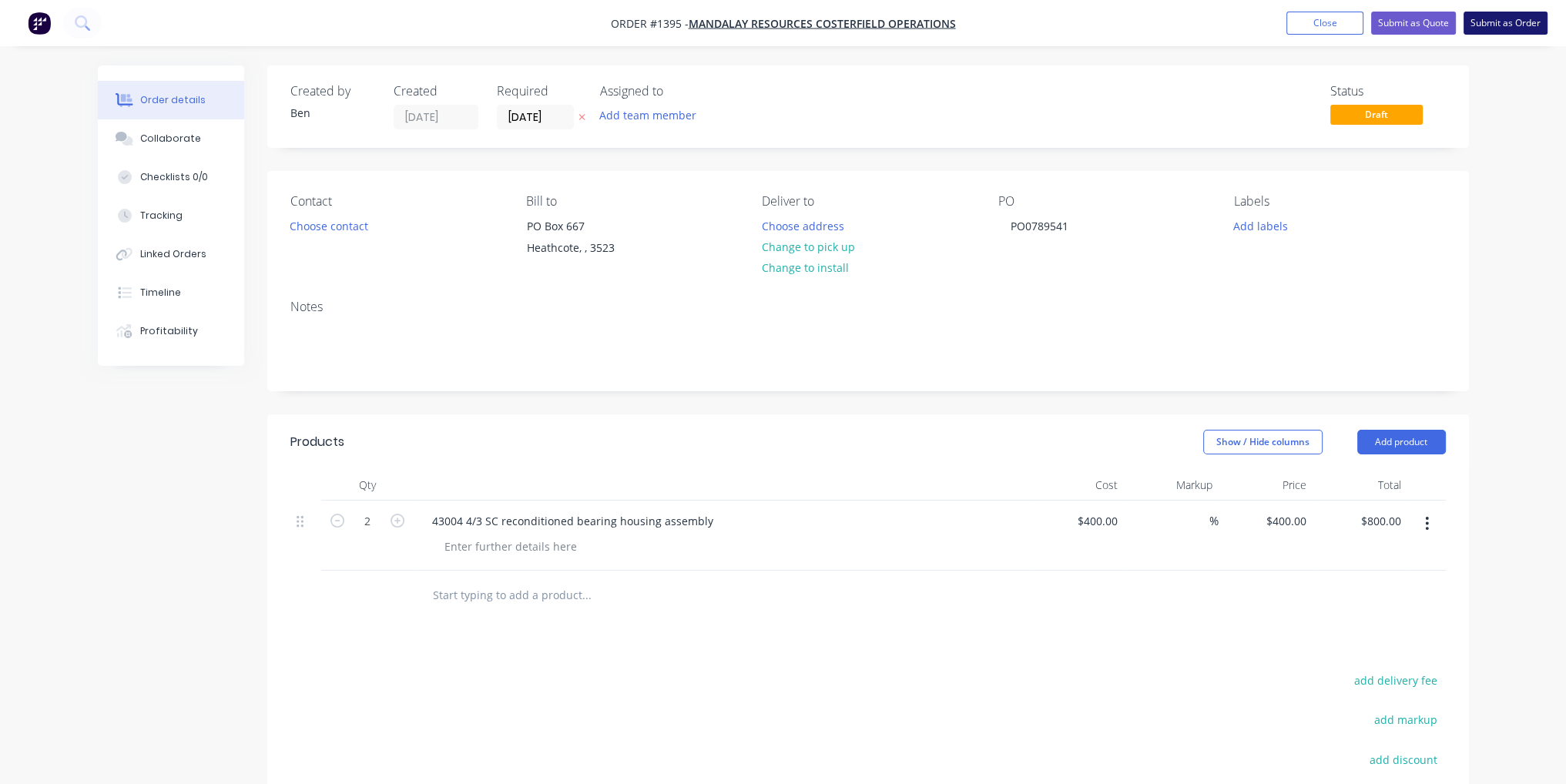
click at [1485, 21] on button "Submit as Order" at bounding box center [1505, 23] width 84 height 23
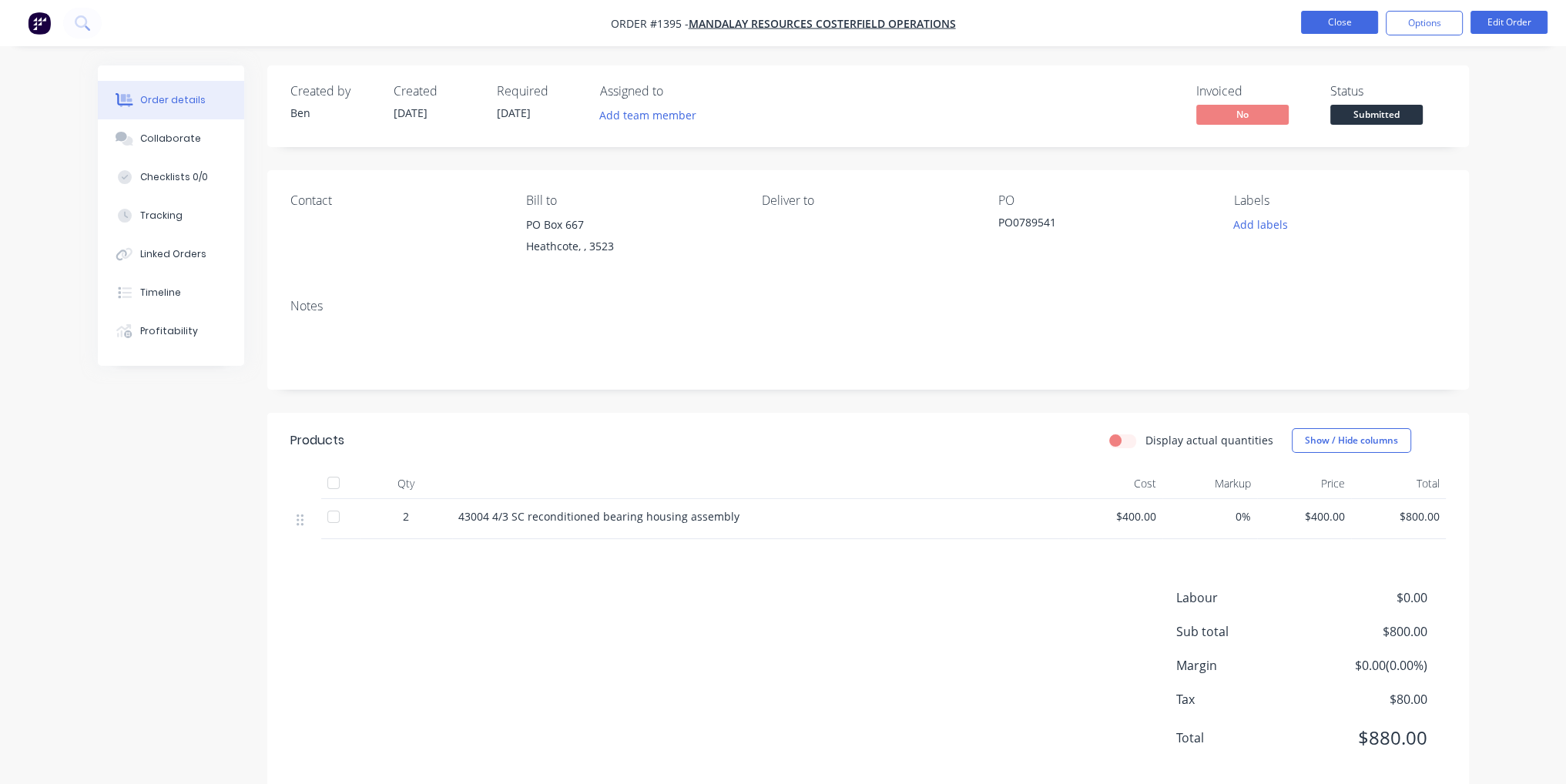
click at [1334, 21] on button "Close" at bounding box center [1340, 22] width 77 height 23
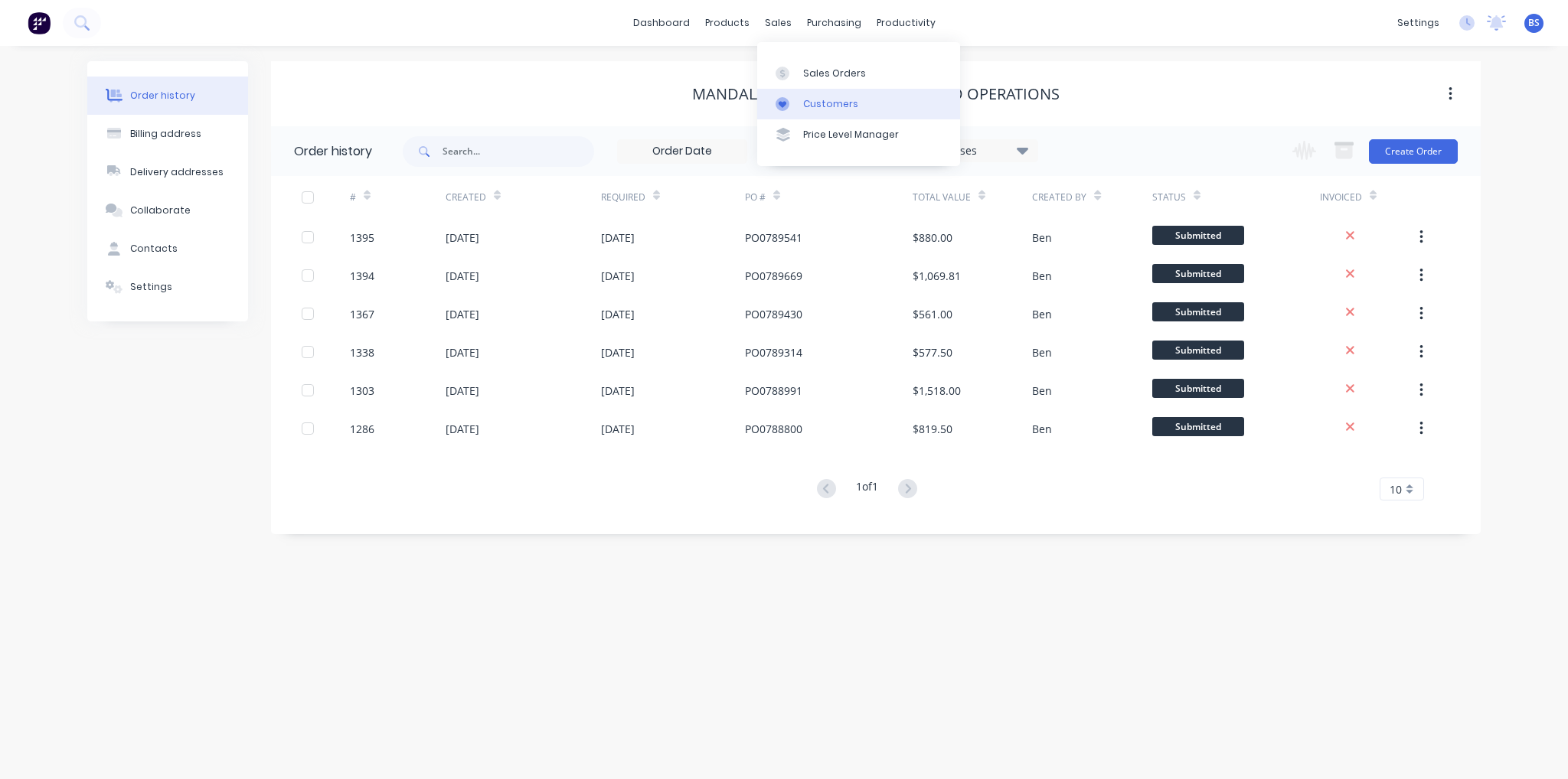
click at [796, 103] on div at bounding box center [787, 103] width 23 height 14
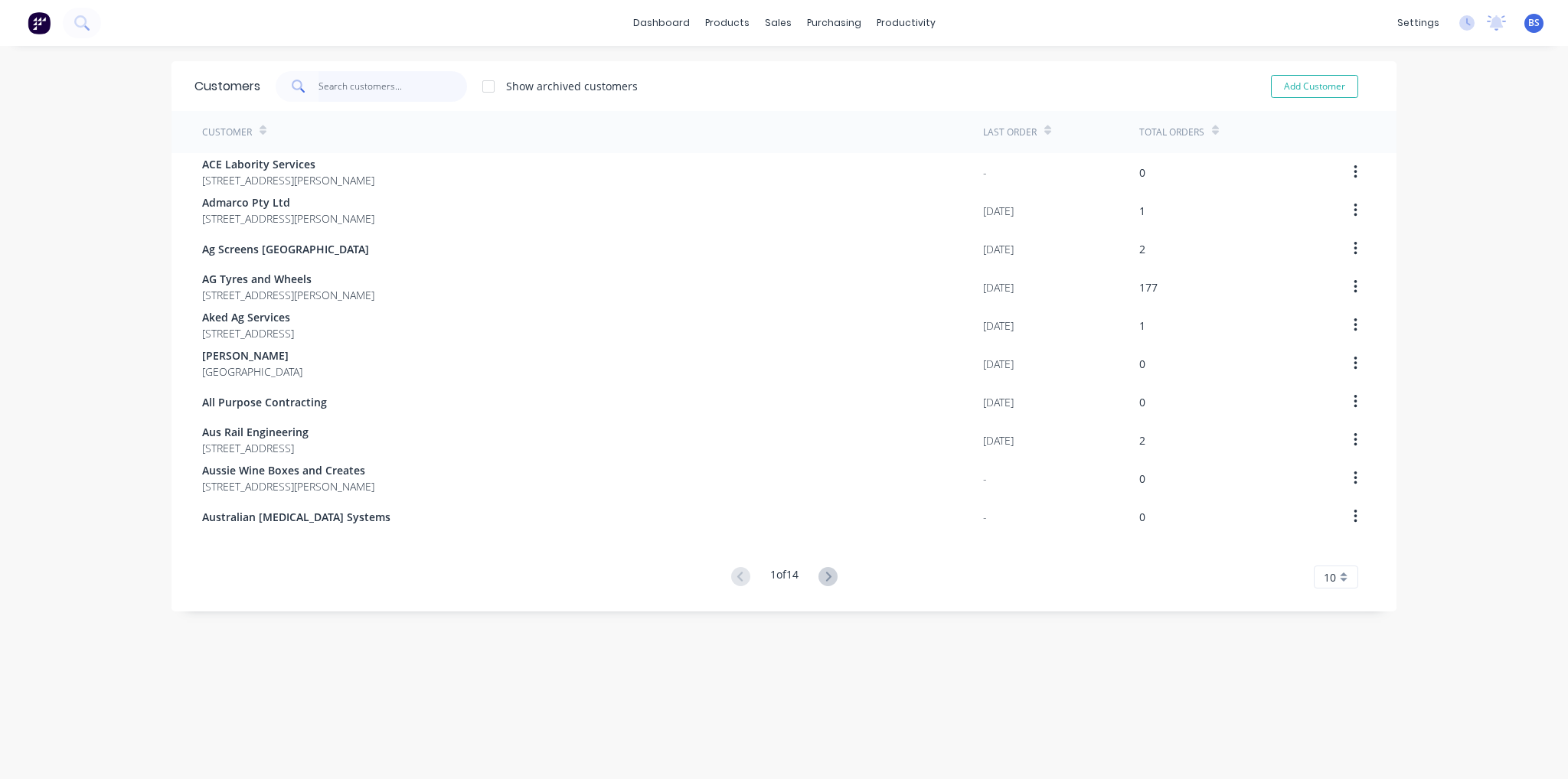
click at [346, 86] on input "text" at bounding box center [393, 86] width 149 height 30
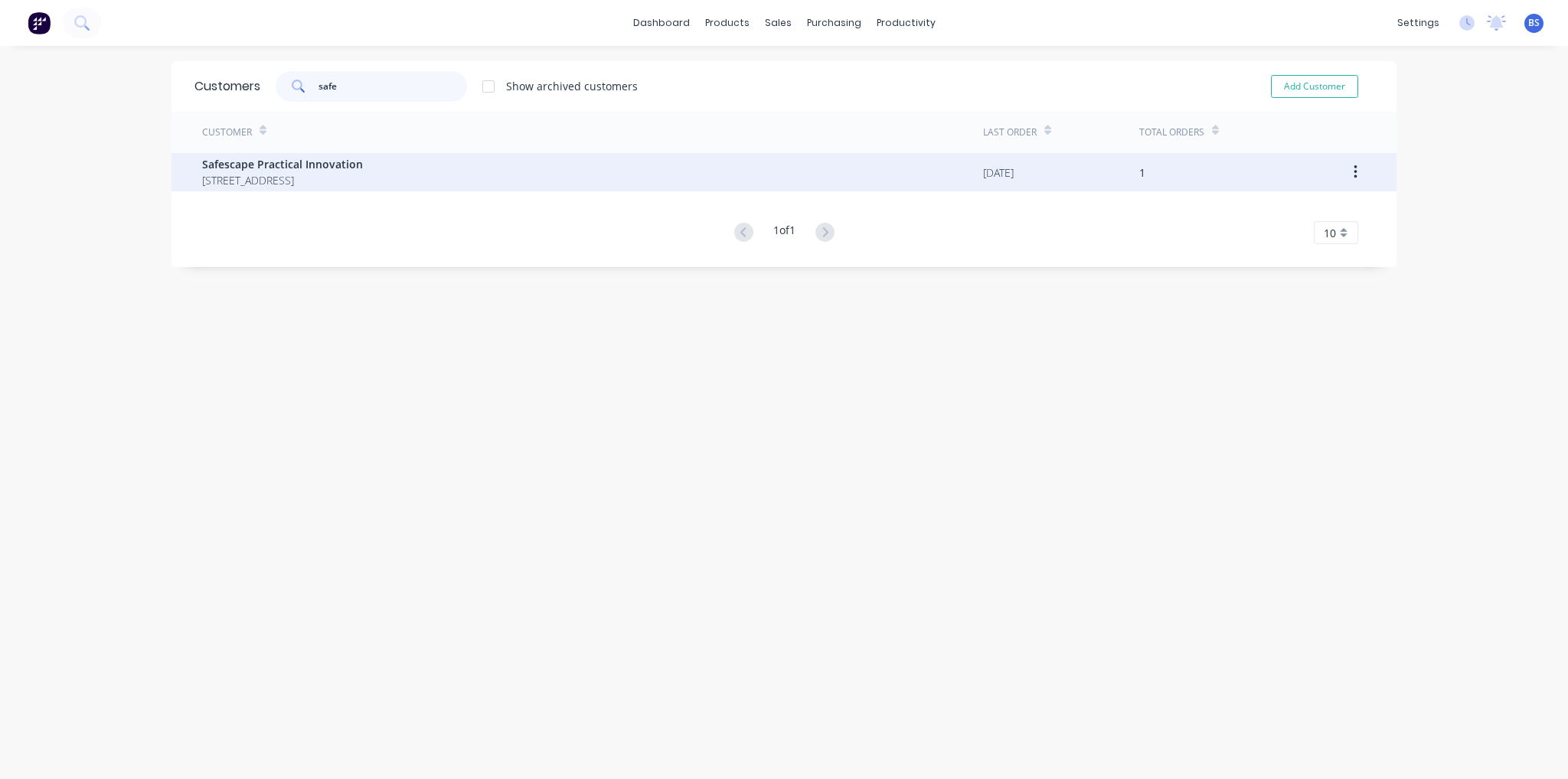
type input "safe"
click at [363, 156] on span "Safescape Practical Innovation" at bounding box center [283, 164] width 161 height 16
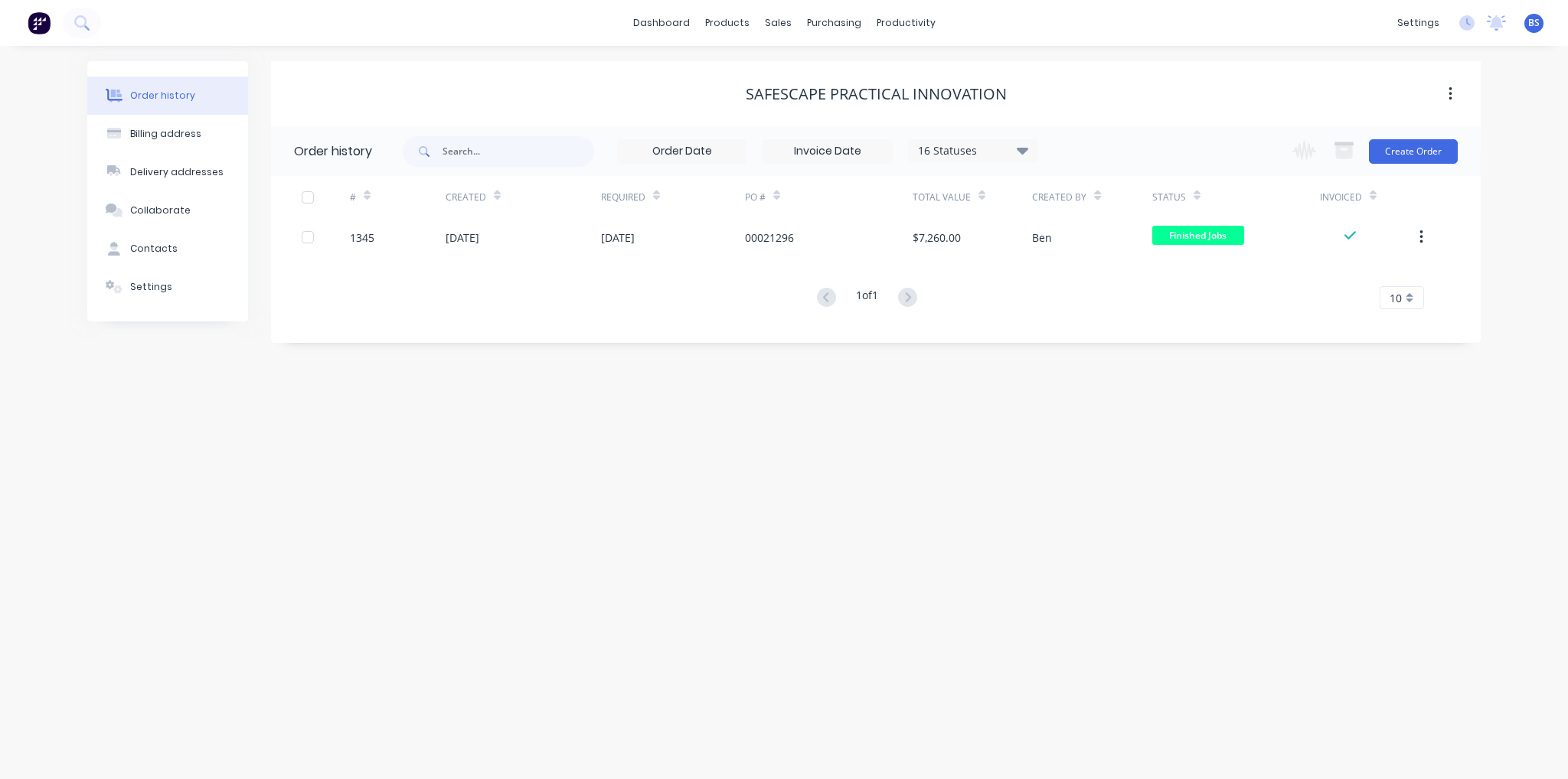
click at [1409, 168] on div "Change order status Submitted Urgent Jobs Waiting on Materials In Production In…" at bounding box center [1370, 151] width 175 height 49
click at [1410, 159] on button "Create Order" at bounding box center [1412, 151] width 89 height 25
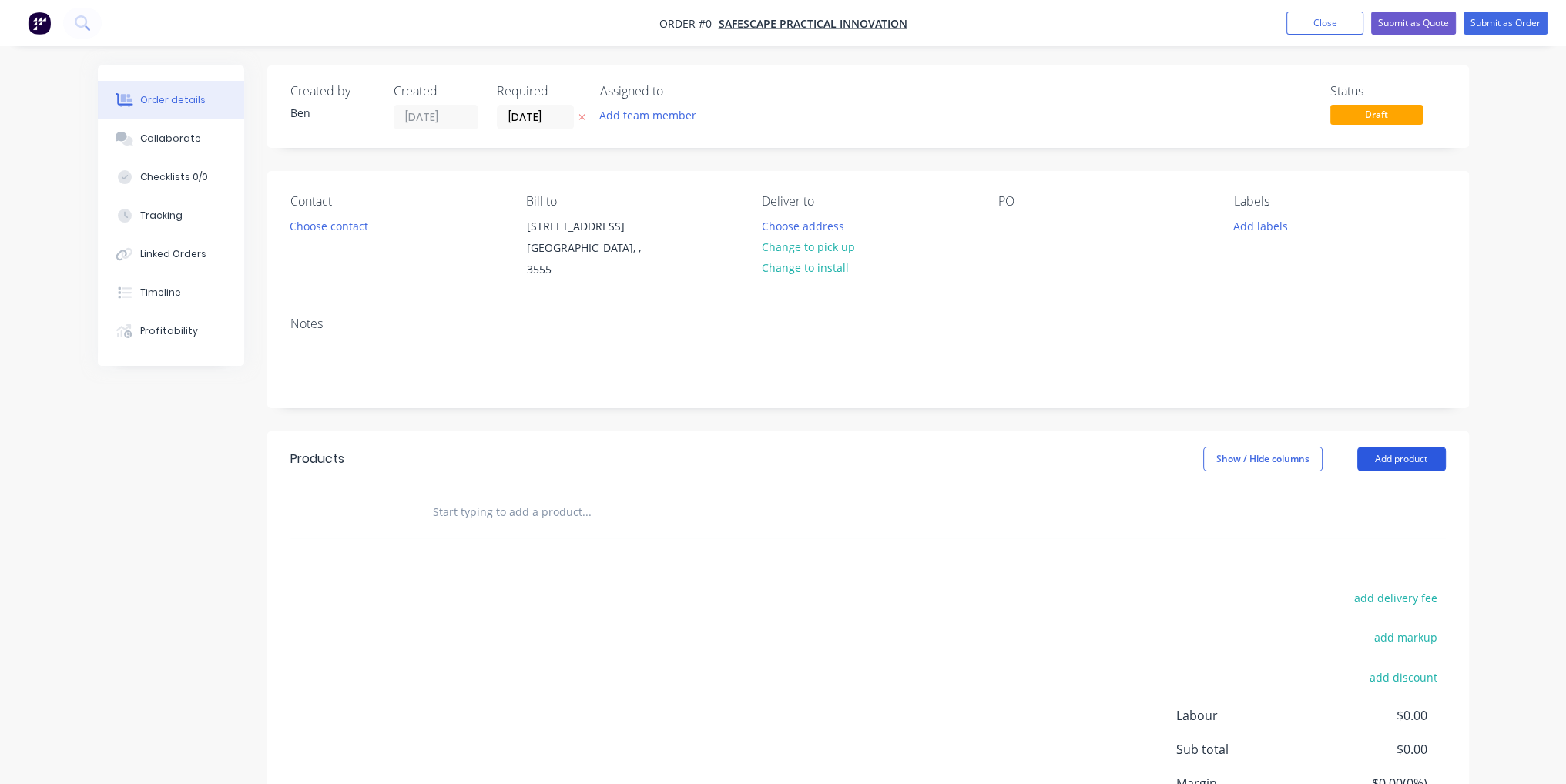
click at [1420, 448] on button "Add product" at bounding box center [1402, 459] width 88 height 25
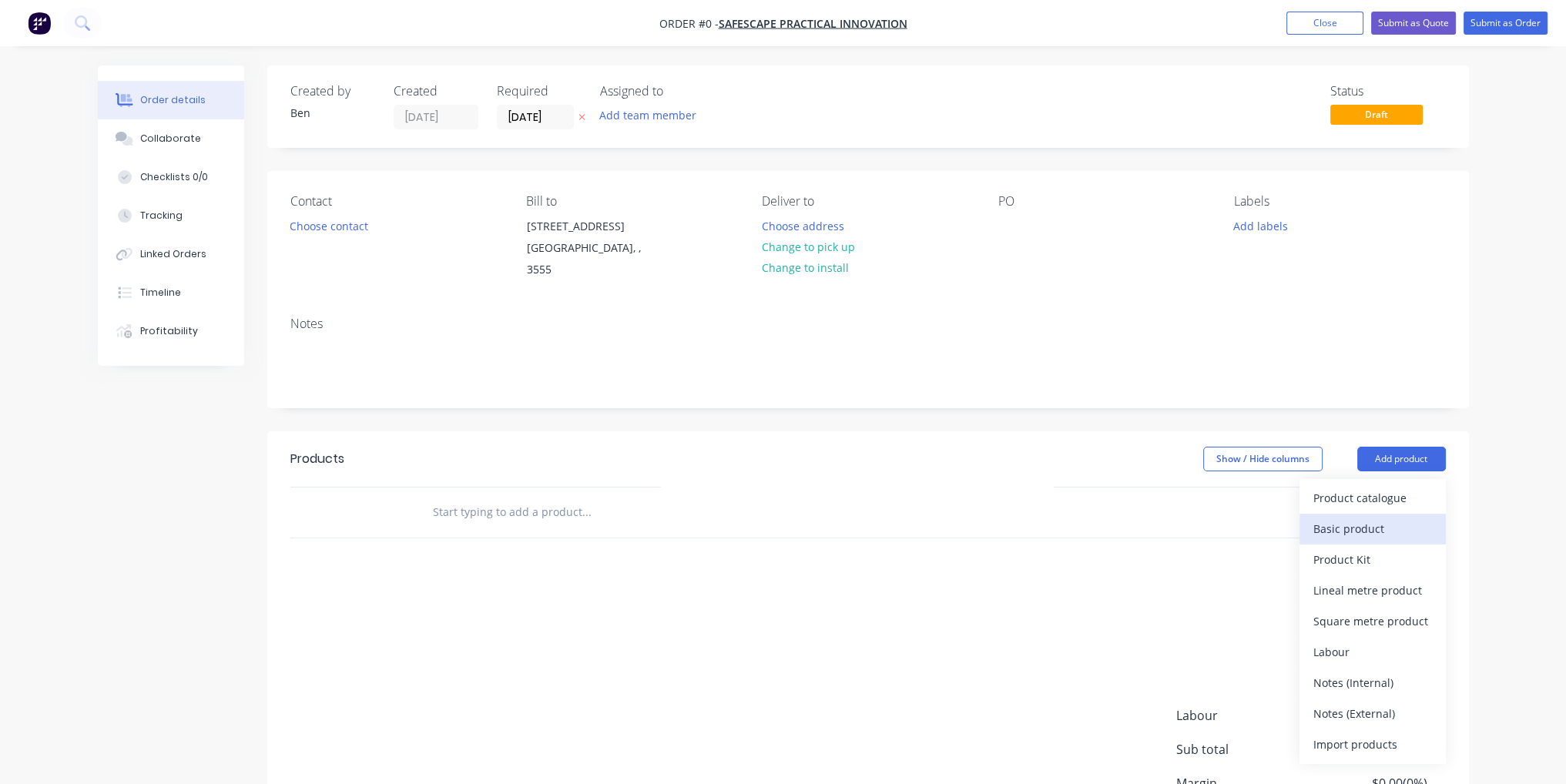
click at [1338, 518] on div "Basic product" at bounding box center [1372, 529] width 119 height 22
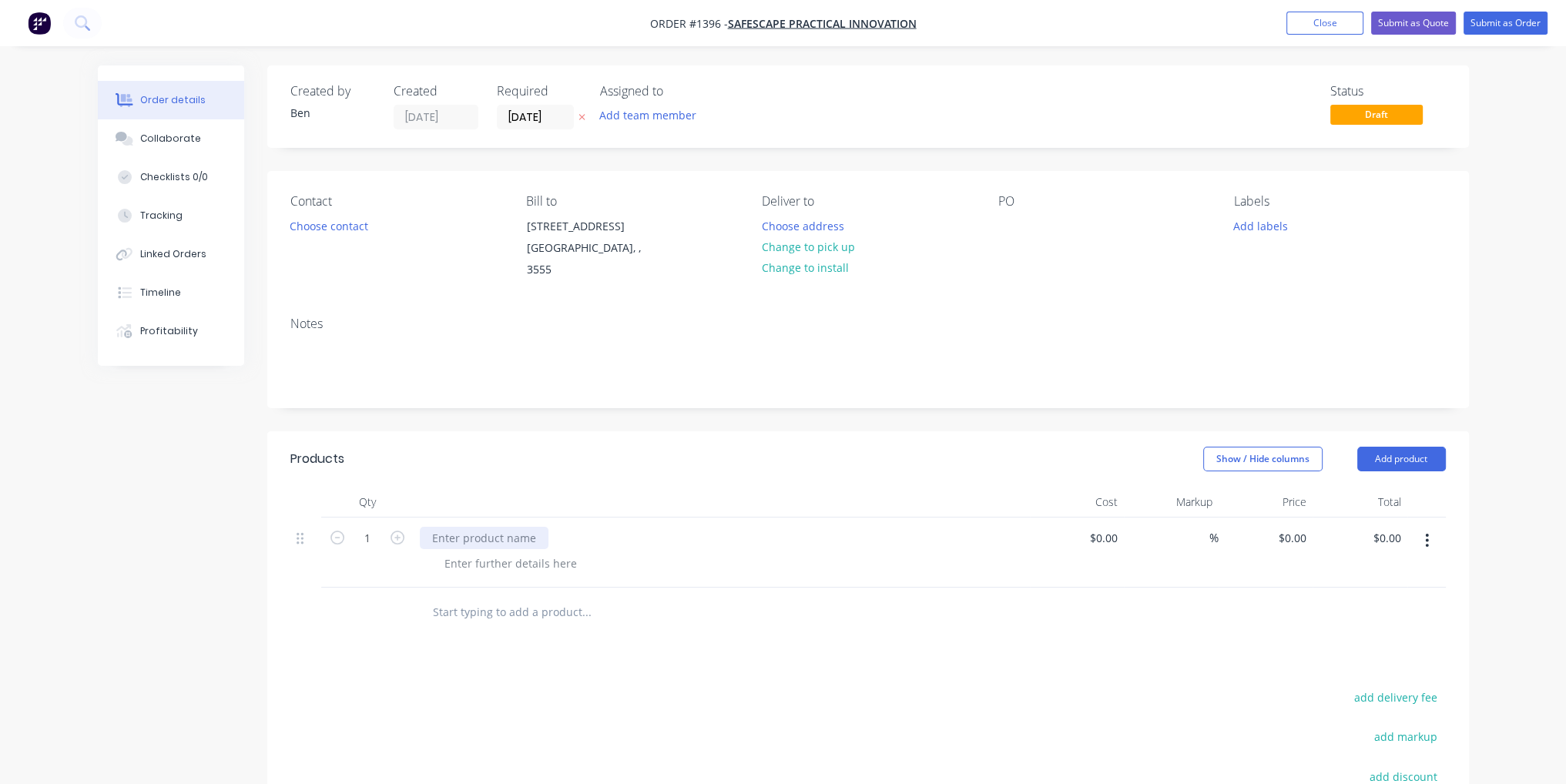
click at [481, 527] on div at bounding box center [484, 538] width 129 height 22
click at [783, 597] on div at bounding box center [650, 612] width 462 height 30
click at [1427, 447] on button "Add product" at bounding box center [1402, 459] width 88 height 25
click at [1011, 630] on div "Products Show / Hide columns Add product Qty Cost Markup Price Total 1 Straight…" at bounding box center [868, 719] width 1202 height 576
click at [1113, 527] on input at bounding box center [1106, 538] width 35 height 22
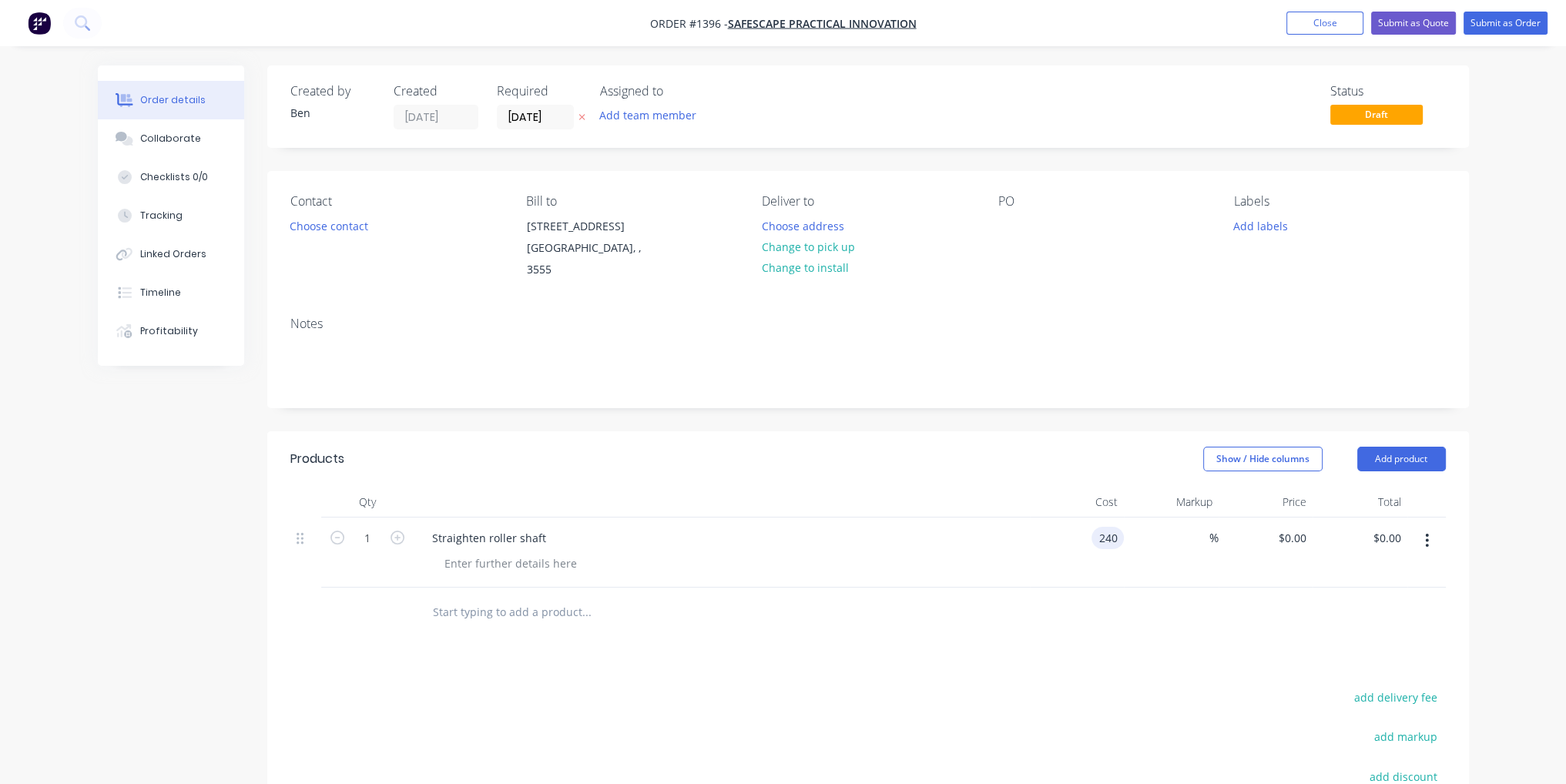
type input "$240.00"
click at [1505, 29] on button "Submit as Order" at bounding box center [1505, 23] width 84 height 23
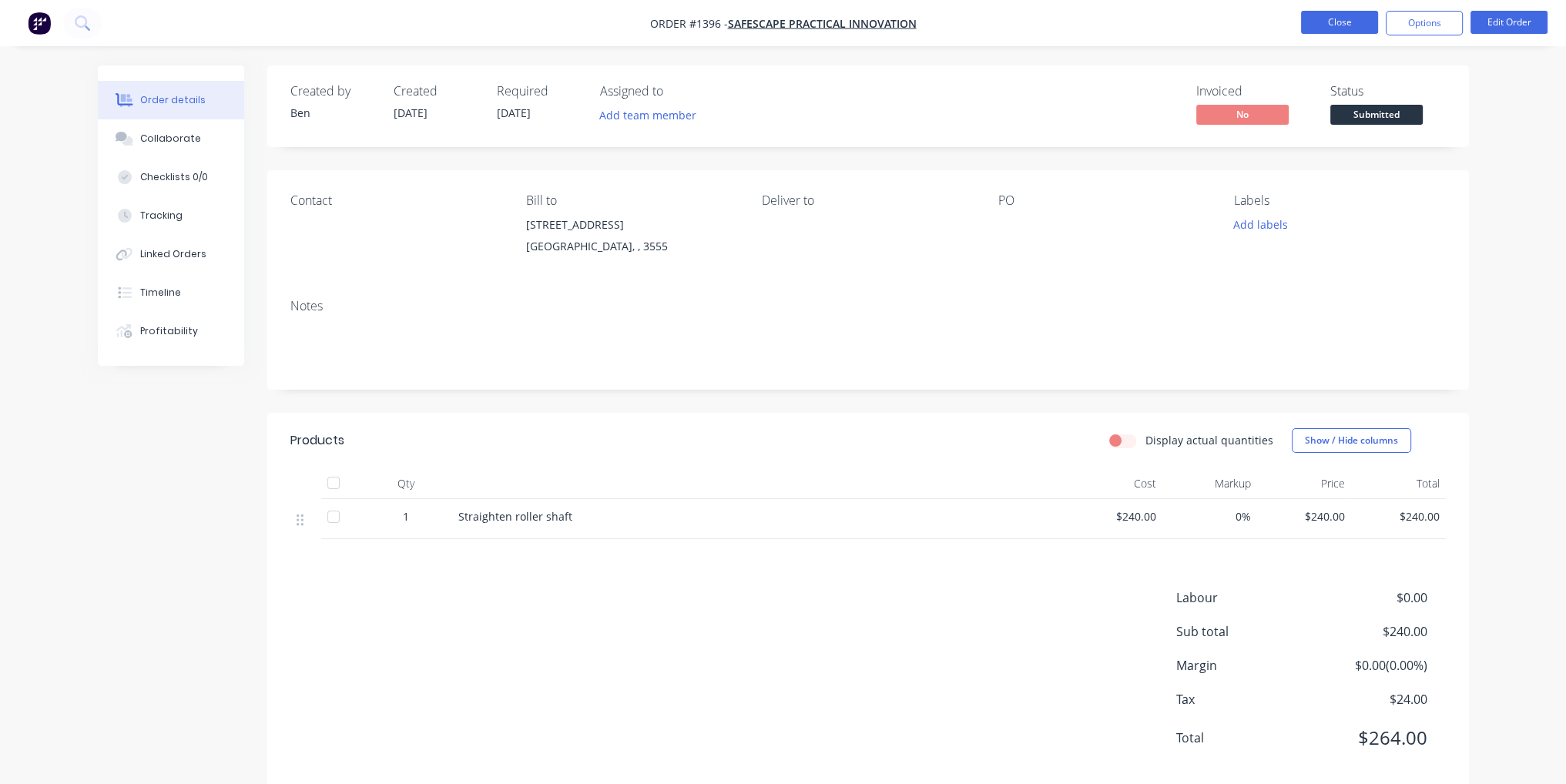
click at [1370, 14] on button "Close" at bounding box center [1340, 22] width 77 height 23
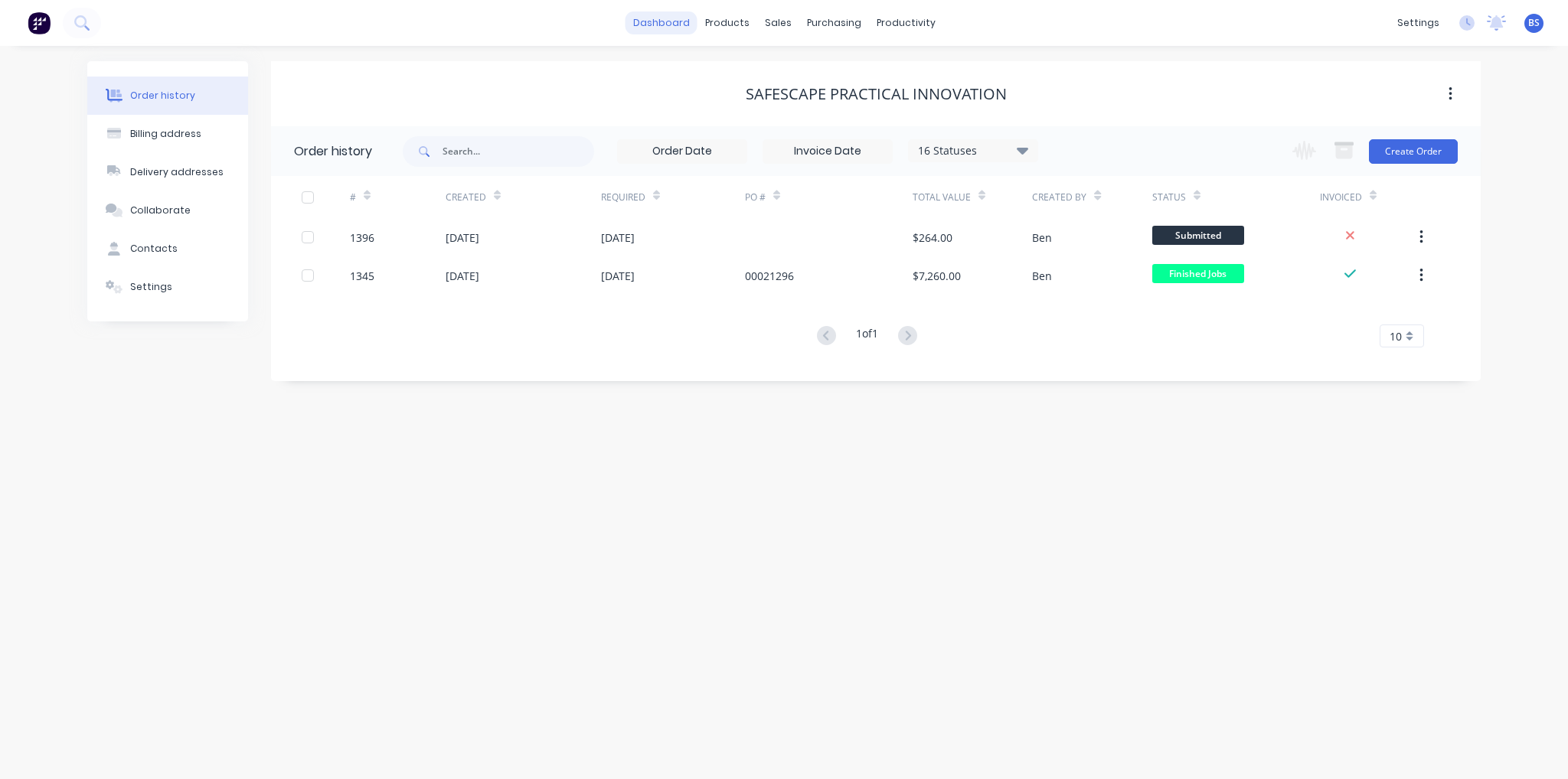
click at [672, 21] on link "dashboard" at bounding box center [661, 23] width 72 height 23
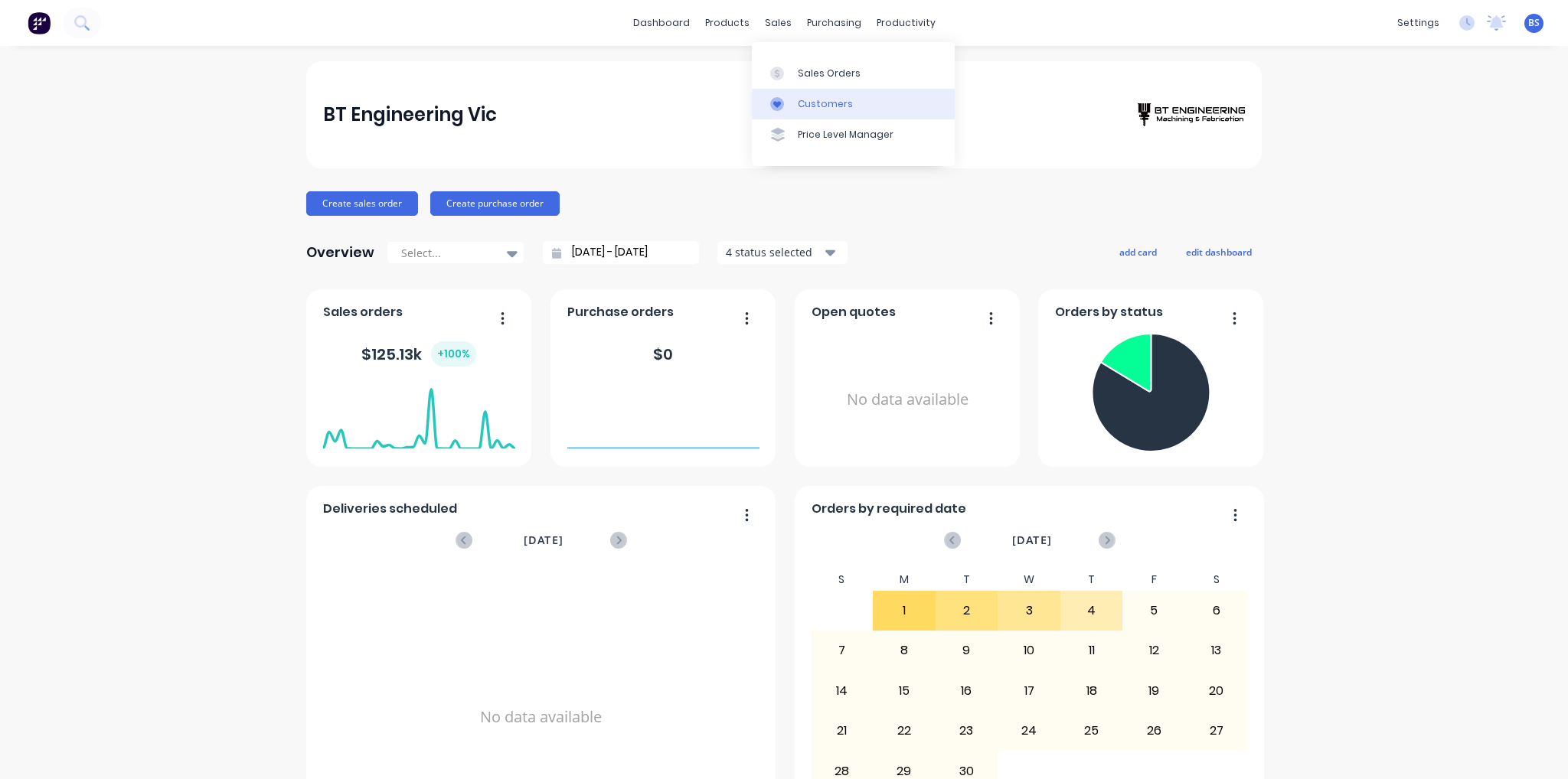
click at [823, 92] on link "Customers" at bounding box center [853, 103] width 202 height 30
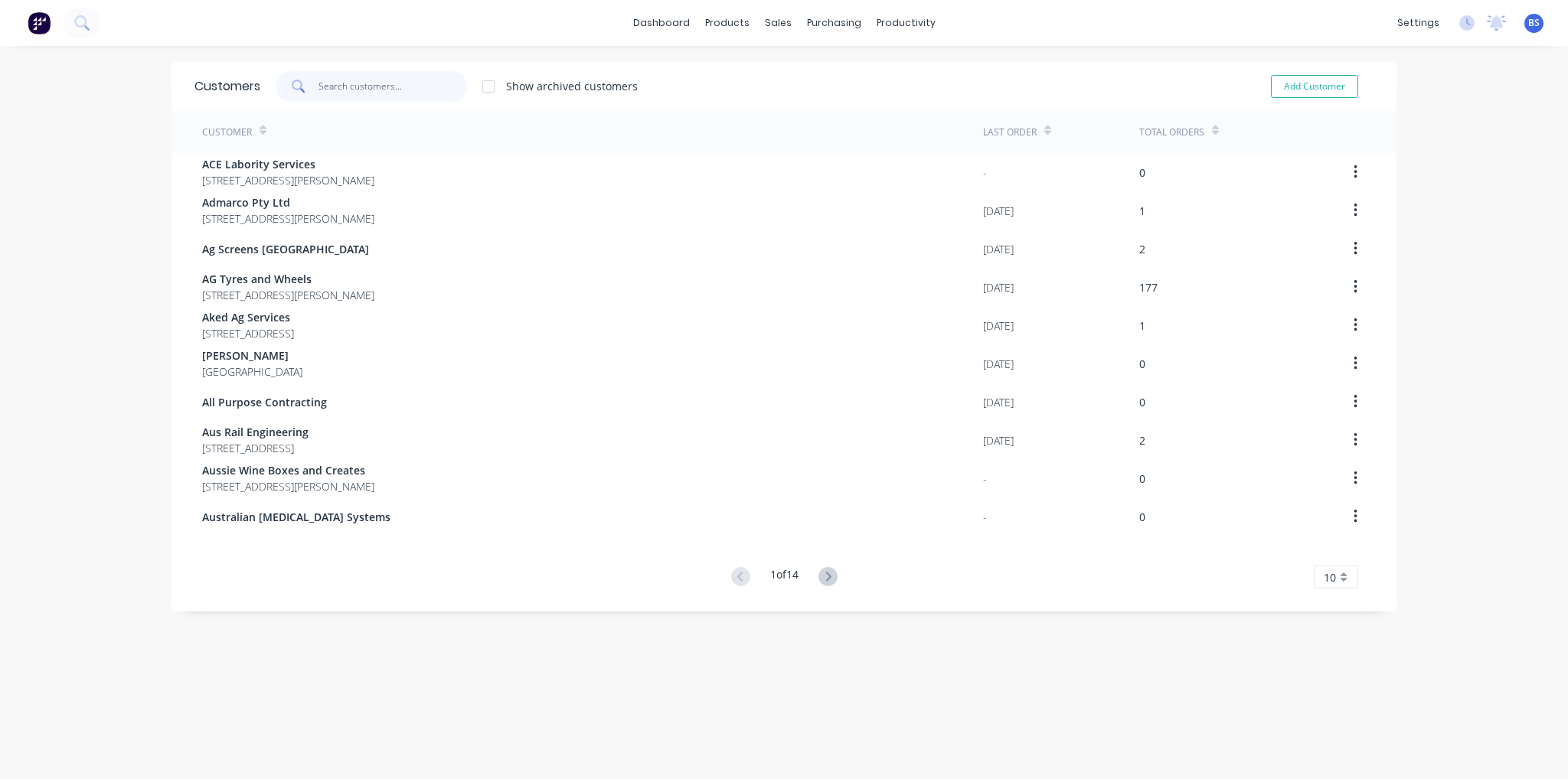
click at [343, 90] on input "text" at bounding box center [393, 86] width 149 height 30
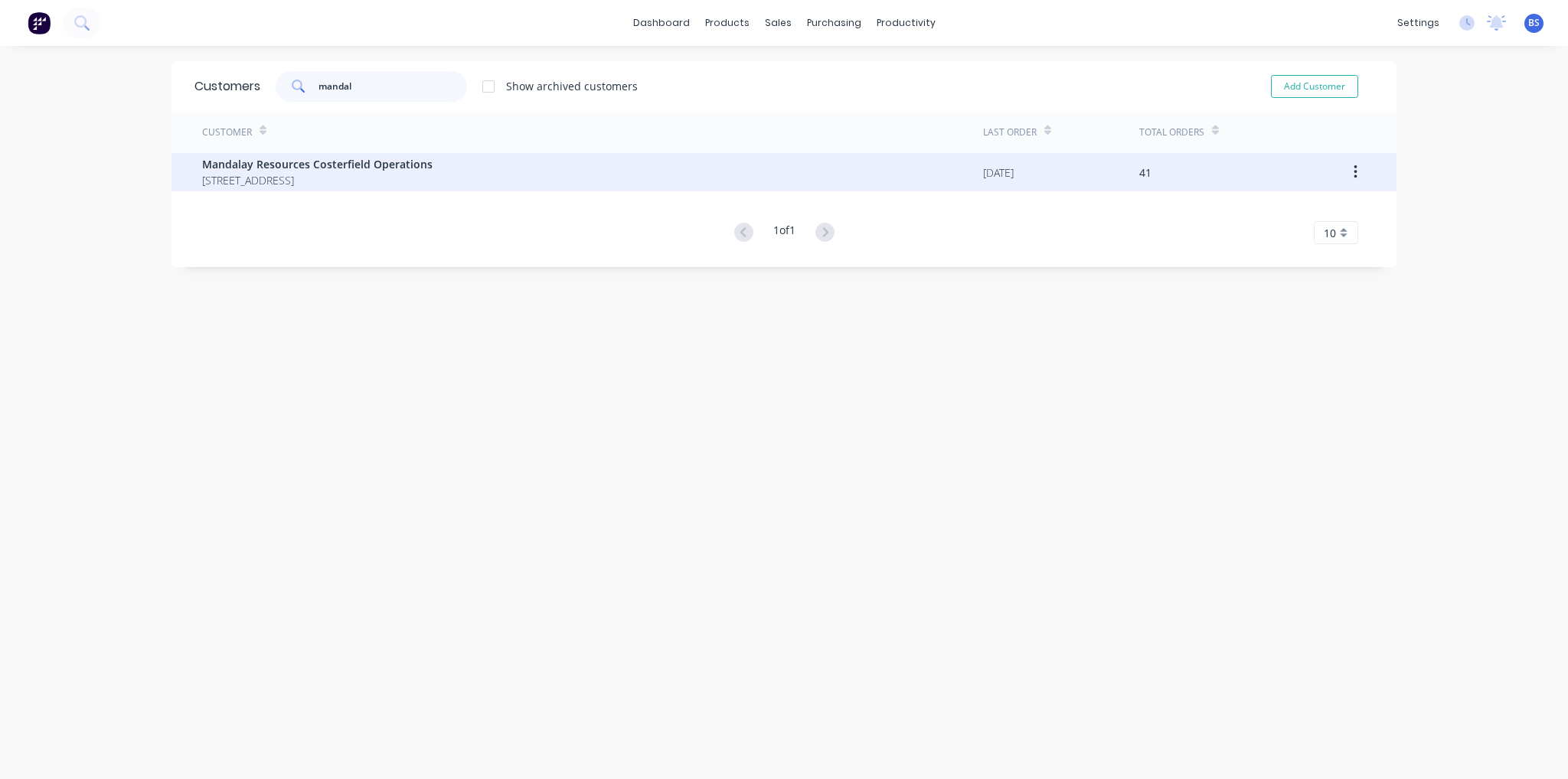
type input "mandal"
click at [272, 157] on span "Mandalay Resources Costerfield Operations" at bounding box center [318, 164] width 231 height 16
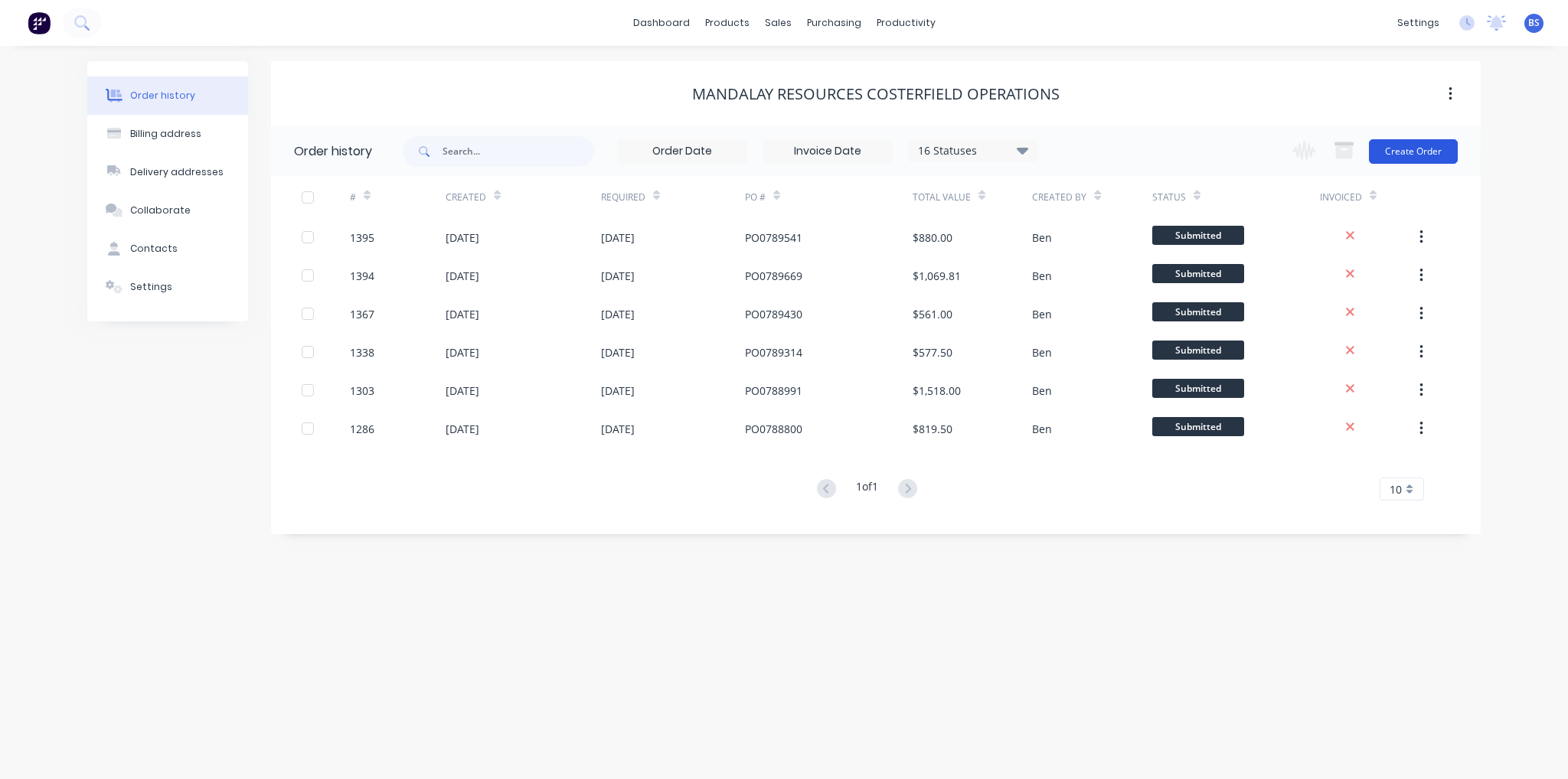
click at [1399, 146] on button "Create Order" at bounding box center [1412, 151] width 89 height 25
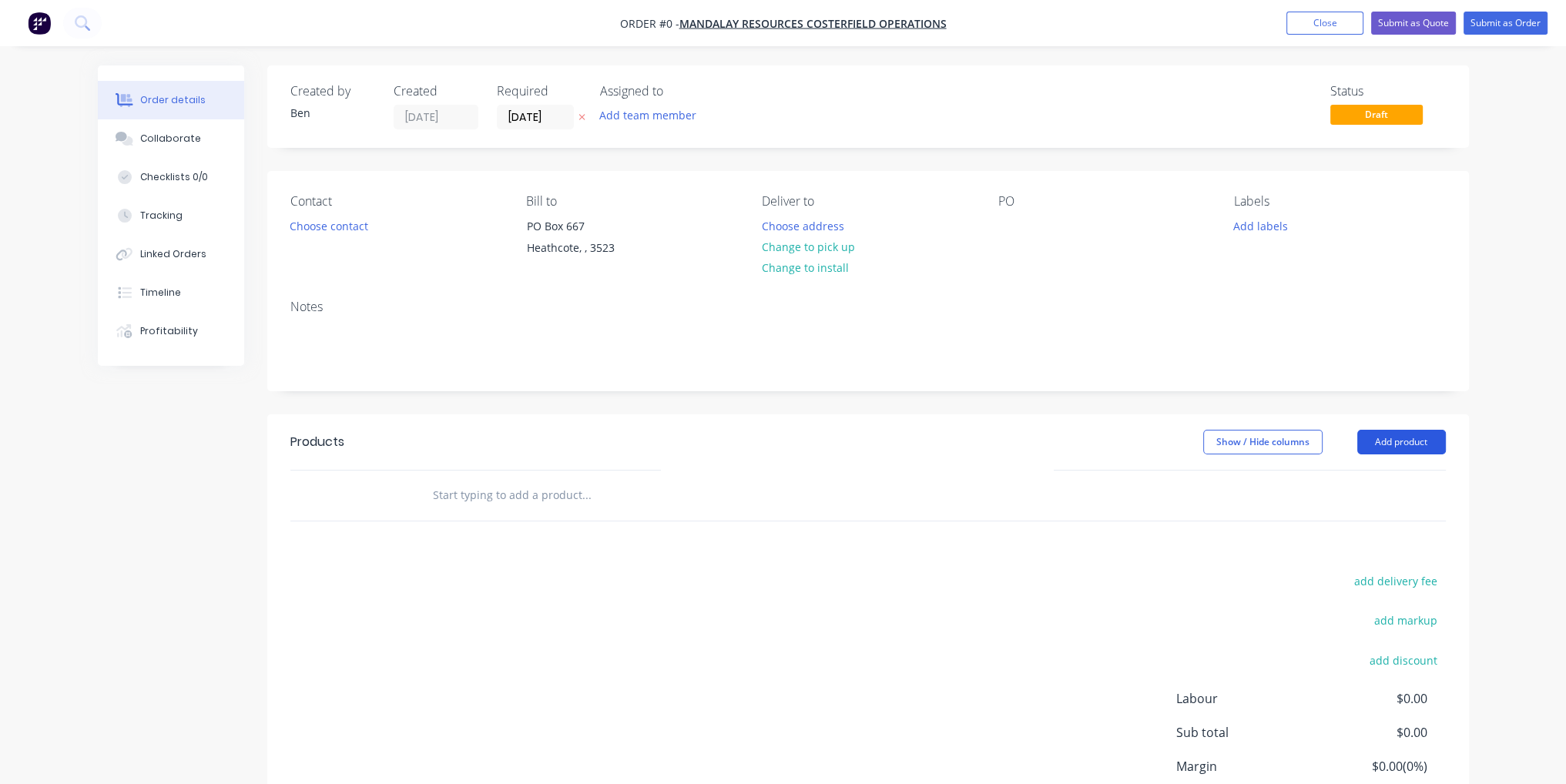
click at [1398, 448] on button "Add product" at bounding box center [1402, 441] width 88 height 25
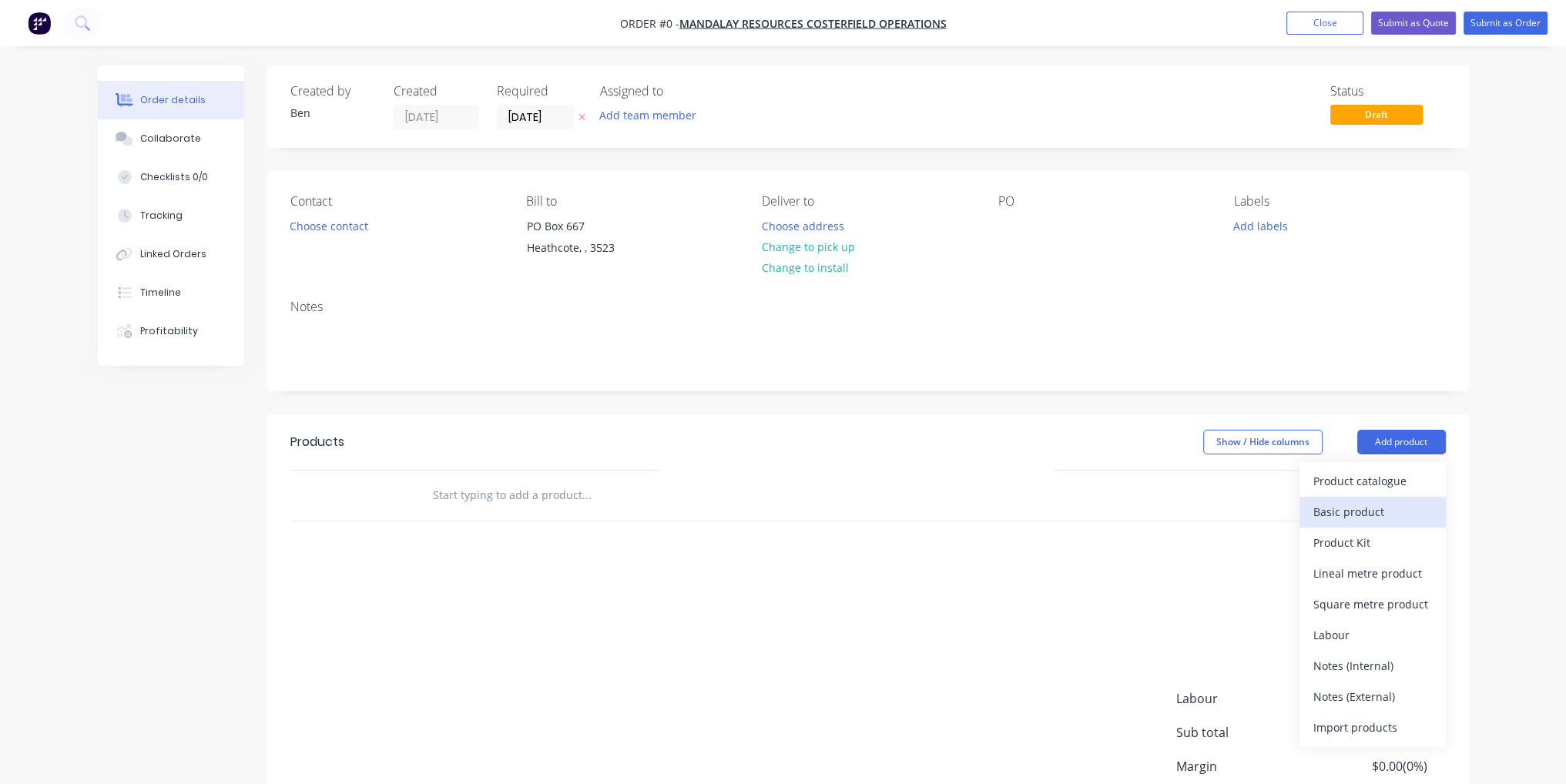
click at [1372, 506] on div "Basic product" at bounding box center [1372, 511] width 119 height 22
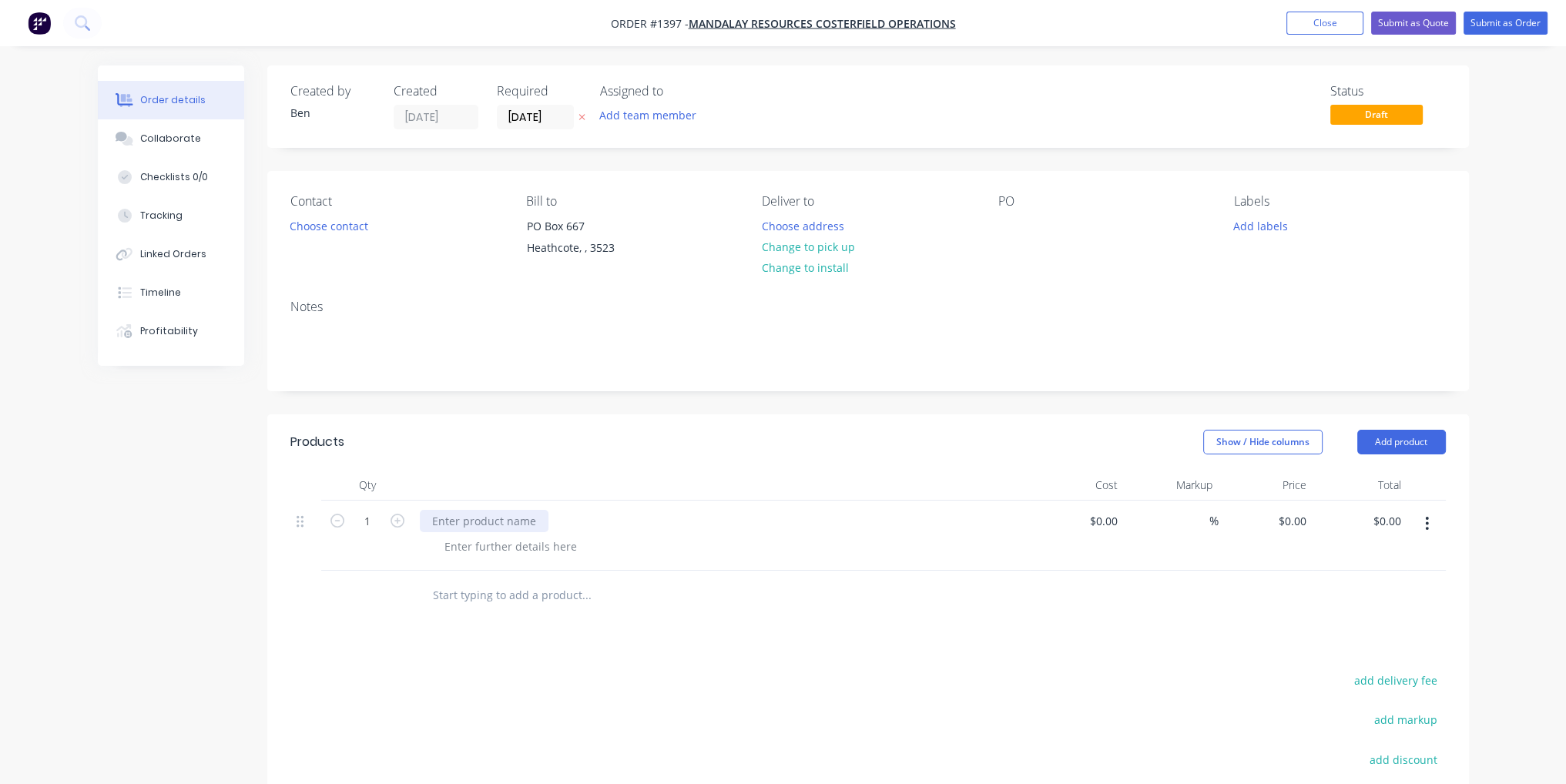
click at [474, 518] on div at bounding box center [484, 521] width 129 height 22
click at [623, 523] on div "Manufacture Labeyinth seal" at bounding box center [721, 521] width 604 height 22
click at [512, 522] on div "Manufacture Labeyinth seal" at bounding box center [504, 521] width 170 height 22
drag, startPoint x: 512, startPoint y: 522, endPoint x: 783, endPoint y: 542, distance: 271.7
click at [783, 542] on div at bounding box center [728, 546] width 592 height 22
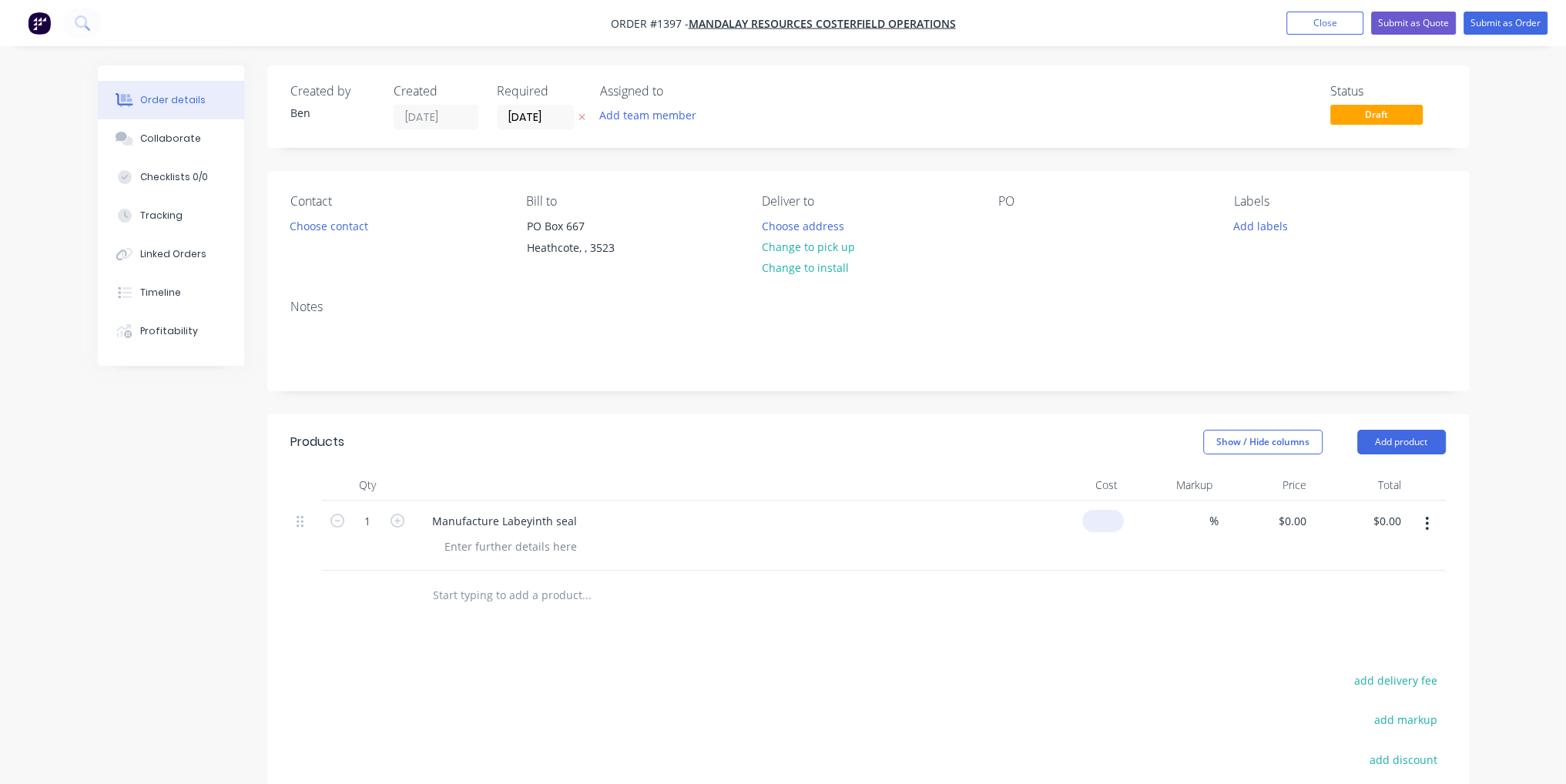
click at [1104, 527] on div "$0.00" at bounding box center [1102, 521] width 41 height 22
type input "$1.00"
click at [1272, 715] on div "add markup" at bounding box center [1349, 729] width 193 height 40
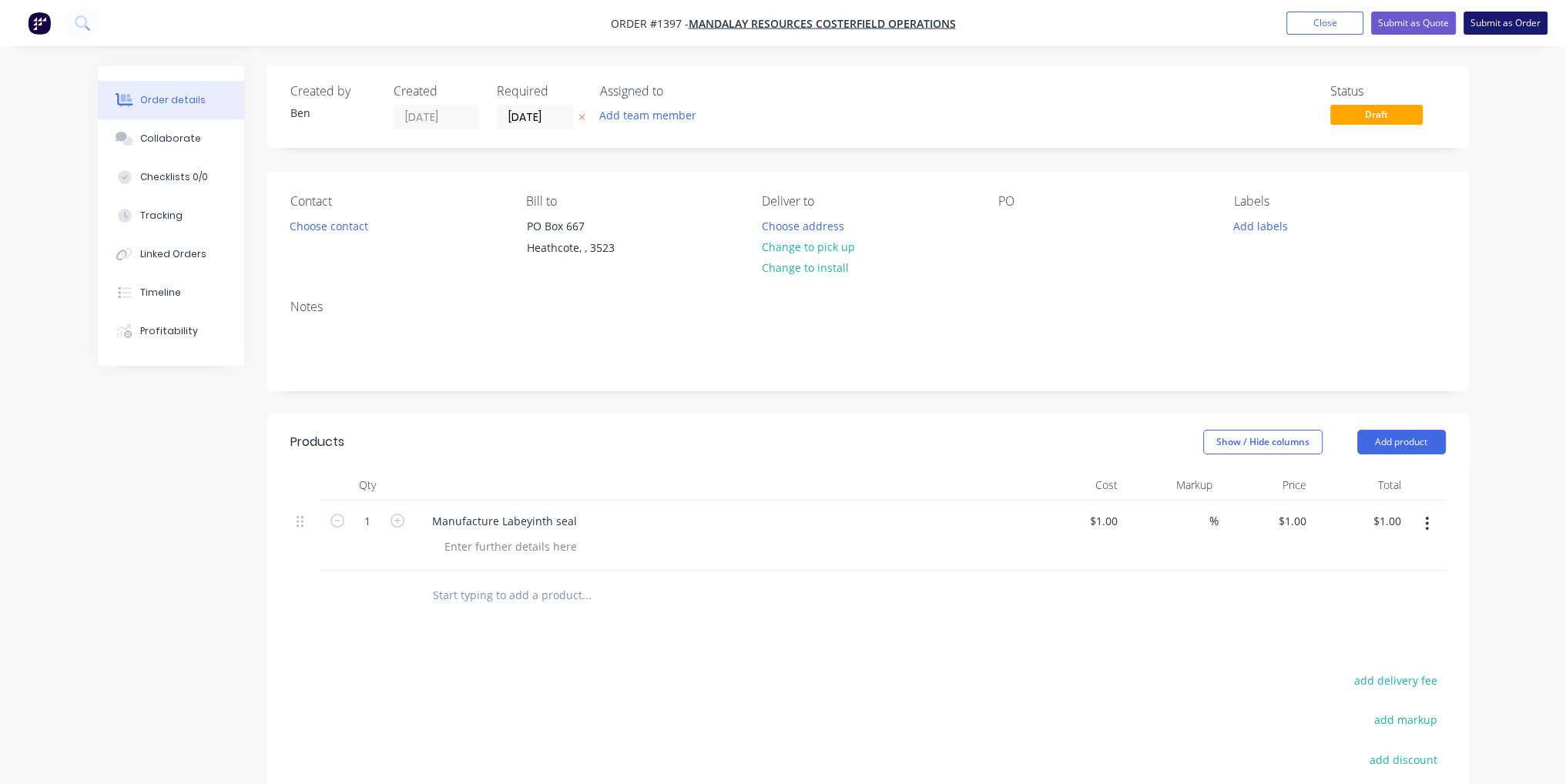
click at [1515, 26] on button "Submit as Order" at bounding box center [1505, 23] width 84 height 23
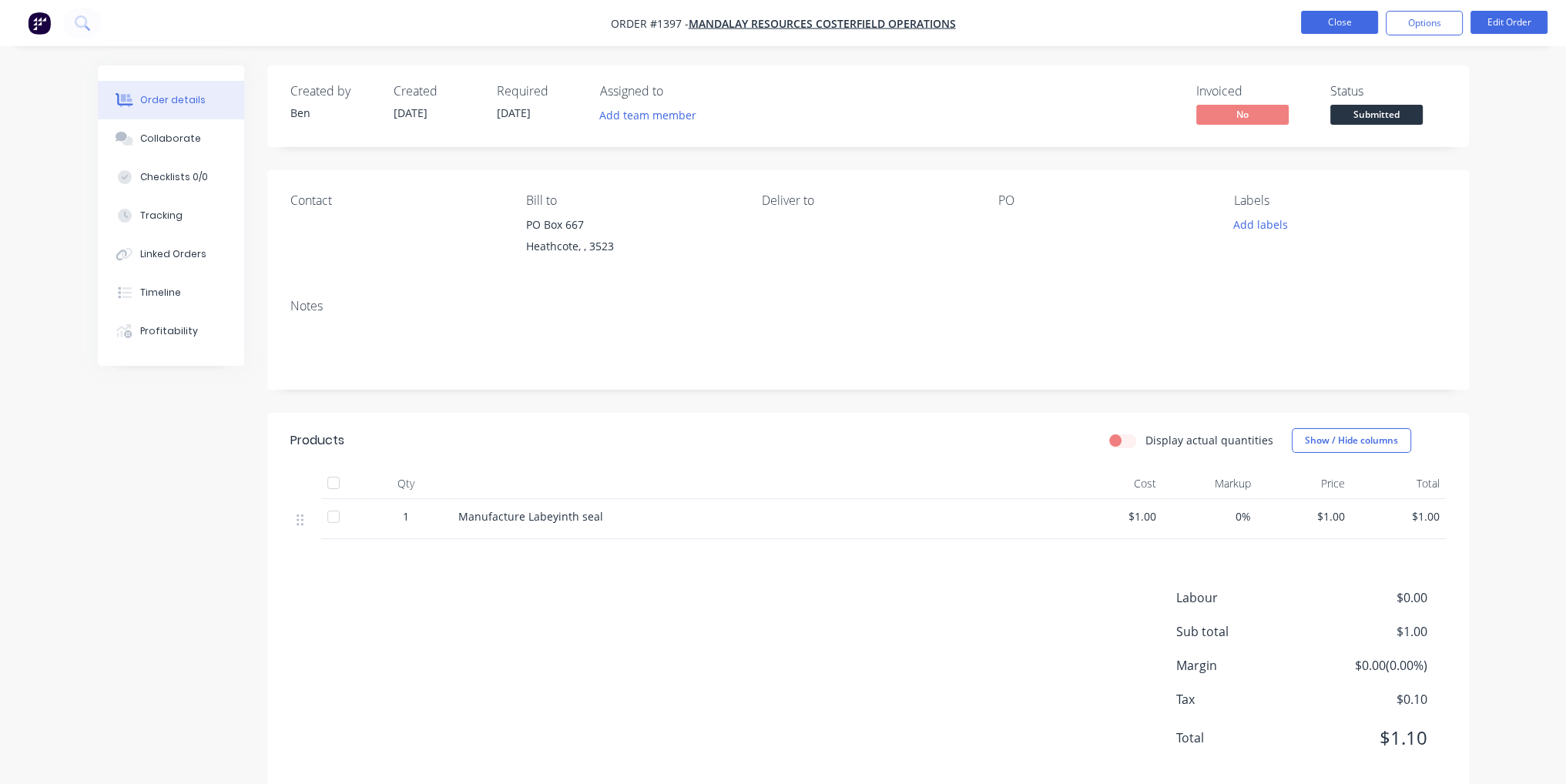
click at [1337, 24] on button "Close" at bounding box center [1340, 22] width 77 height 23
